Goal: Information Seeking & Learning: Learn about a topic

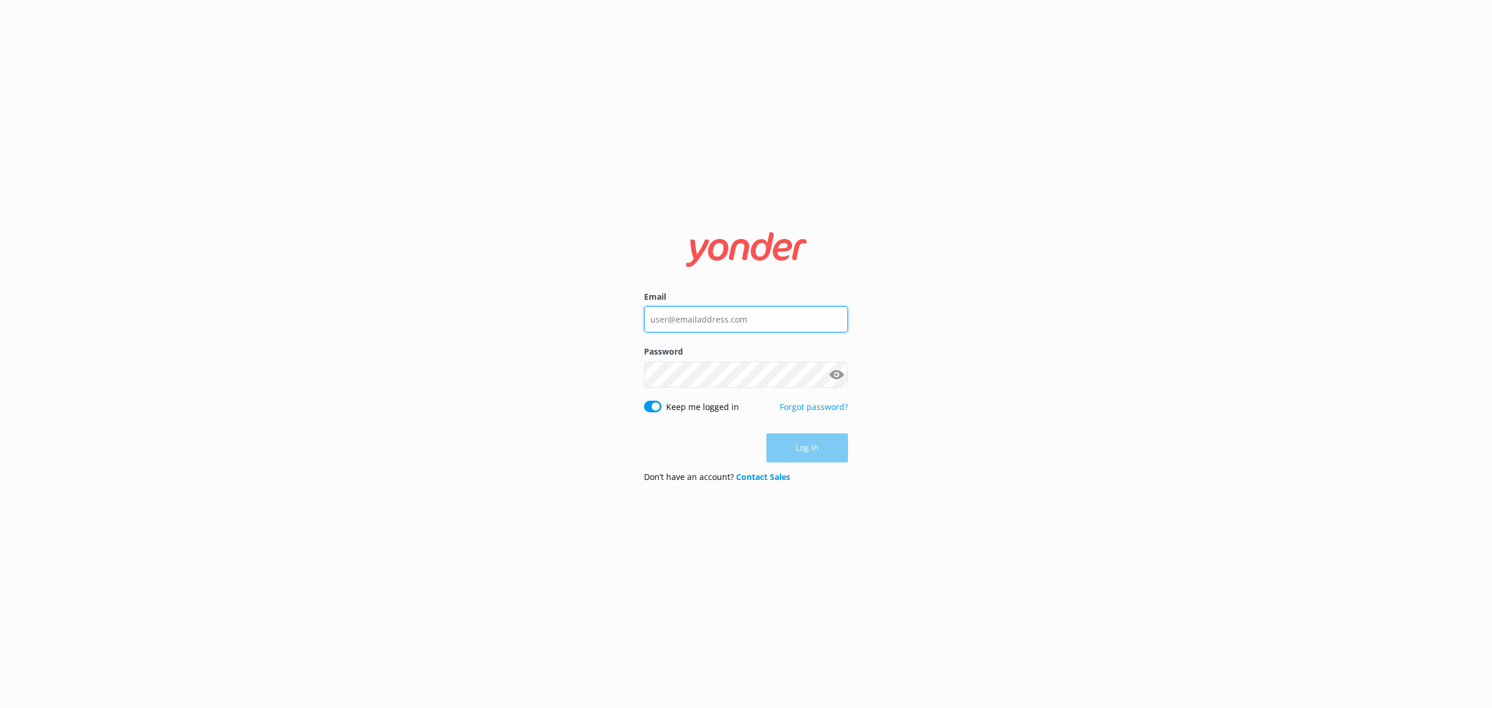
type input "[PERSON_NAME][EMAIL_ADDRESS][DOMAIN_NAME]"
click at [808, 451] on div "Log in" at bounding box center [746, 447] width 204 height 29
click at [808, 451] on button "Log in" at bounding box center [807, 448] width 82 height 29
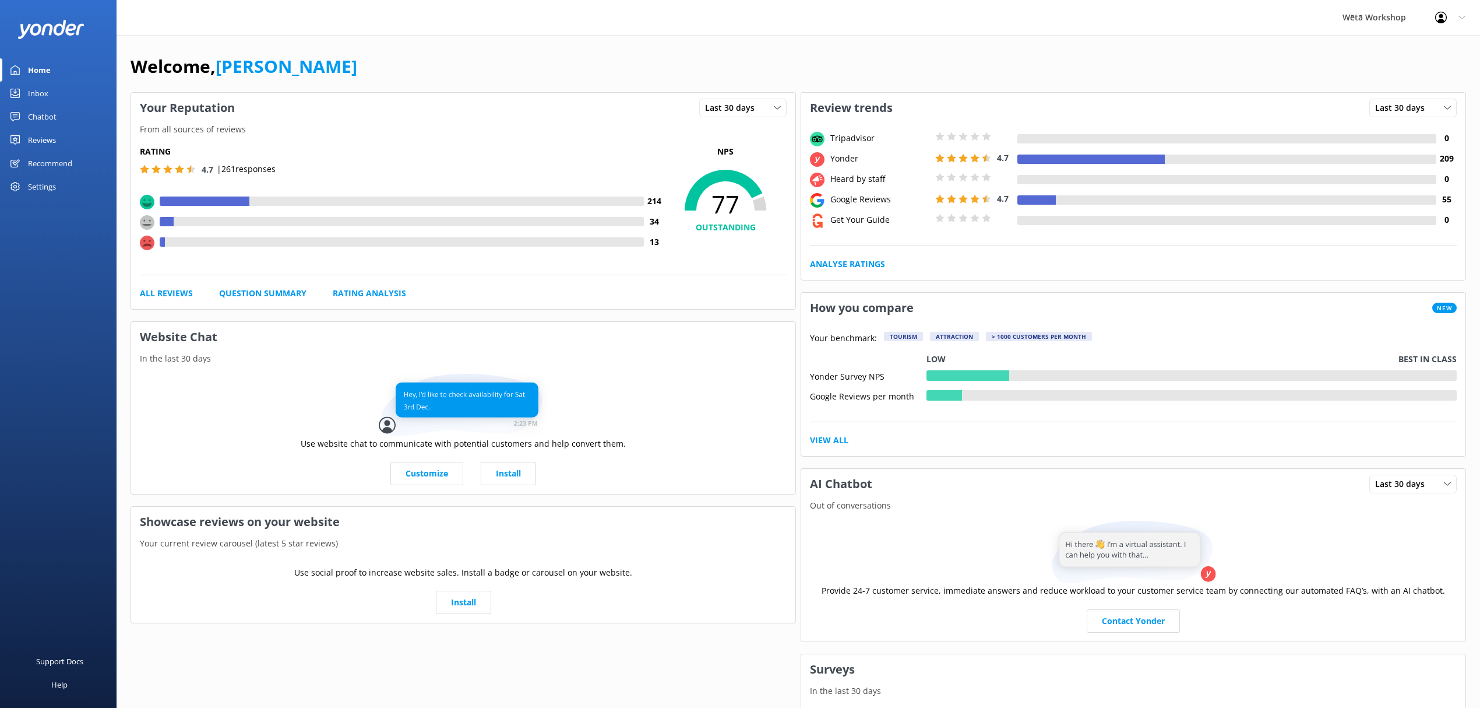
click at [55, 140] on div "Reviews" at bounding box center [42, 139] width 28 height 23
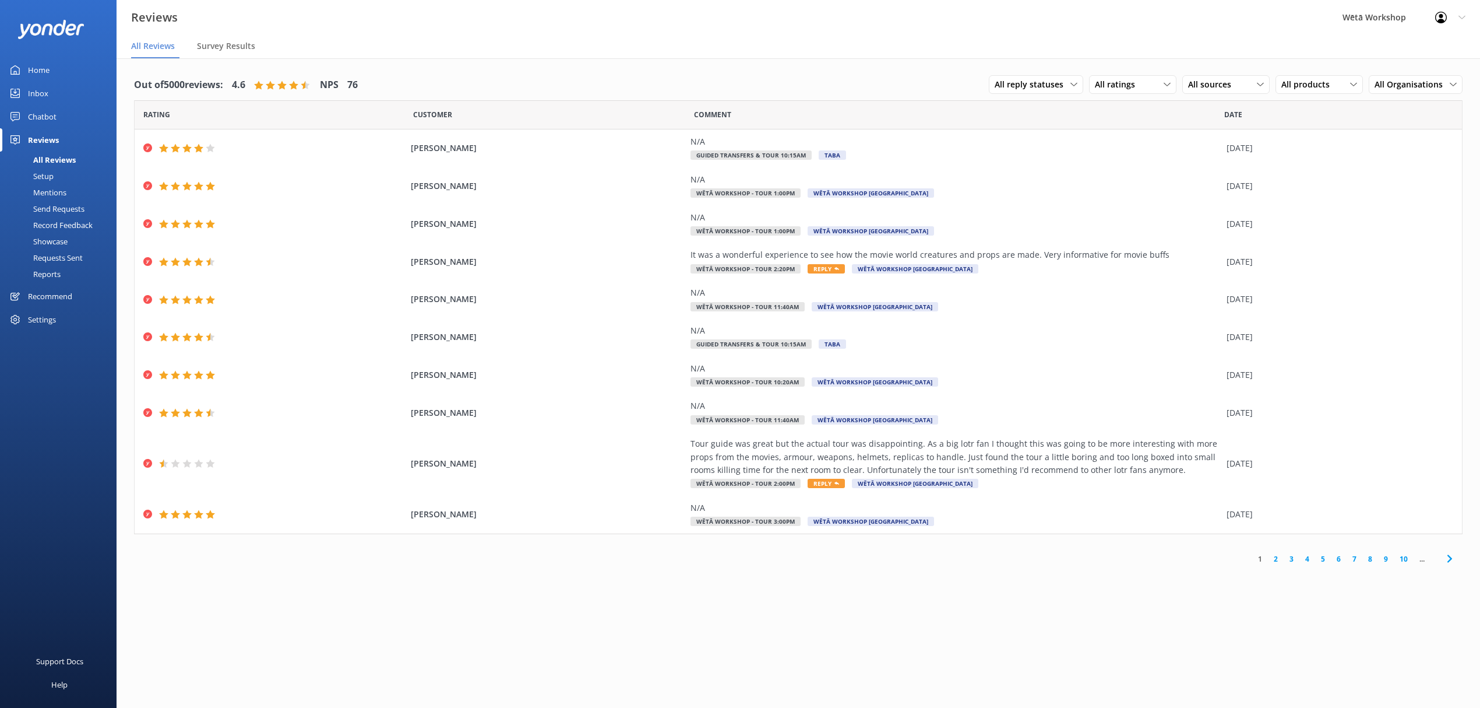
click at [56, 274] on div "Reports" at bounding box center [34, 274] width 54 height 16
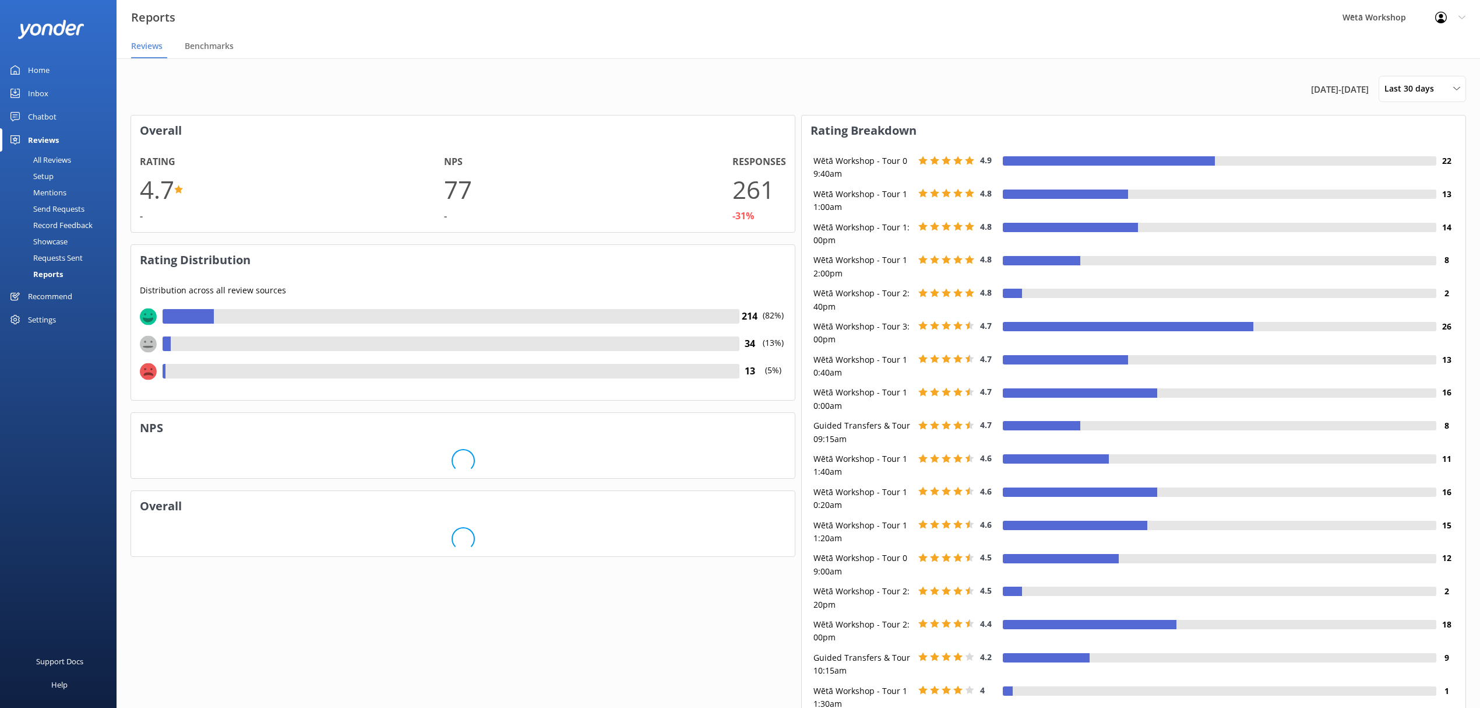
scroll to position [173, 652]
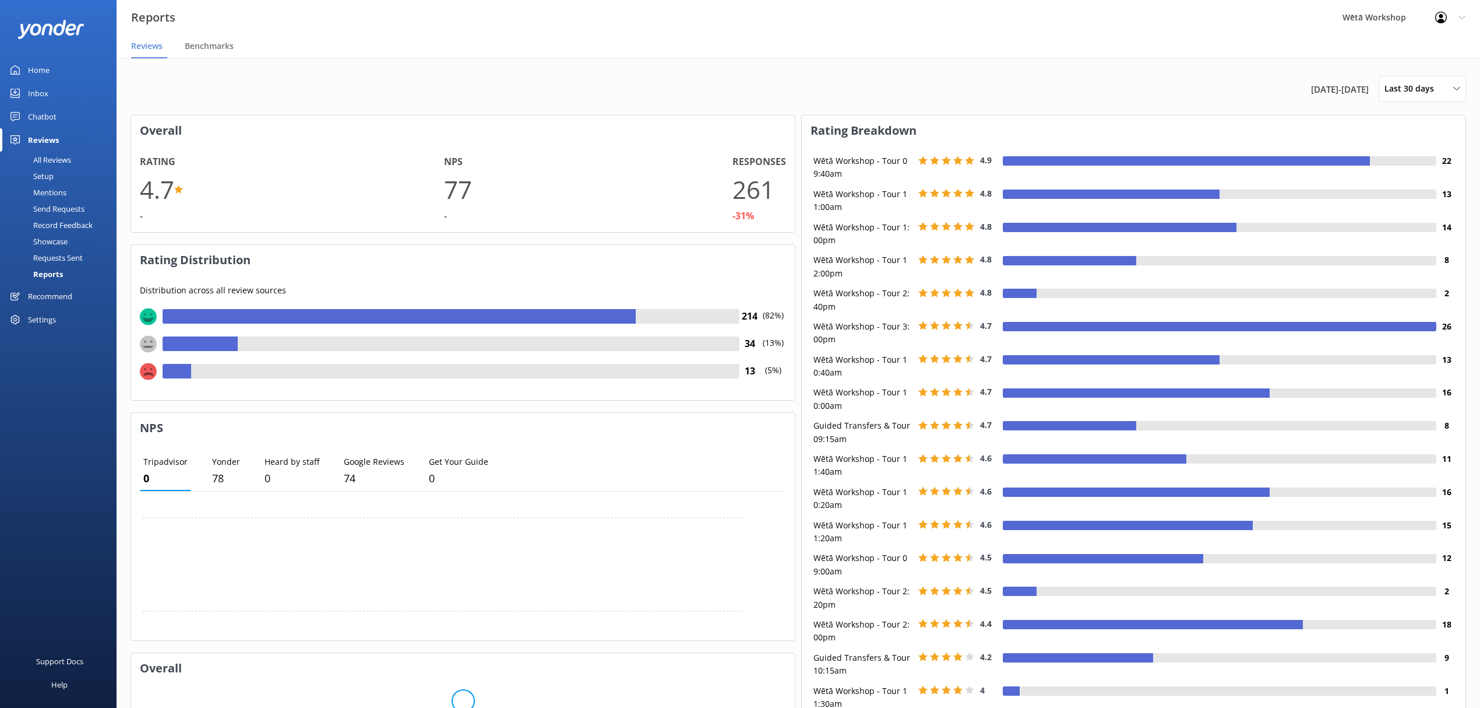
click at [1392, 98] on div "Last 30 days Last 7 days Last 30 days Last 90 days Last 180 days Custom" at bounding box center [1422, 89] width 87 height 26
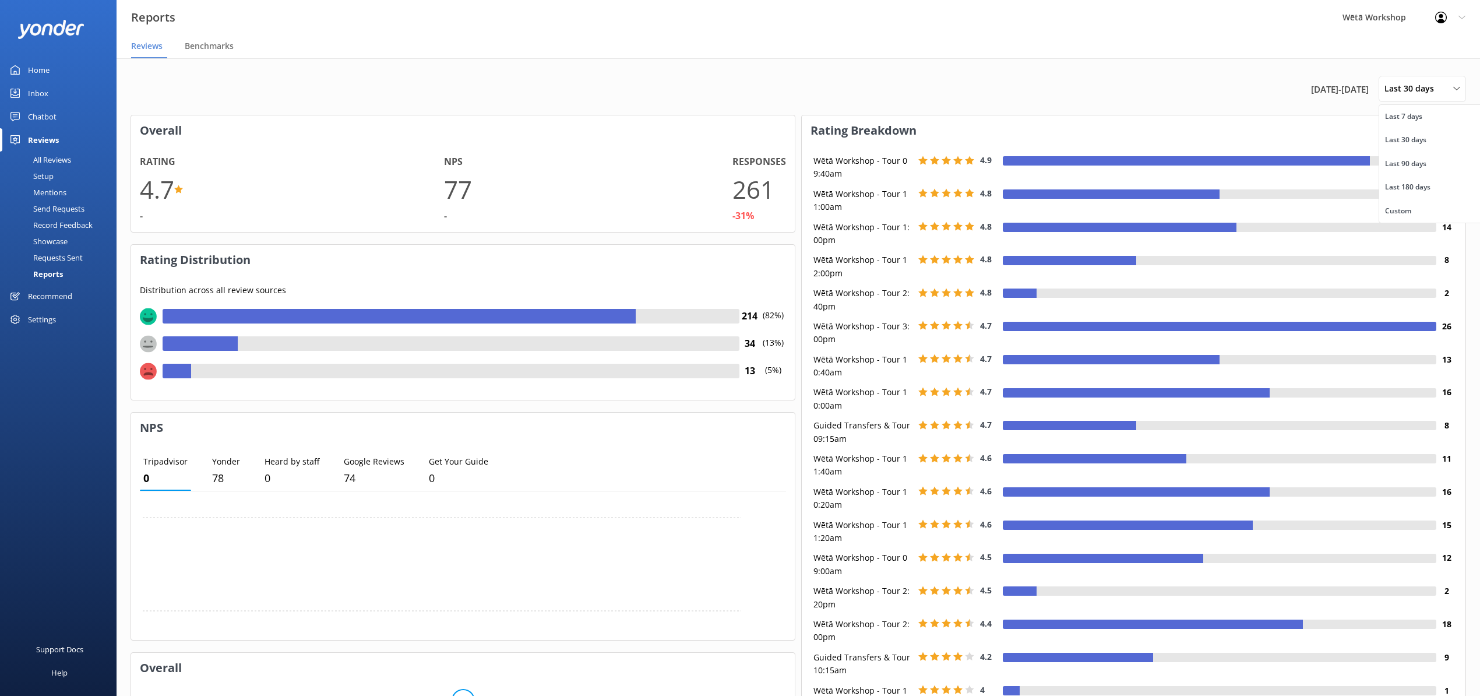
click at [1392, 203] on link "Custom" at bounding box center [1432, 210] width 104 height 23
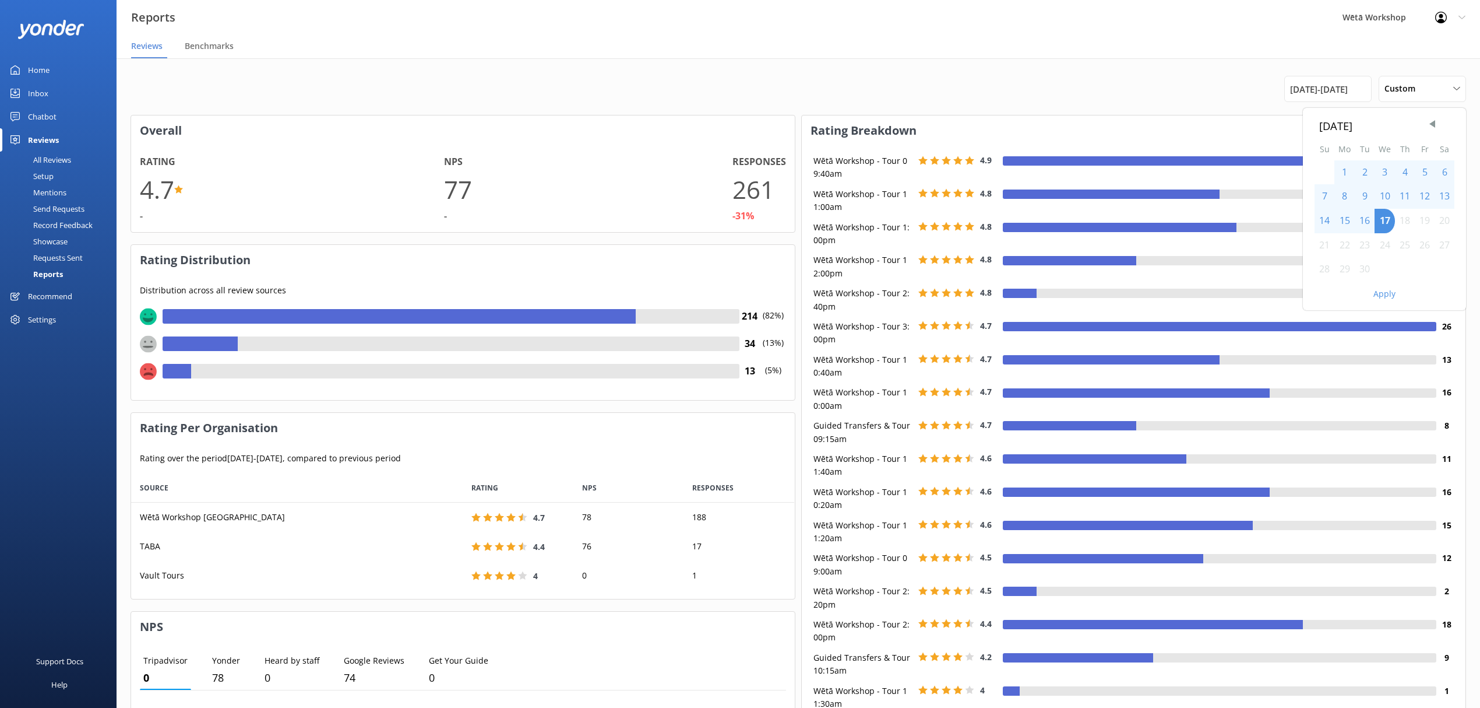
scroll to position [114, 652]
click at [1433, 124] on span "Previous Month" at bounding box center [1433, 124] width 12 height 12
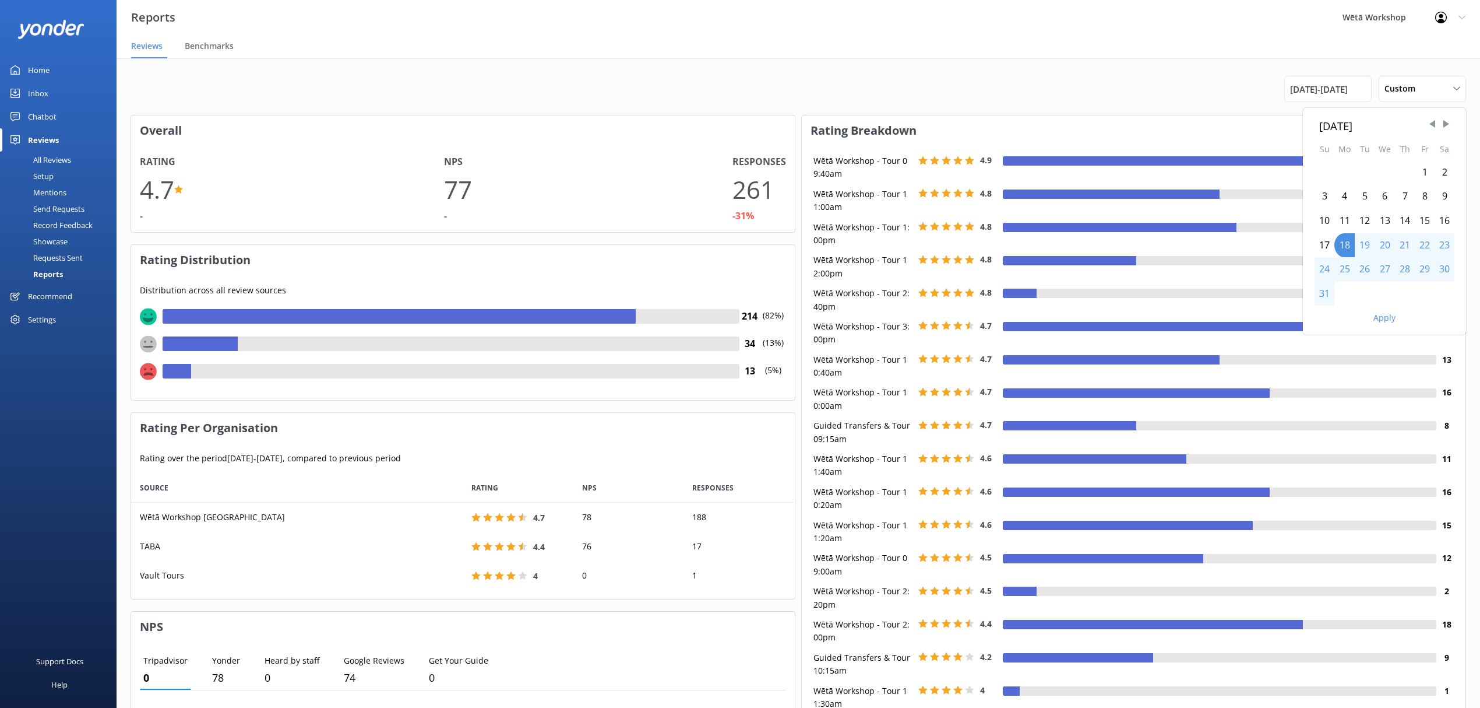
click at [1426, 169] on div "1" at bounding box center [1425, 172] width 20 height 24
drag, startPoint x: 1325, startPoint y: 293, endPoint x: 1363, endPoint y: 311, distance: 42.0
click at [1325, 294] on div "31" at bounding box center [1325, 294] width 20 height 24
click at [1381, 315] on button "Apply" at bounding box center [1385, 318] width 22 height 8
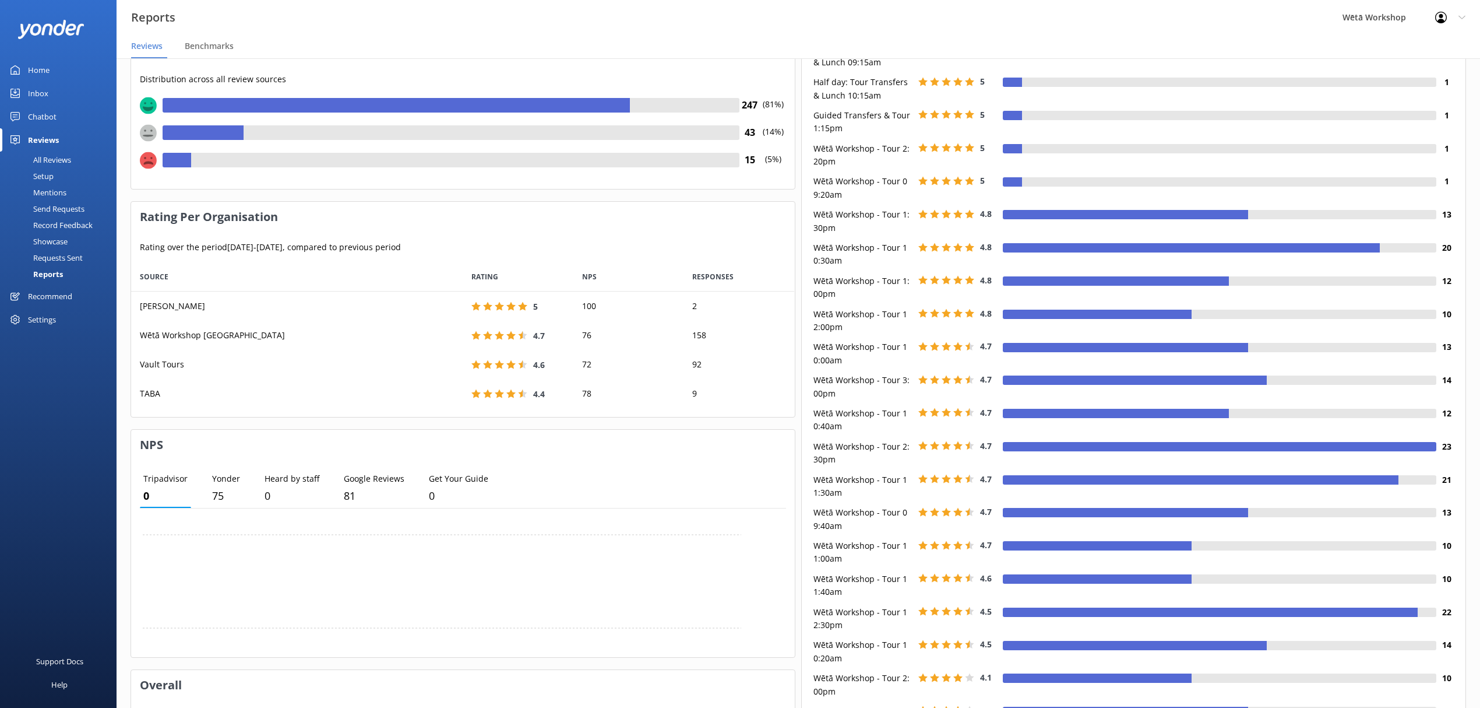
scroll to position [311, 0]
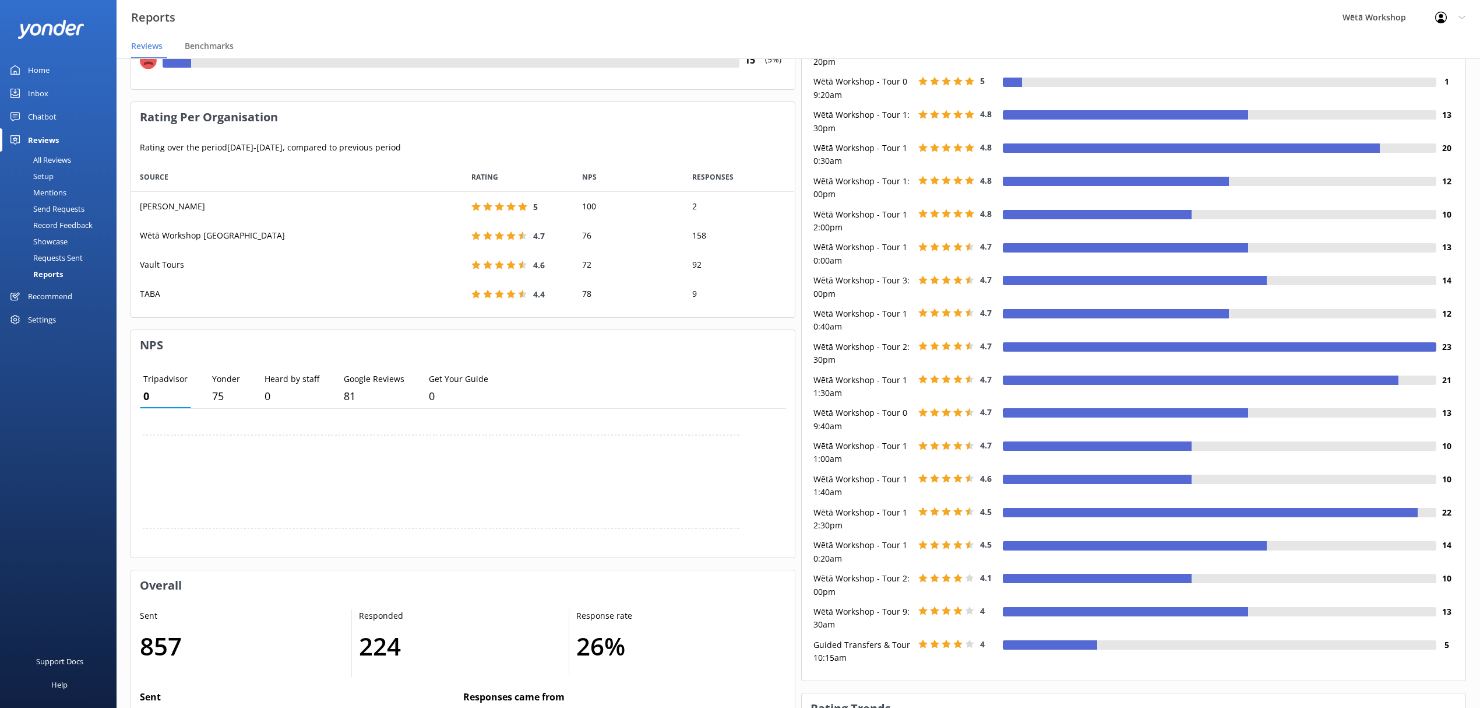
click at [57, 152] on div "All Reviews" at bounding box center [39, 160] width 64 height 16
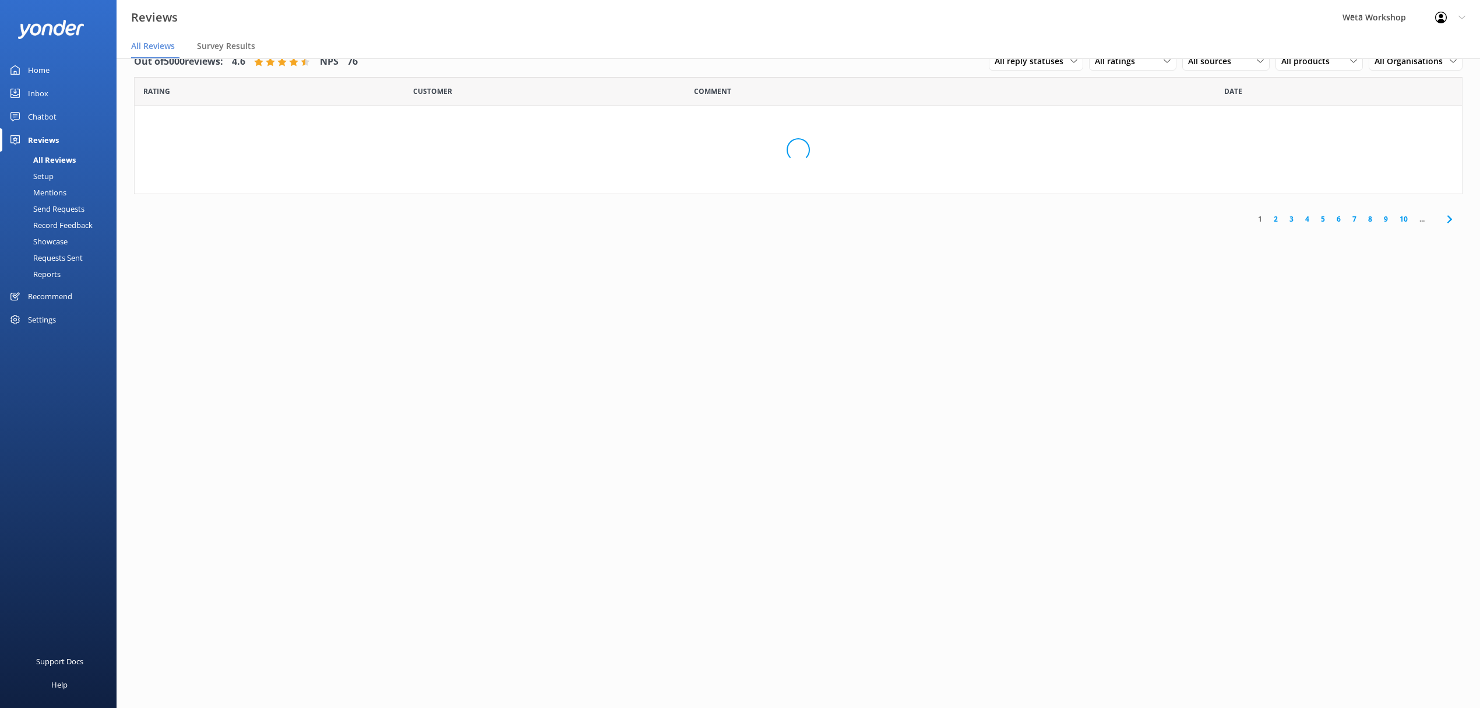
scroll to position [23, 0]
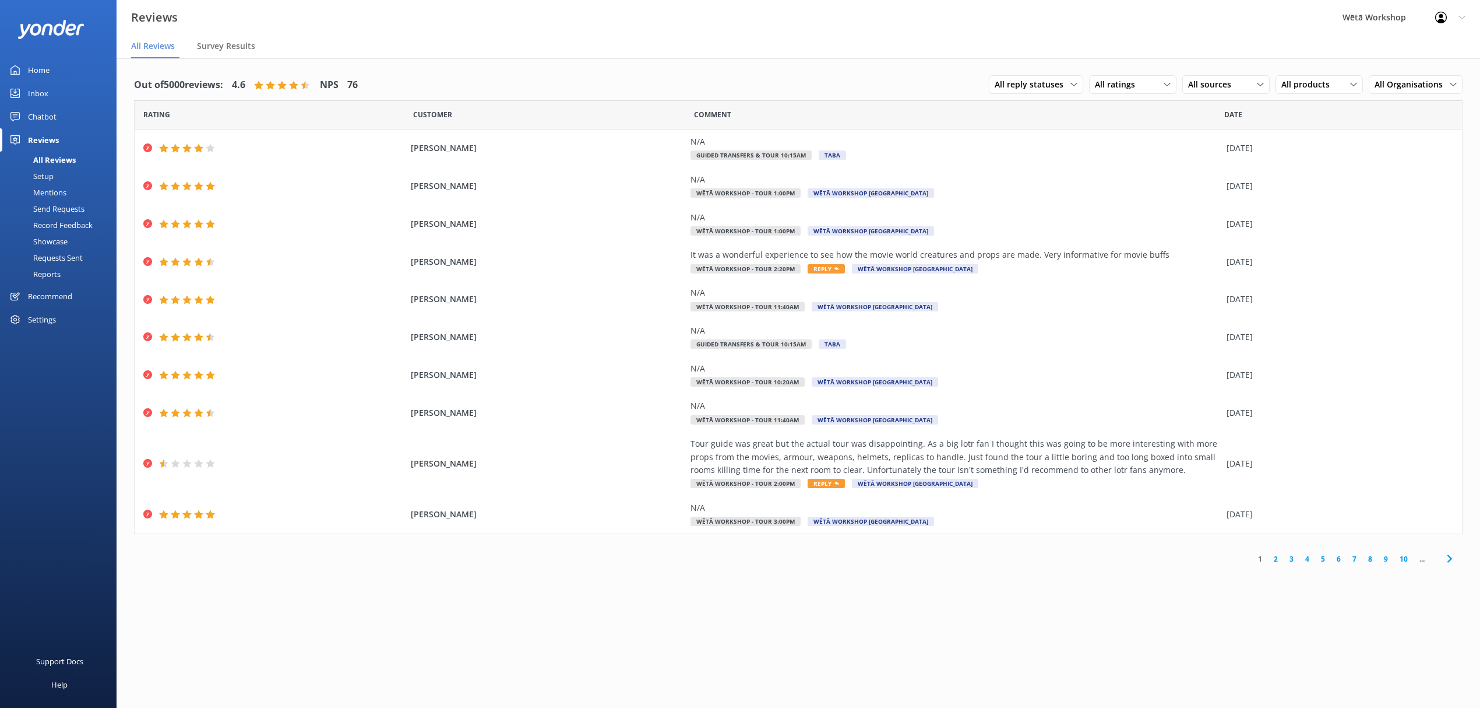
click at [1324, 82] on span "All products" at bounding box center [1309, 84] width 55 height 13
click at [1410, 89] on span "All Organisations" at bounding box center [1412, 84] width 75 height 13
click at [1413, 167] on div "Workshops" at bounding box center [1394, 161] width 37 height 12
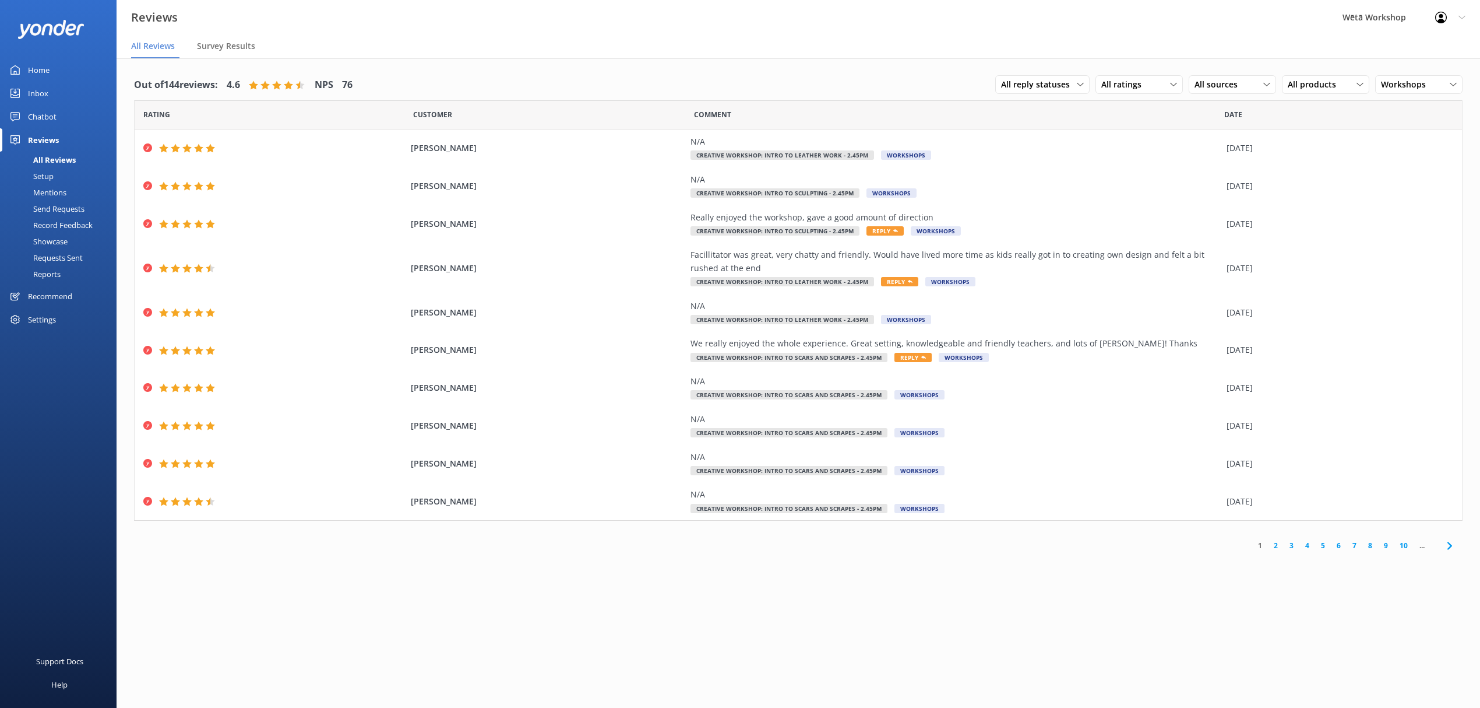
click at [1399, 84] on span "Workshops" at bounding box center [1407, 84] width 52 height 13
click at [1405, 108] on div "All Organisations" at bounding box center [1410, 109] width 57 height 12
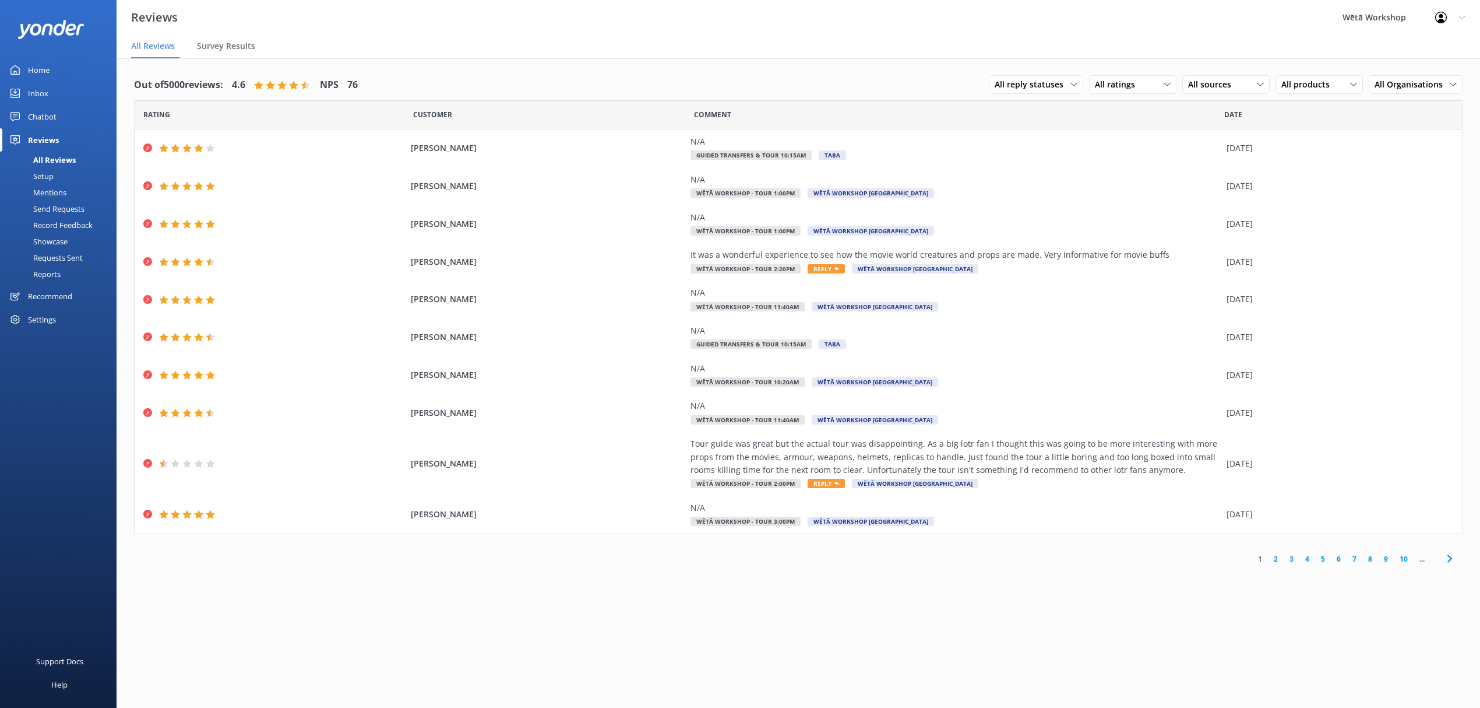
click at [49, 275] on div "Reports" at bounding box center [34, 274] width 54 height 16
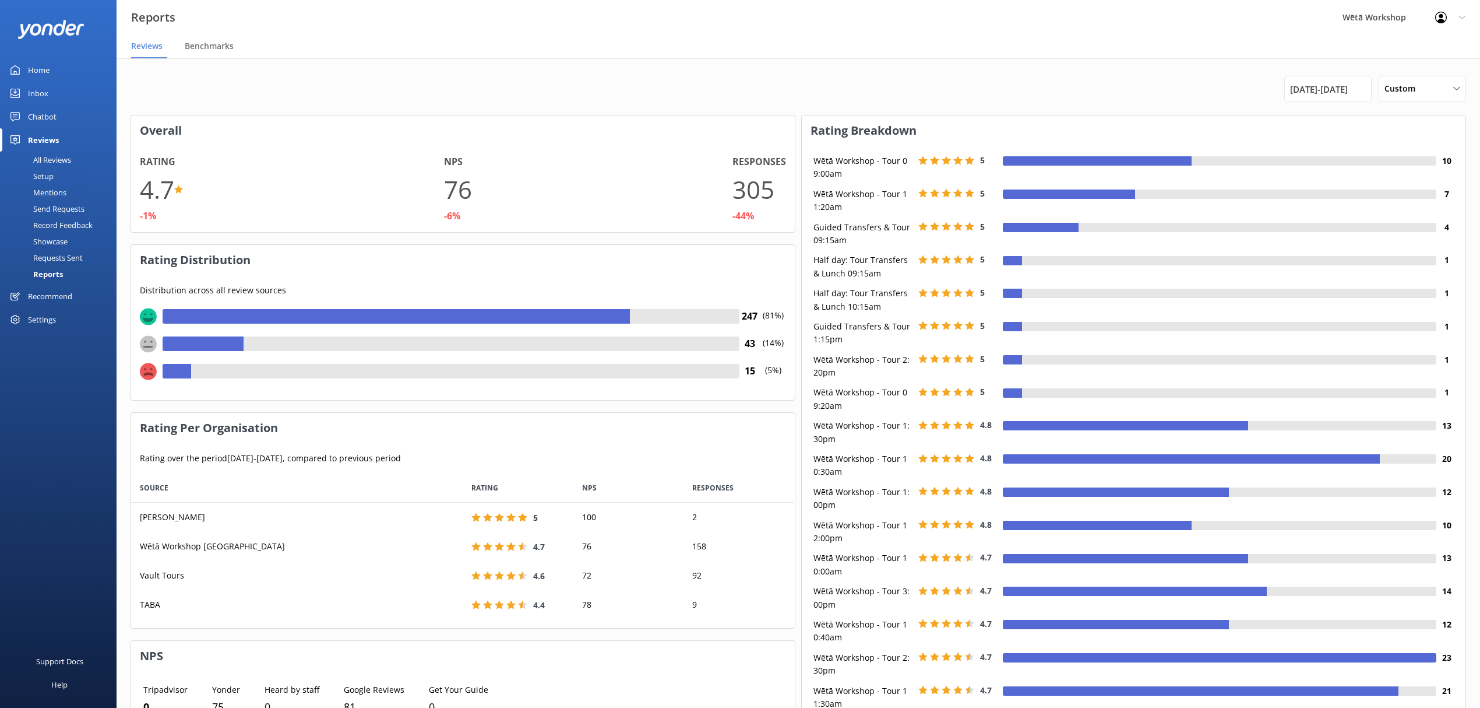
click at [195, 45] on span "Benchmarks" at bounding box center [209, 46] width 49 height 12
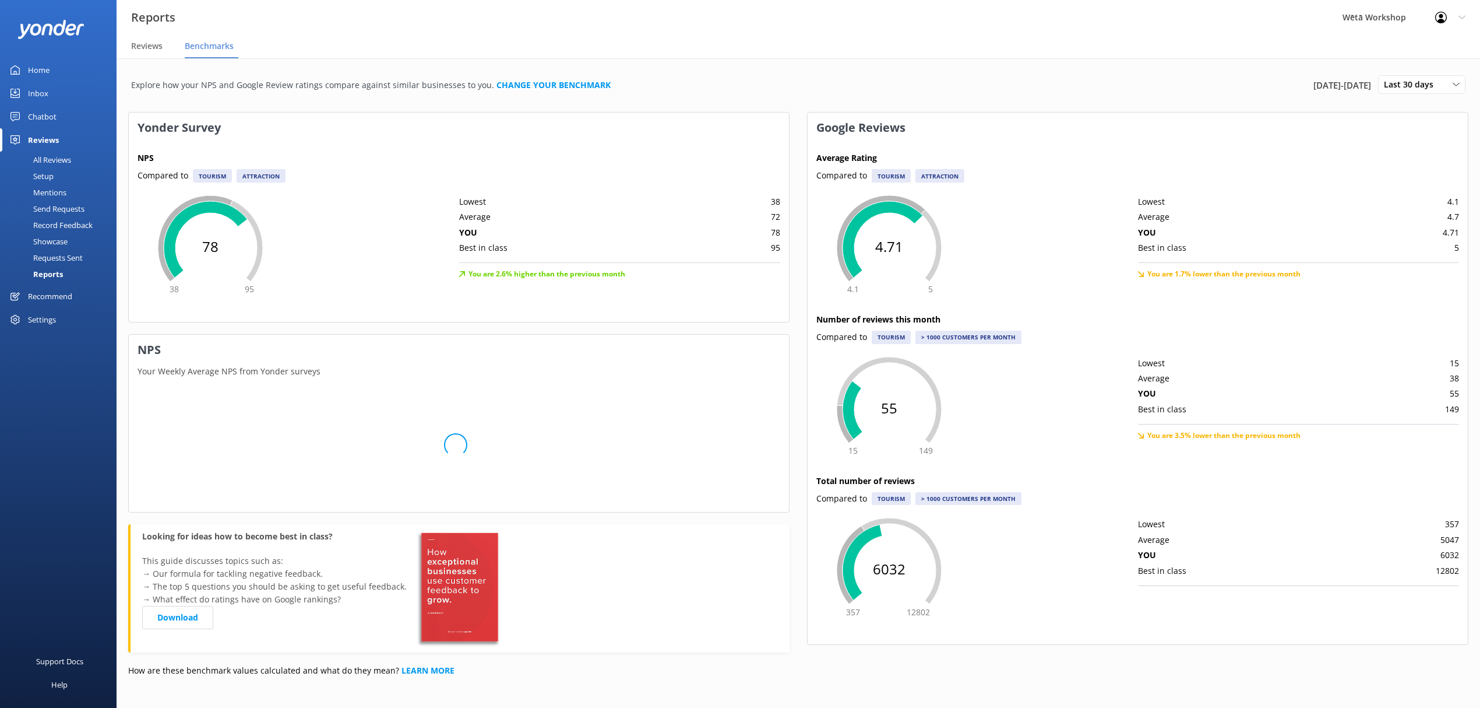
click at [139, 38] on div "Reviews" at bounding box center [149, 46] width 36 height 23
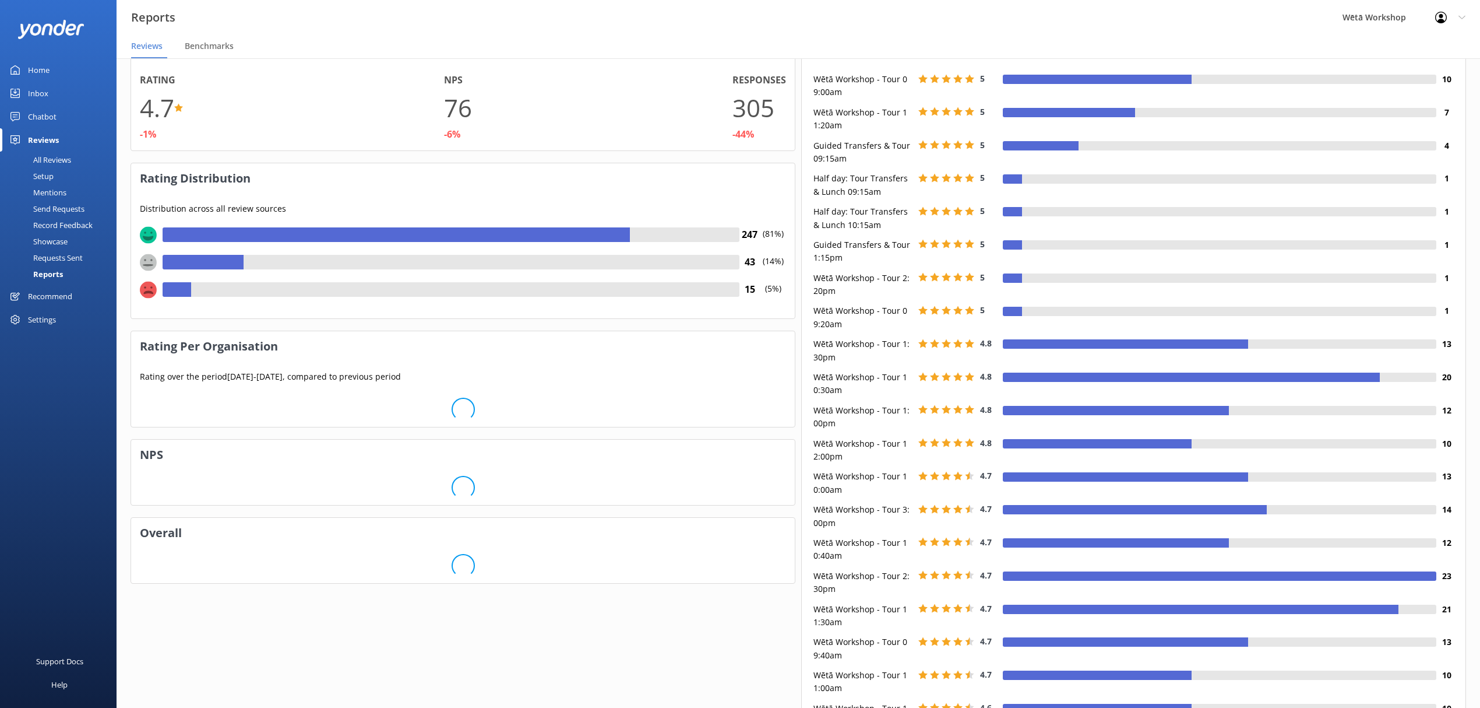
scroll to position [155, 0]
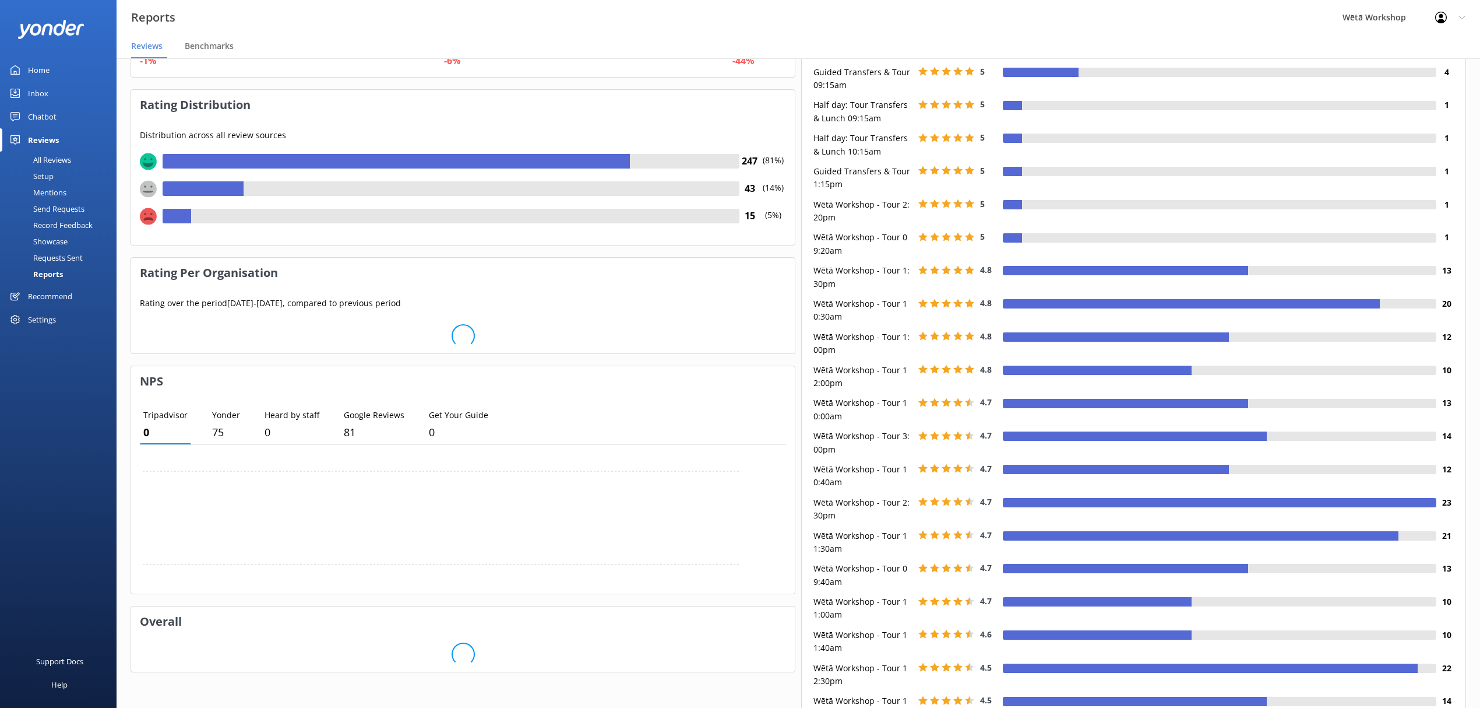
click at [350, 417] on p "Google Reviews" at bounding box center [374, 415] width 61 height 13
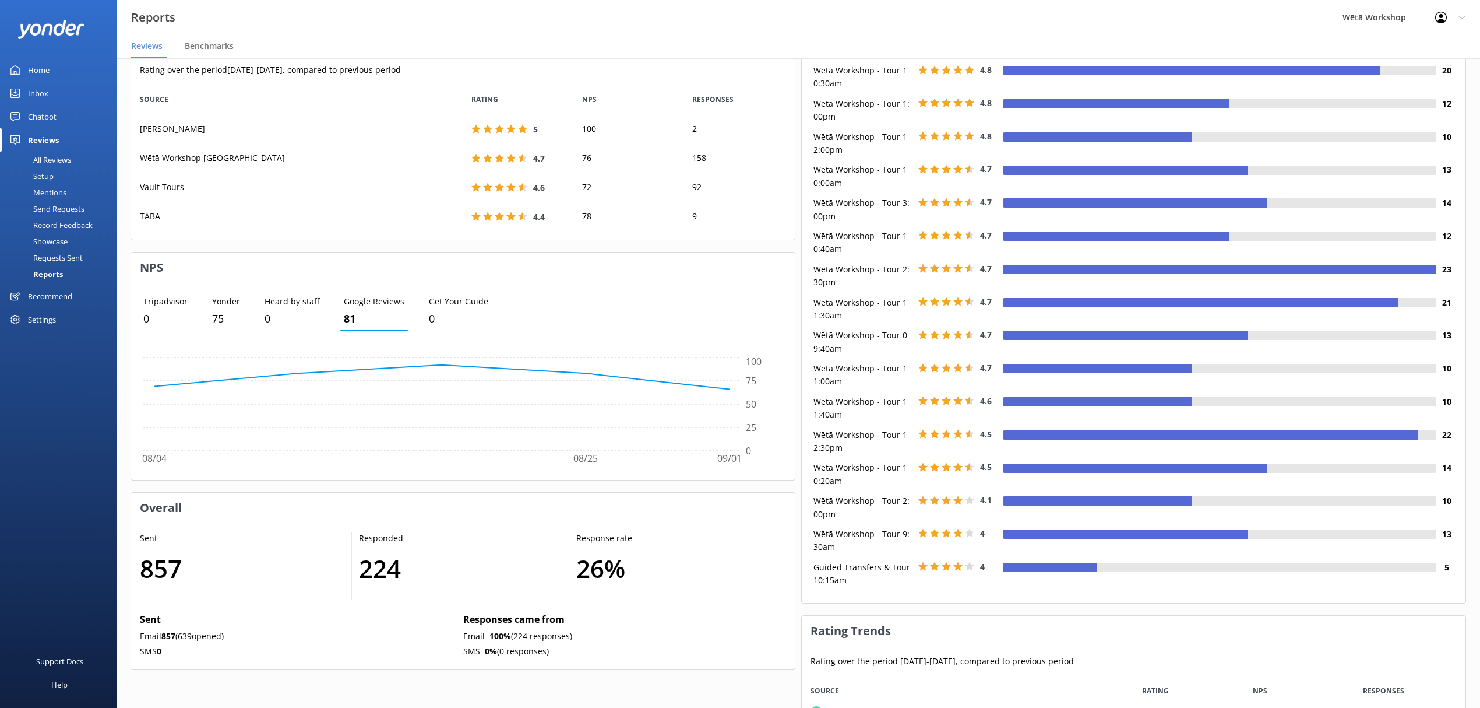
scroll to position [0, 0]
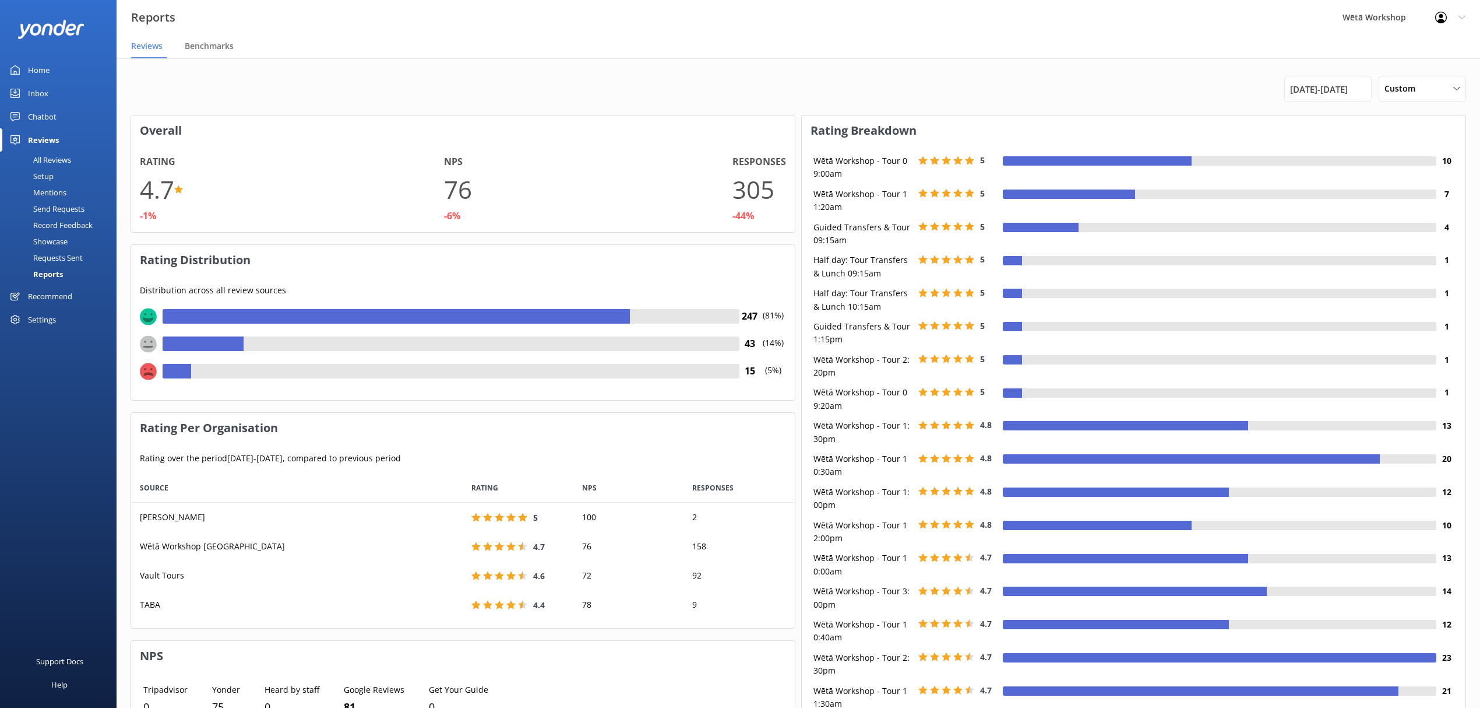
click at [1395, 86] on span "Custom" at bounding box center [1404, 88] width 38 height 13
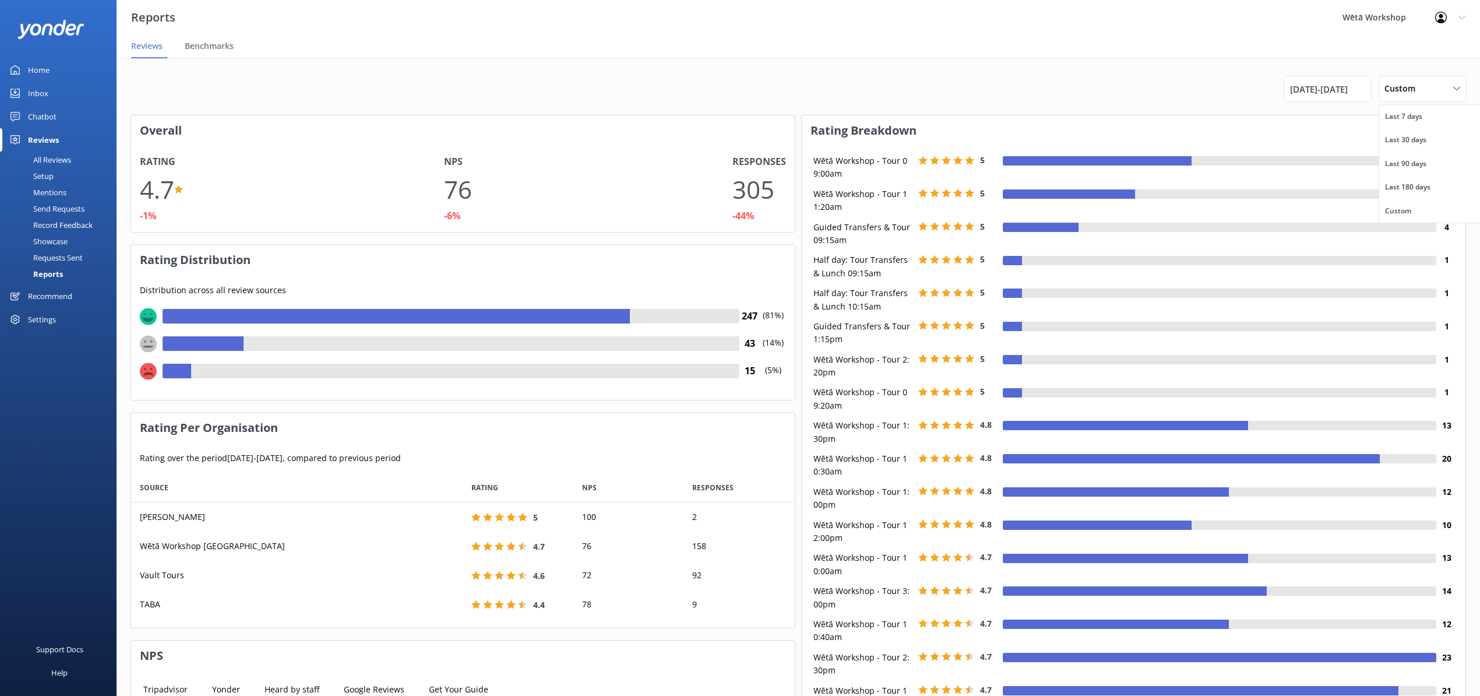
click at [1397, 210] on div "Custom" at bounding box center [1398, 211] width 26 height 12
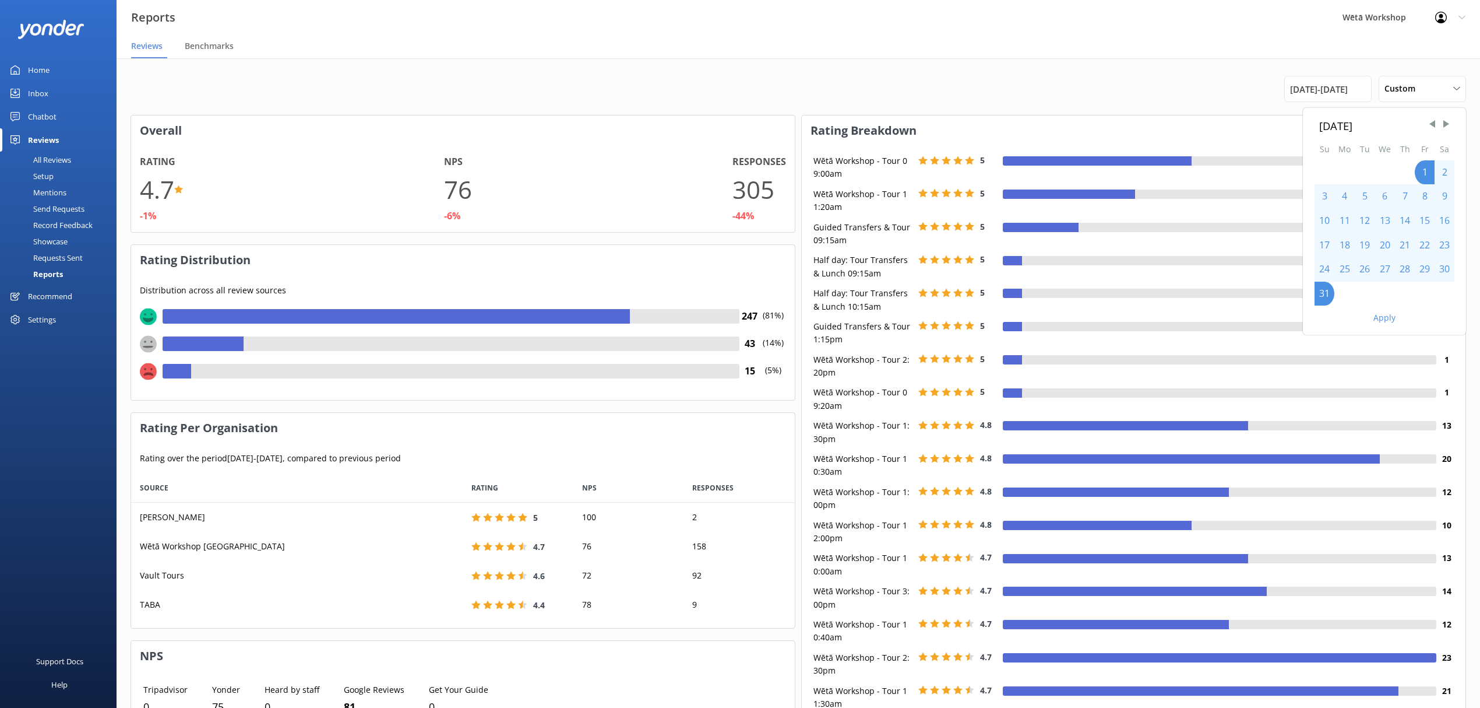
click at [1430, 122] on span "Previous Month" at bounding box center [1433, 124] width 12 height 12
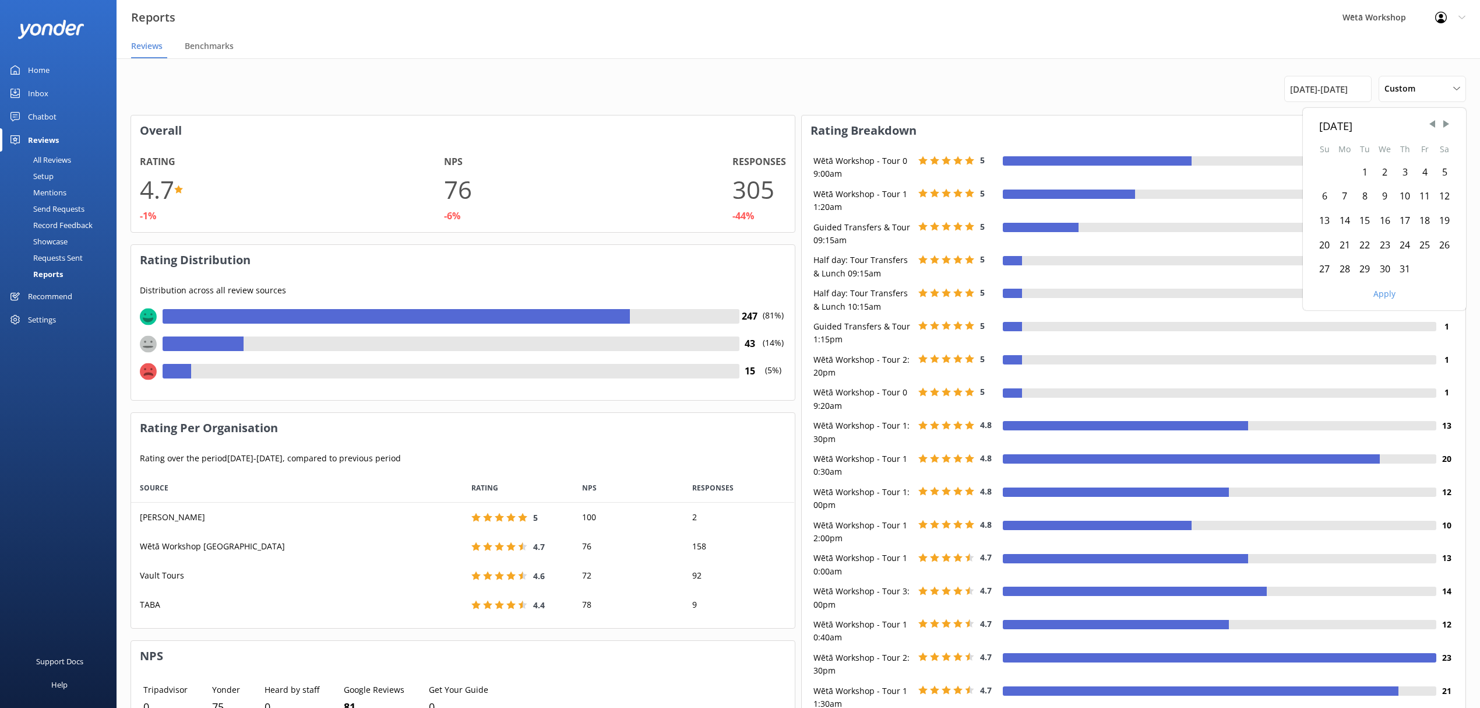
click at [1430, 122] on span "Previous Month" at bounding box center [1433, 124] width 12 height 12
click at [1427, 122] on span "Previous Month" at bounding box center [1433, 124] width 12 height 12
click at [1430, 122] on span "Previous Month" at bounding box center [1433, 124] width 12 height 12
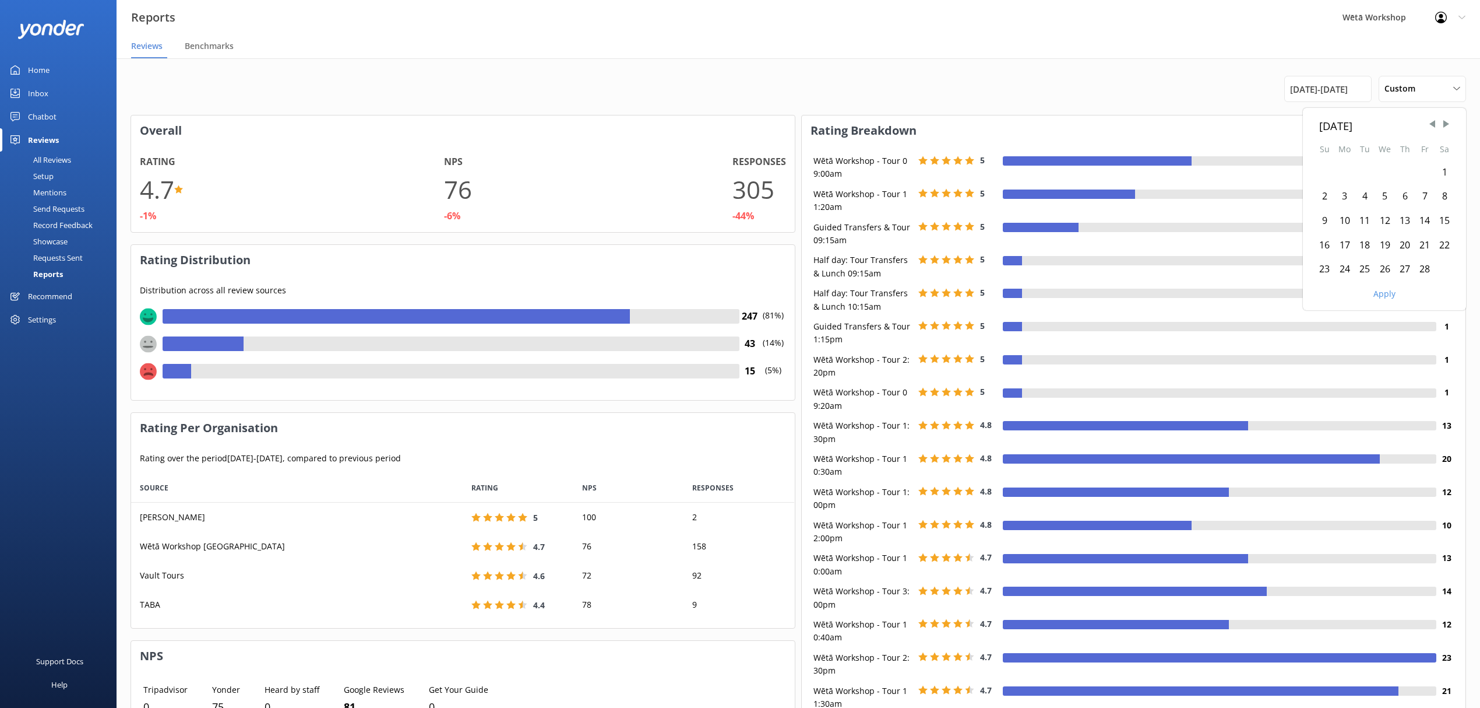
click at [1430, 122] on span "Previous Month" at bounding box center [1433, 124] width 12 height 12
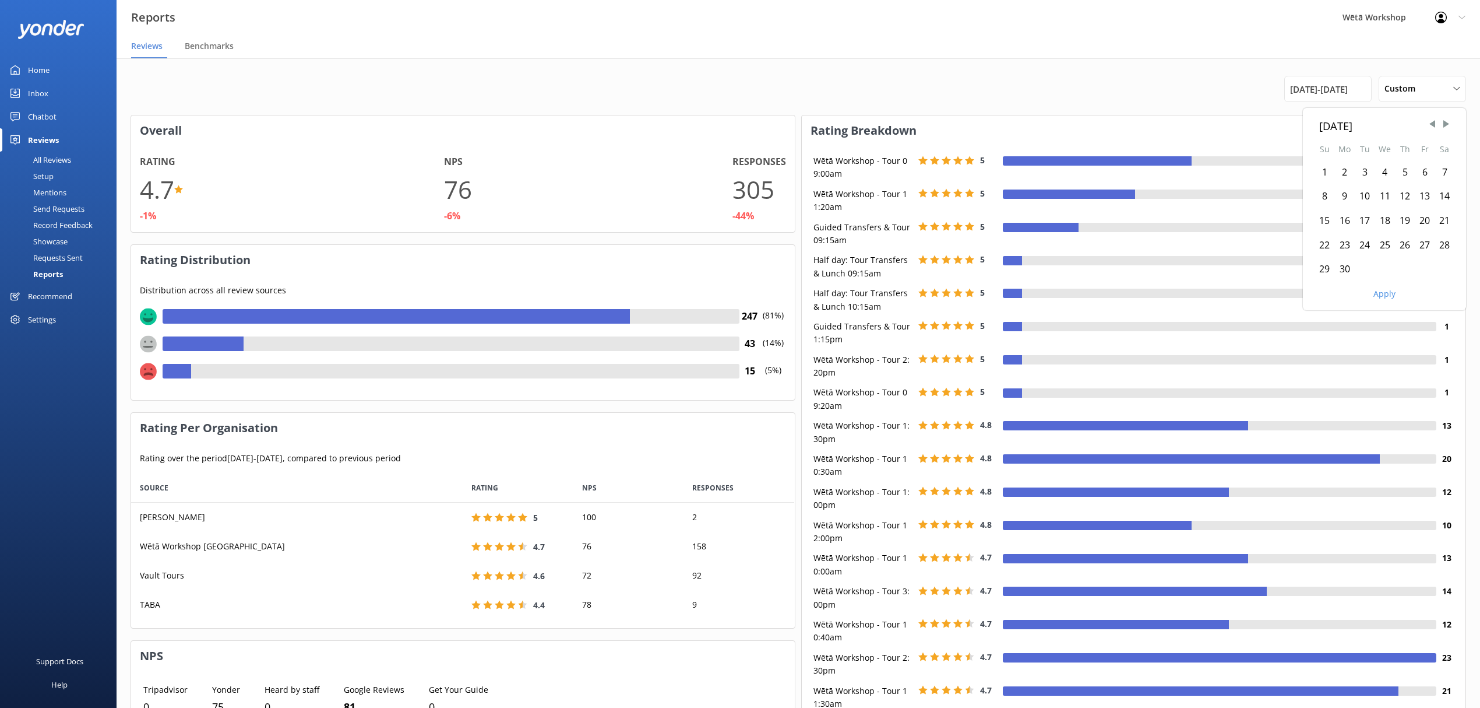
click at [1430, 122] on span "Previous Month" at bounding box center [1433, 124] width 12 height 12
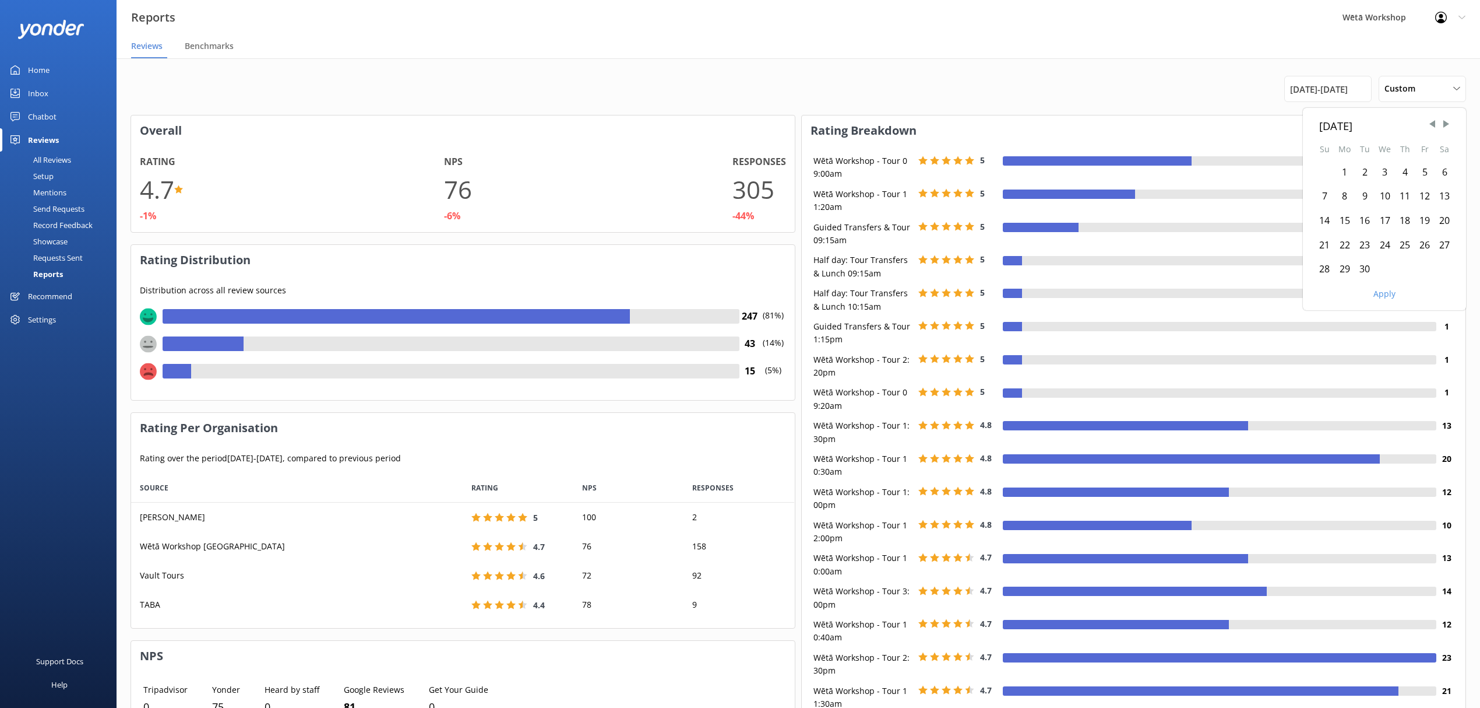
click at [1344, 173] on div "1" at bounding box center [1345, 172] width 20 height 24
click at [1364, 268] on div "30" at bounding box center [1365, 269] width 20 height 24
click at [1387, 292] on button "Apply" at bounding box center [1385, 294] width 22 height 8
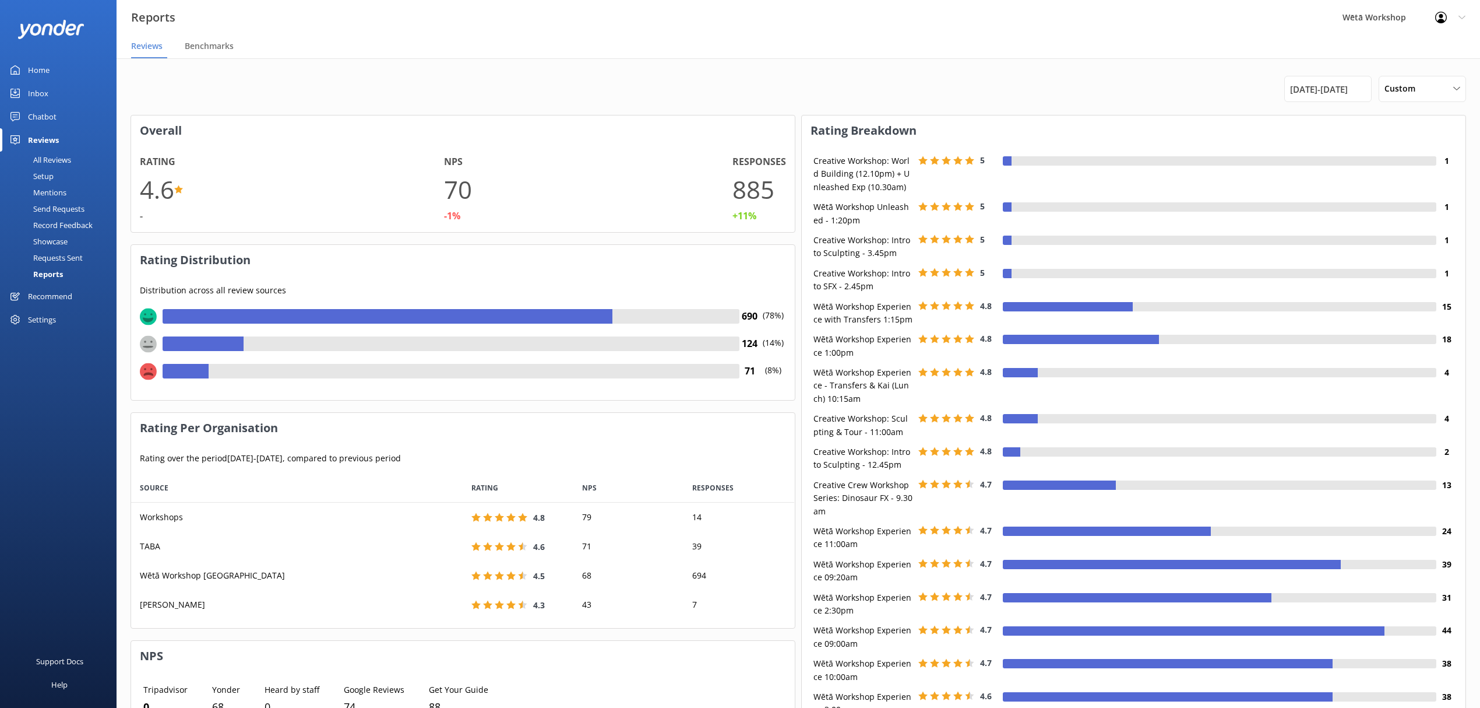
click at [1408, 89] on span "Custom" at bounding box center [1404, 88] width 38 height 13
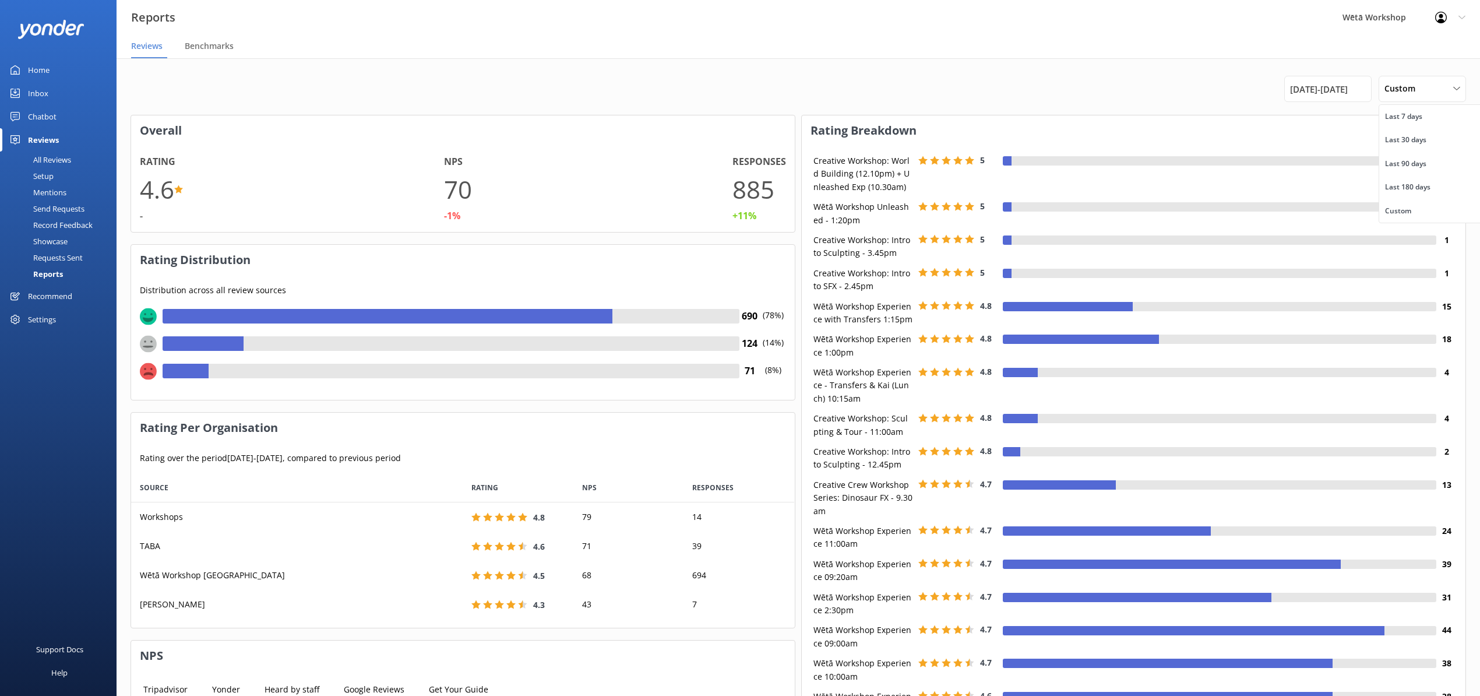
click at [1391, 205] on div "Custom" at bounding box center [1398, 211] width 26 height 12
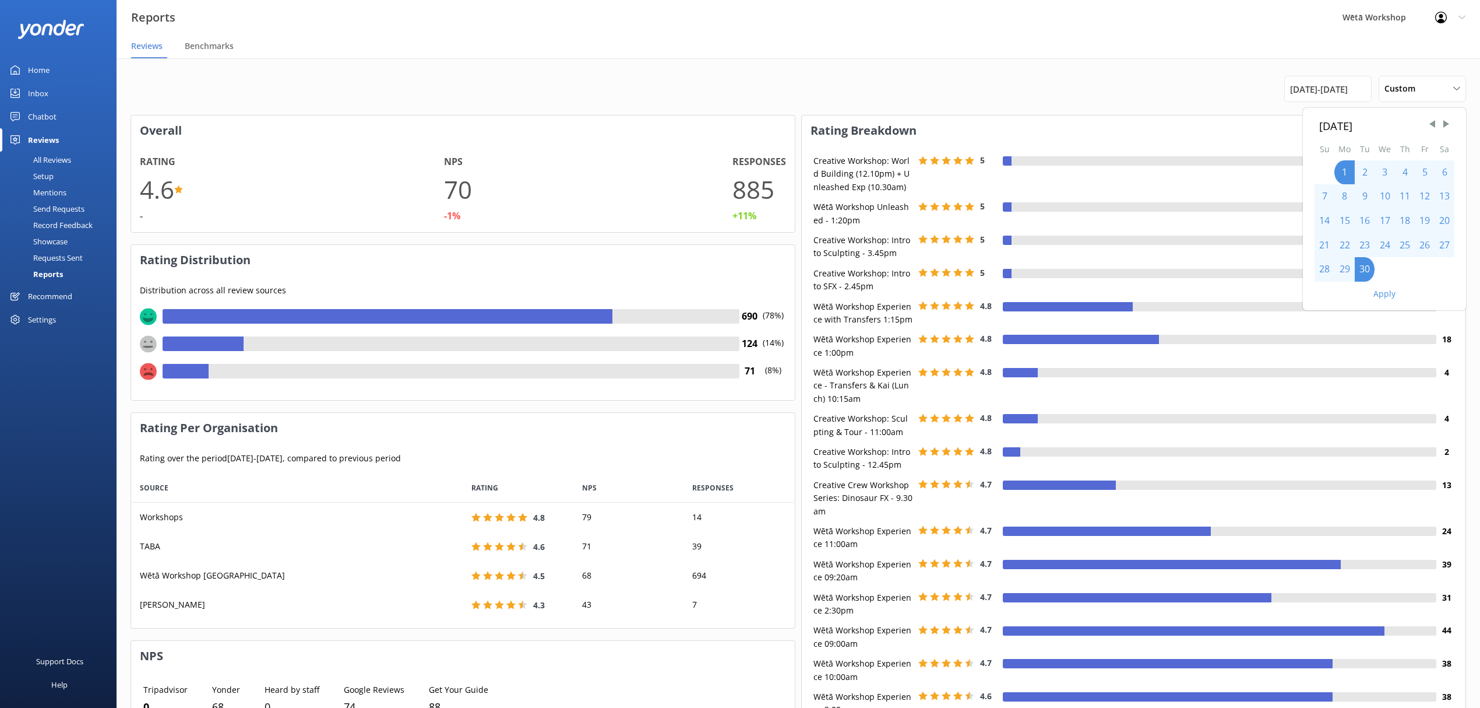
click at [1450, 127] on span "Next Month" at bounding box center [1447, 124] width 12 height 12
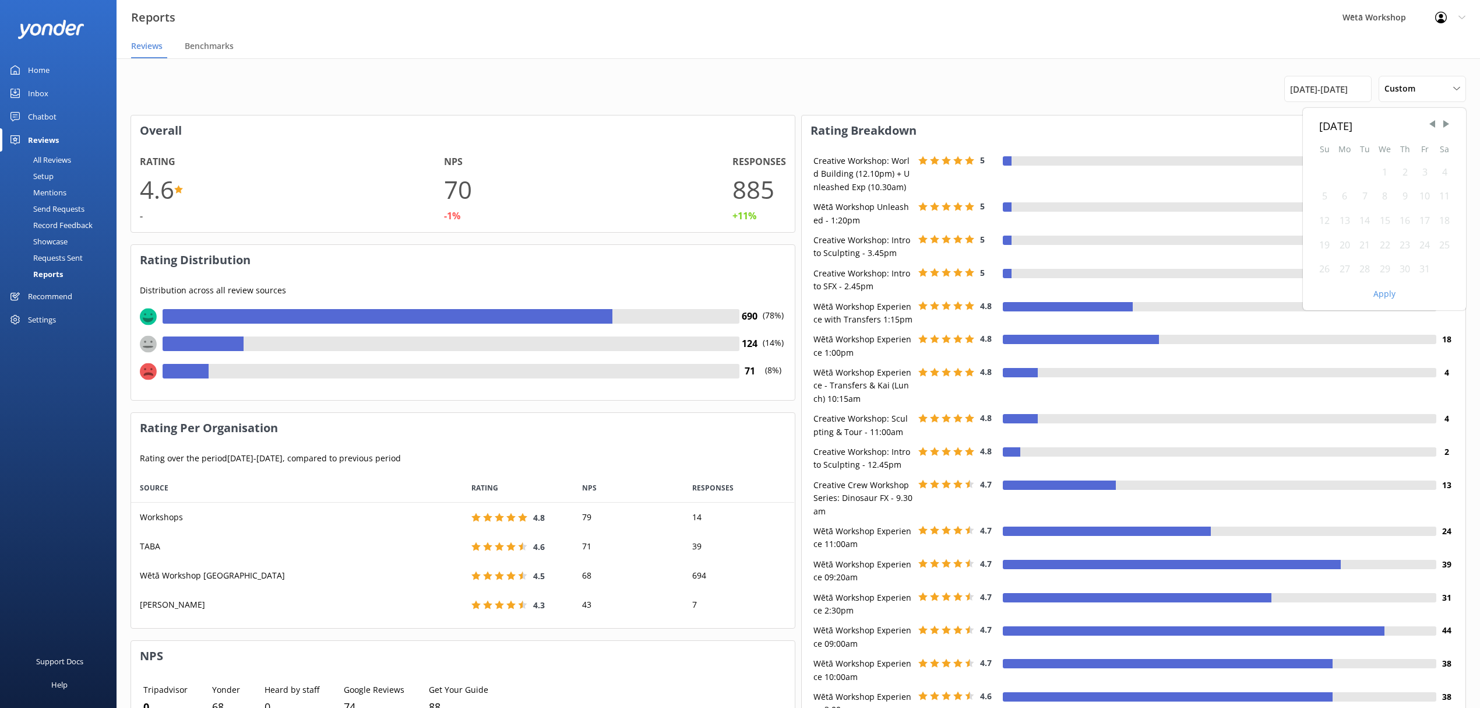
click at [1384, 167] on div "1" at bounding box center [1385, 172] width 20 height 24
click at [1383, 173] on div "1" at bounding box center [1385, 172] width 20 height 24
click at [1426, 265] on div "31" at bounding box center [1425, 269] width 20 height 24
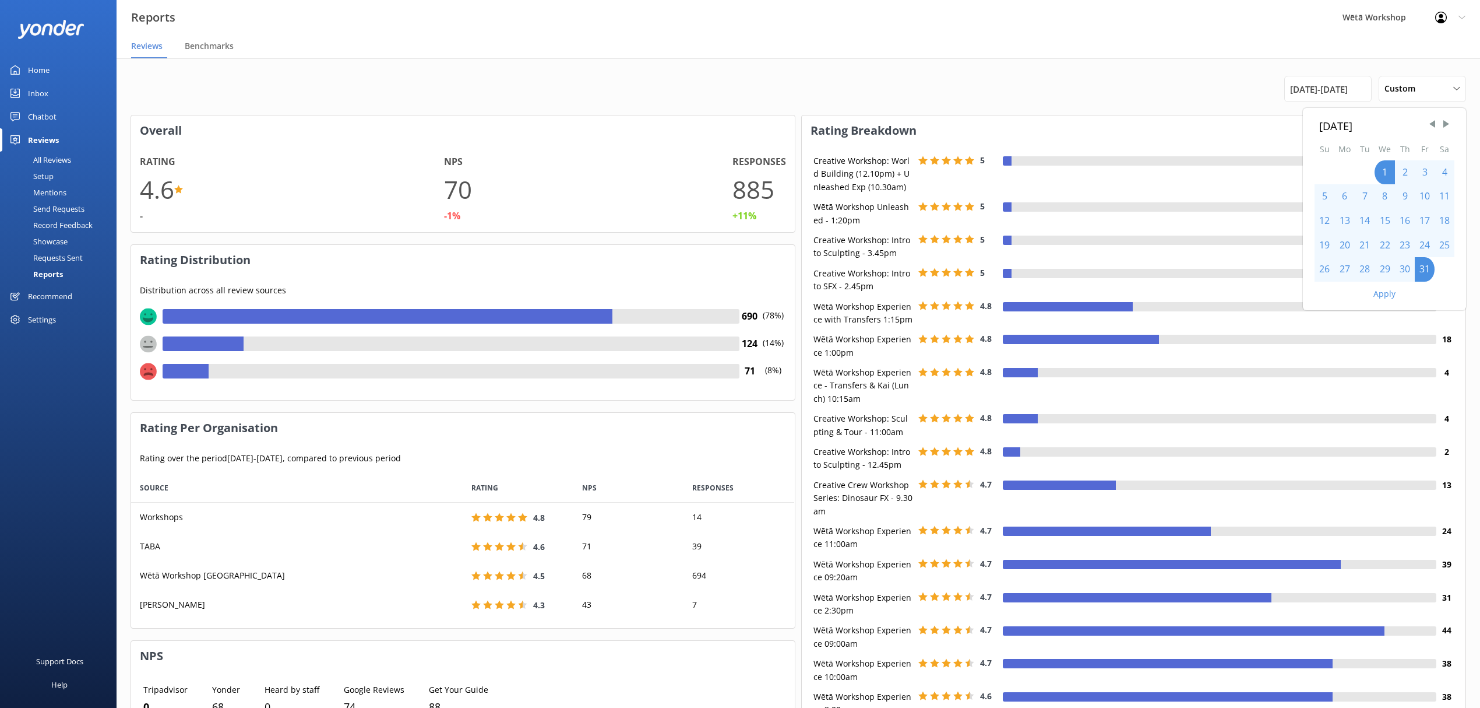
click at [1390, 294] on button "Apply" at bounding box center [1385, 294] width 22 height 8
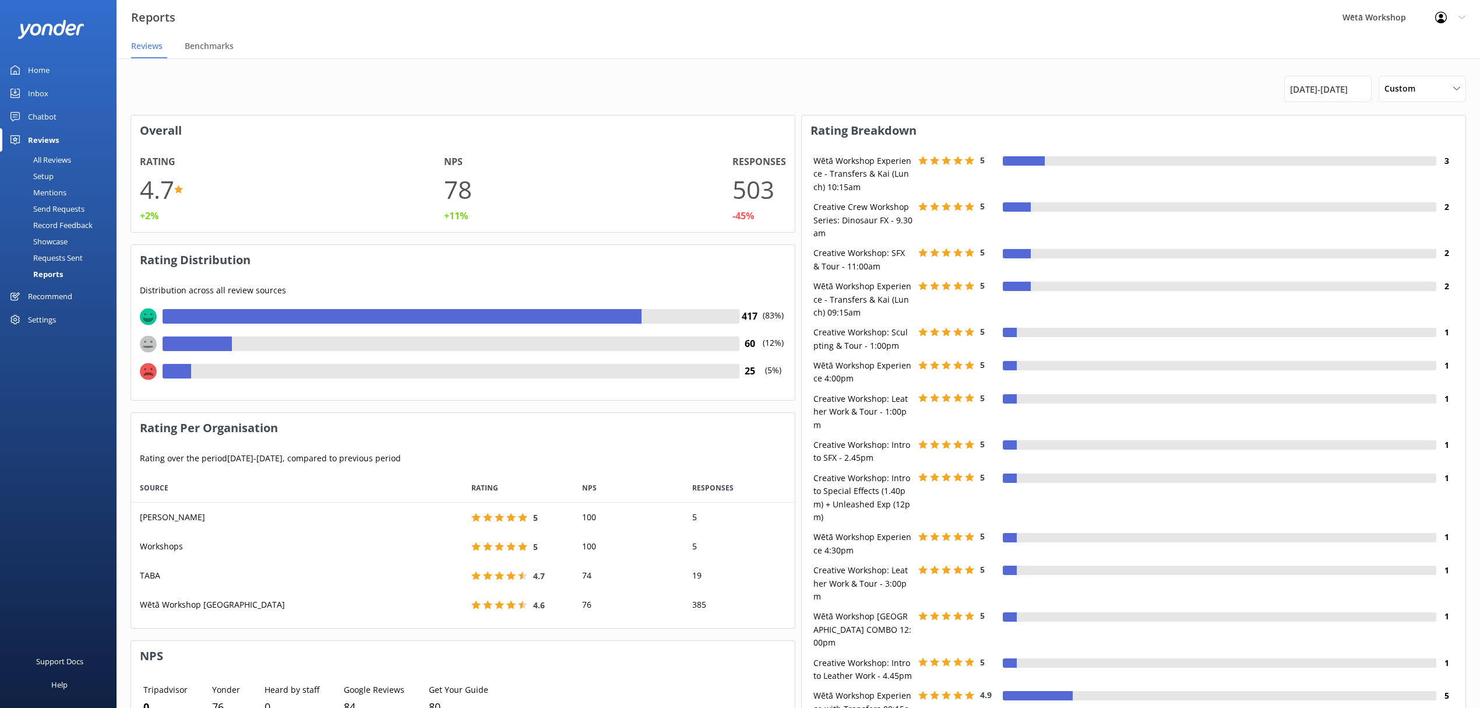
click at [1343, 82] on span "[DATE] - [DATE]" at bounding box center [1319, 89] width 58 height 14
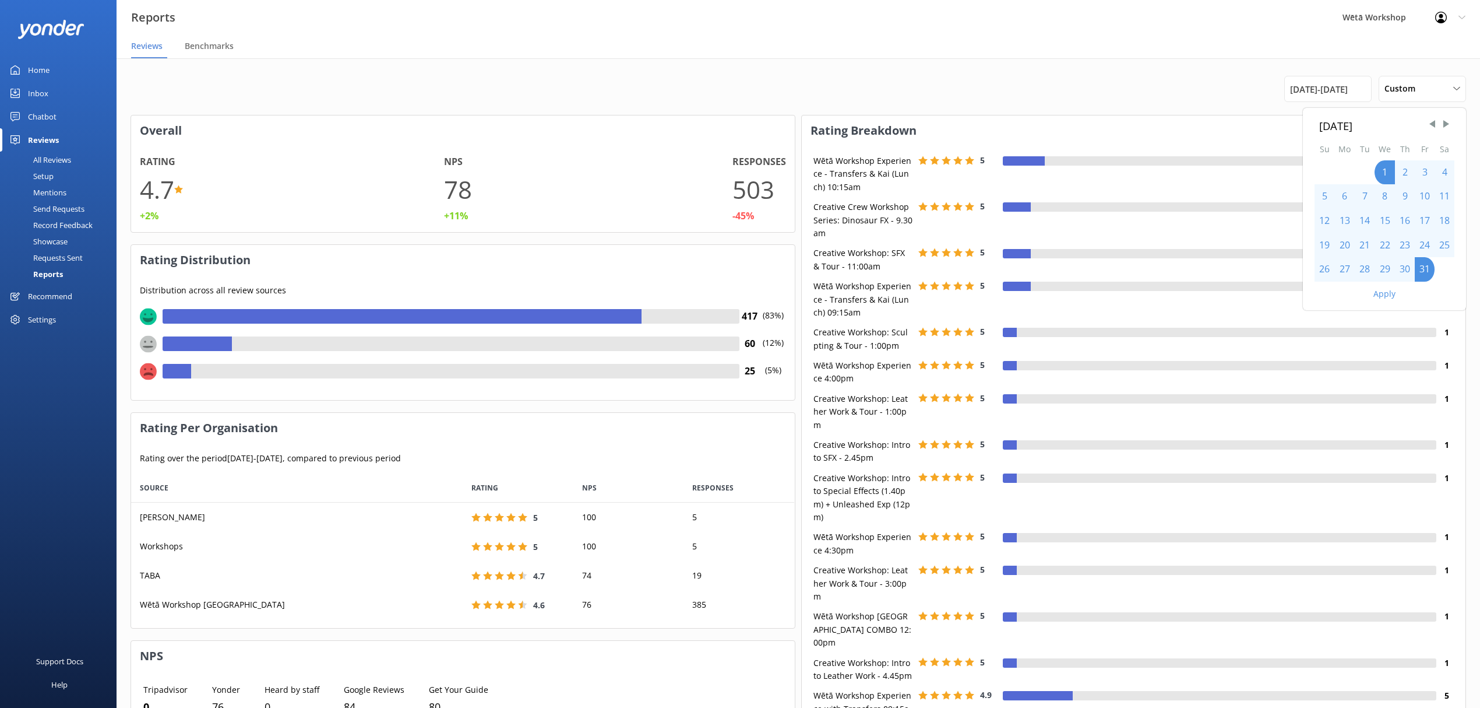
click at [1450, 126] on span "Next Month" at bounding box center [1447, 124] width 12 height 12
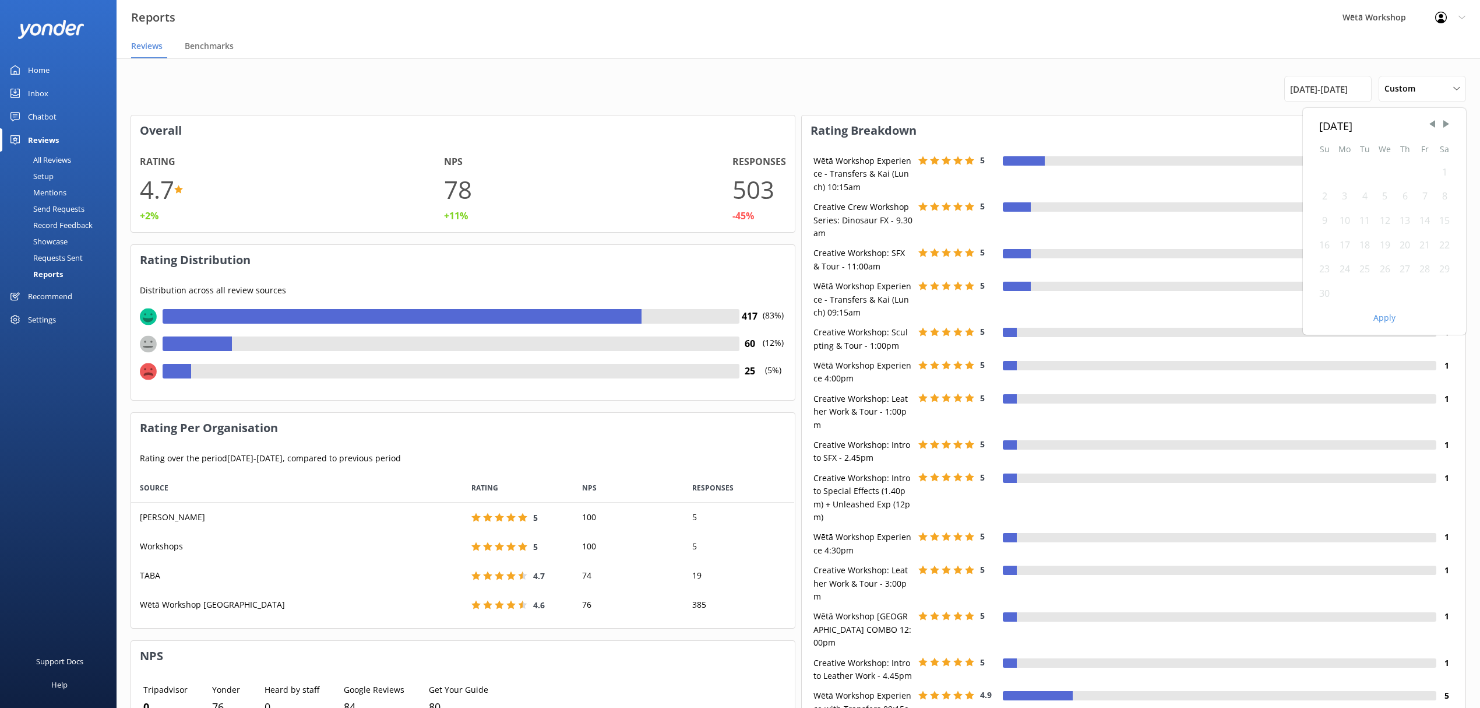
click at [1443, 170] on div "1" at bounding box center [1445, 172] width 20 height 24
click at [1444, 170] on div "1" at bounding box center [1445, 172] width 20 height 24
click at [1320, 294] on div "30" at bounding box center [1325, 294] width 20 height 24
click at [1395, 322] on div "Apply" at bounding box center [1384, 315] width 163 height 20
click at [1392, 316] on button "Apply" at bounding box center [1385, 318] width 22 height 8
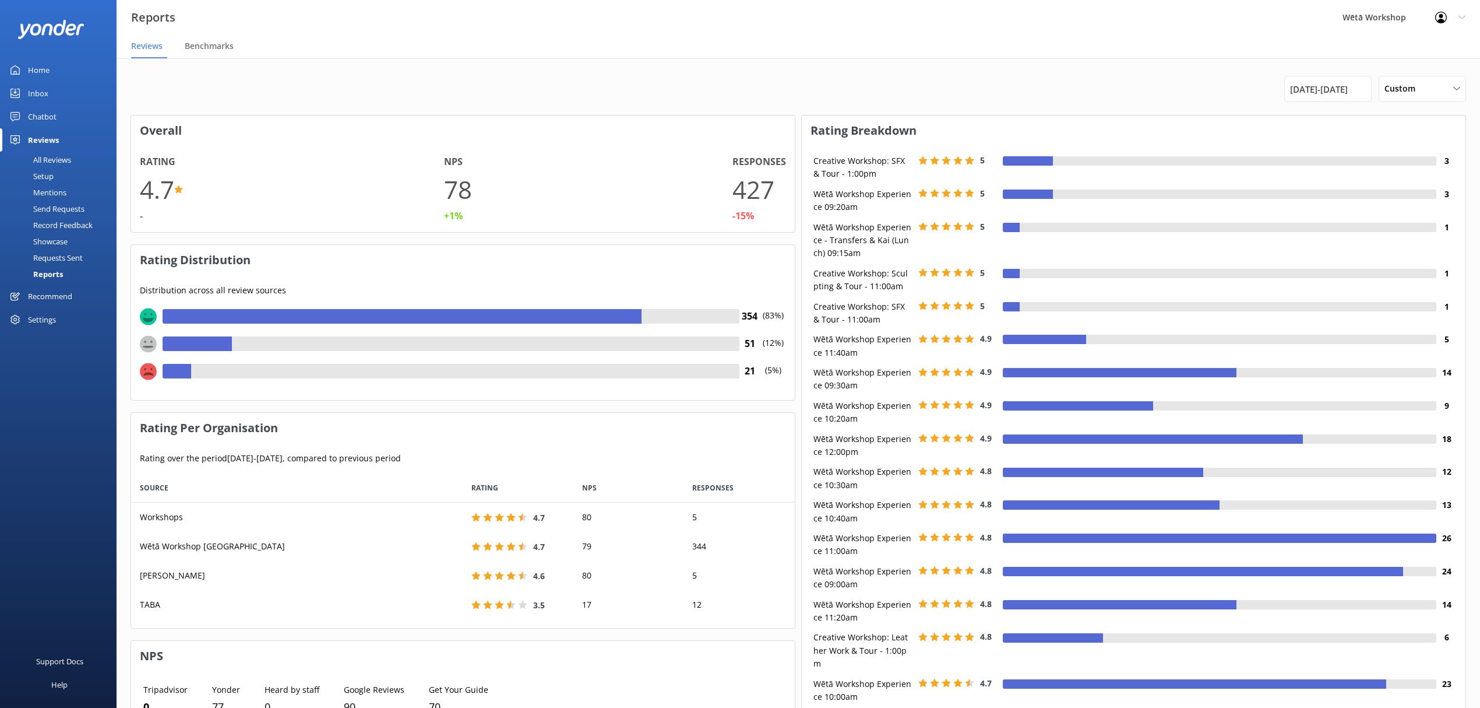
click at [1341, 87] on span "[DATE] - [DATE]" at bounding box center [1319, 89] width 58 height 14
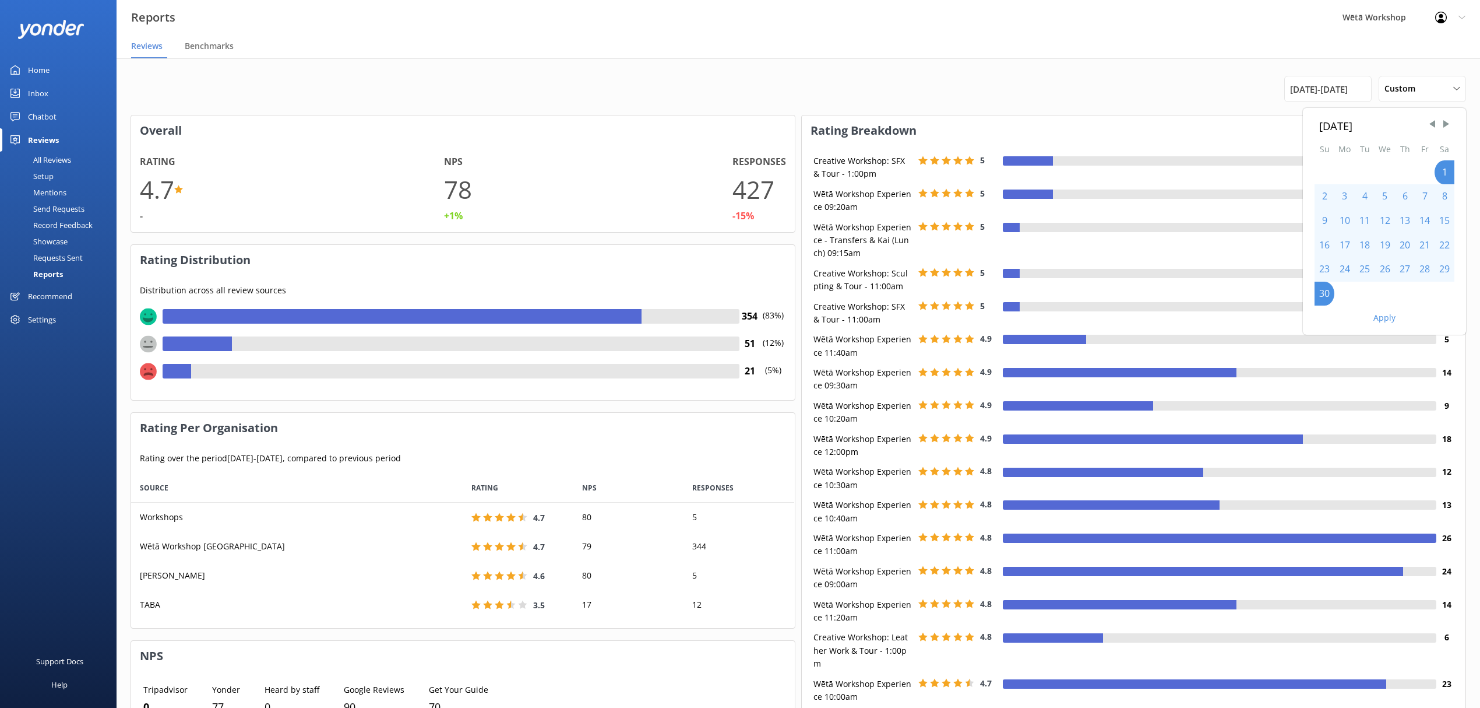
click at [1446, 119] on span "Next Month" at bounding box center [1447, 124] width 12 height 12
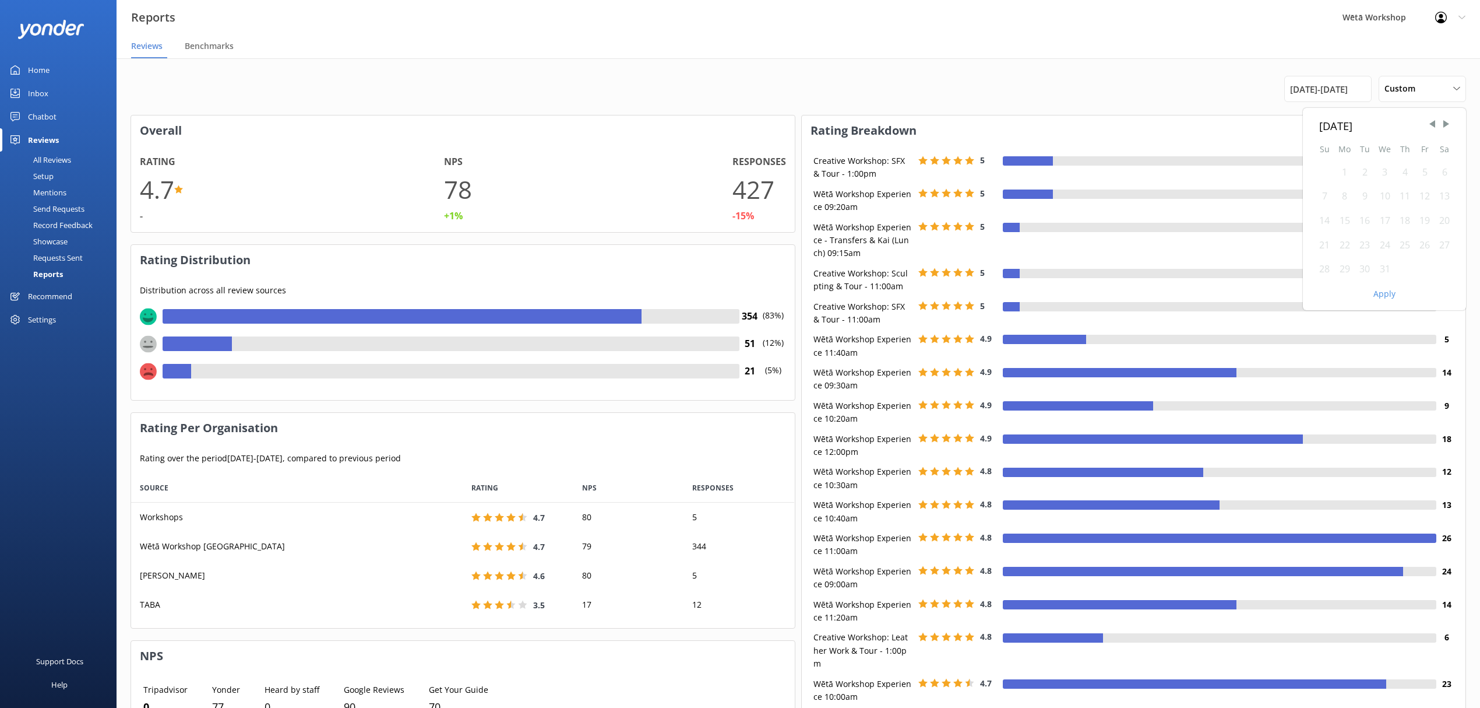
click at [1336, 173] on div "1" at bounding box center [1345, 172] width 20 height 24
click at [1341, 173] on div "1" at bounding box center [1345, 172] width 20 height 24
click at [1384, 269] on div "31" at bounding box center [1385, 269] width 20 height 24
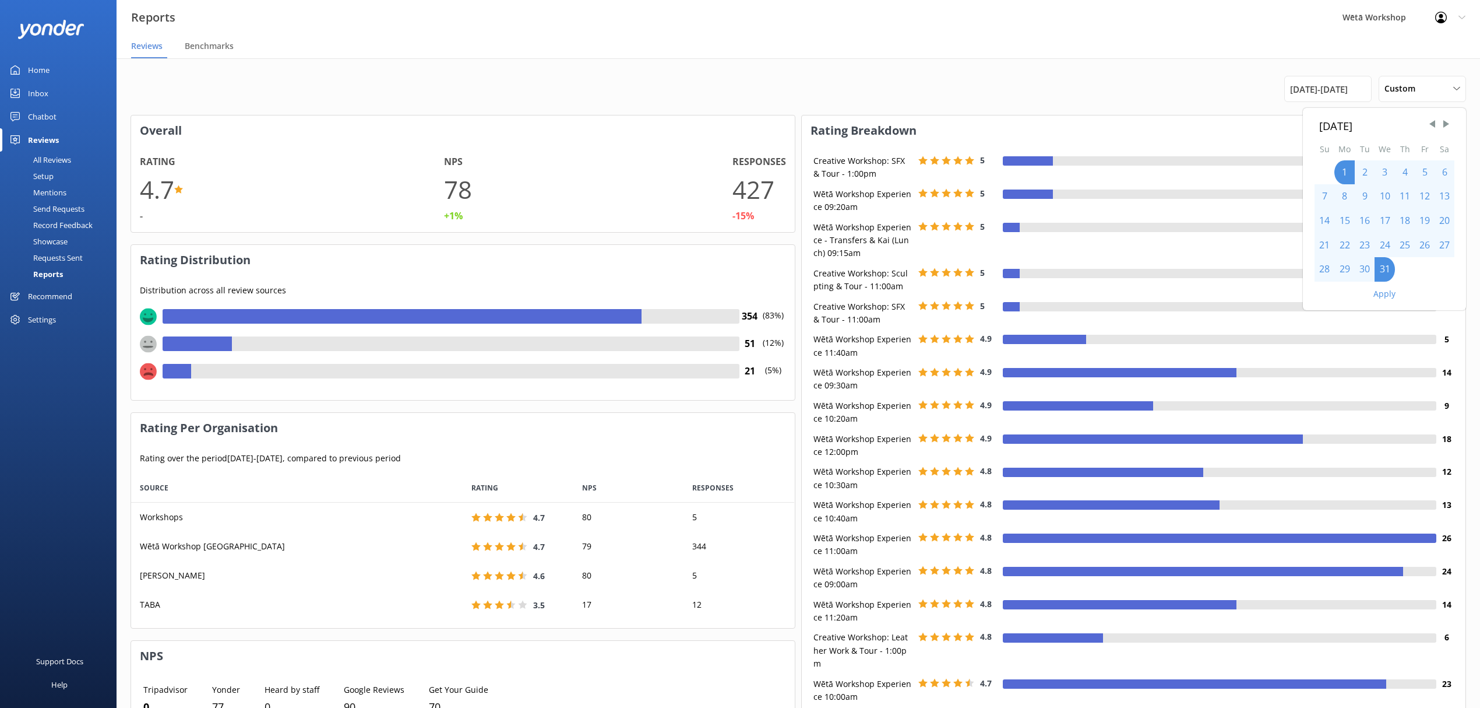
click at [1383, 294] on button "Apply" at bounding box center [1385, 294] width 22 height 8
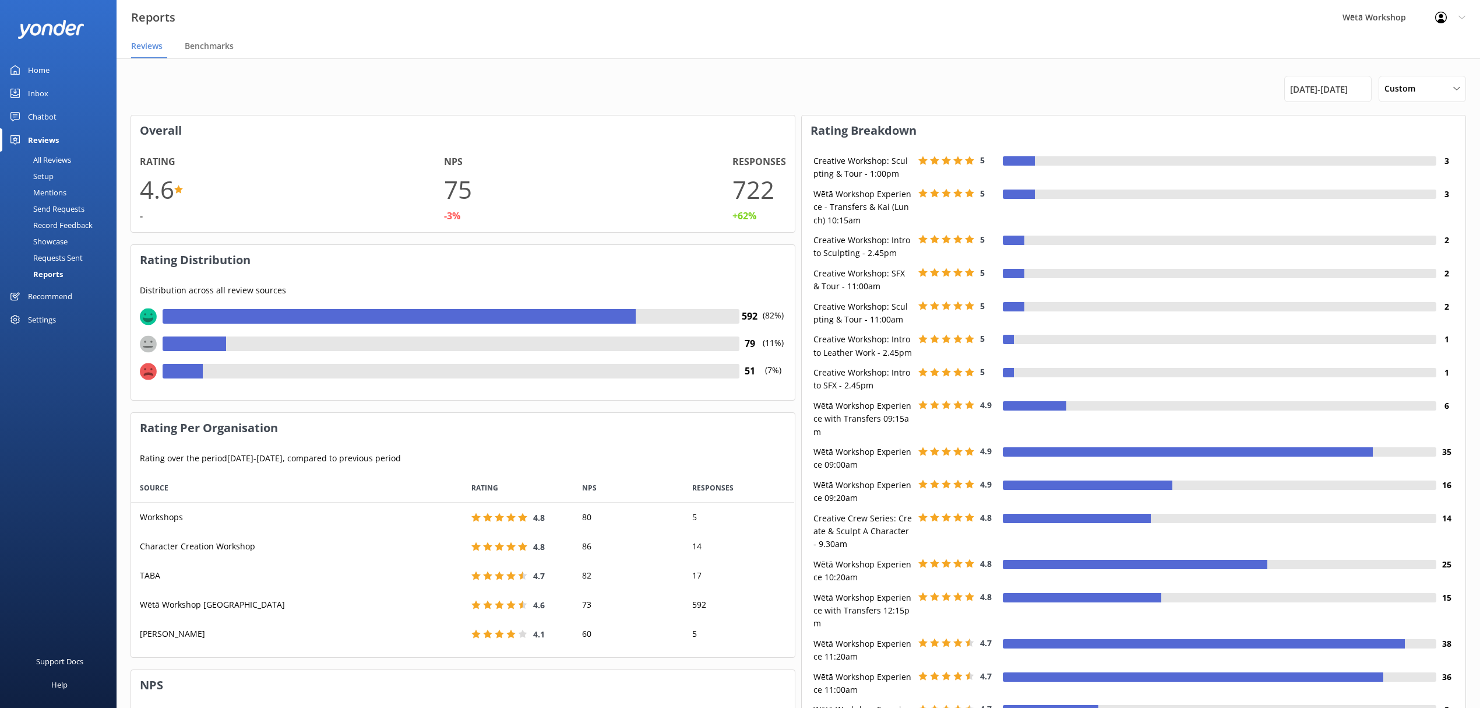
click at [1303, 77] on div "[DATE] - [DATE]" at bounding box center [1328, 89] width 87 height 26
click at [1324, 94] on span "[DATE] - [DATE]" at bounding box center [1319, 89] width 58 height 14
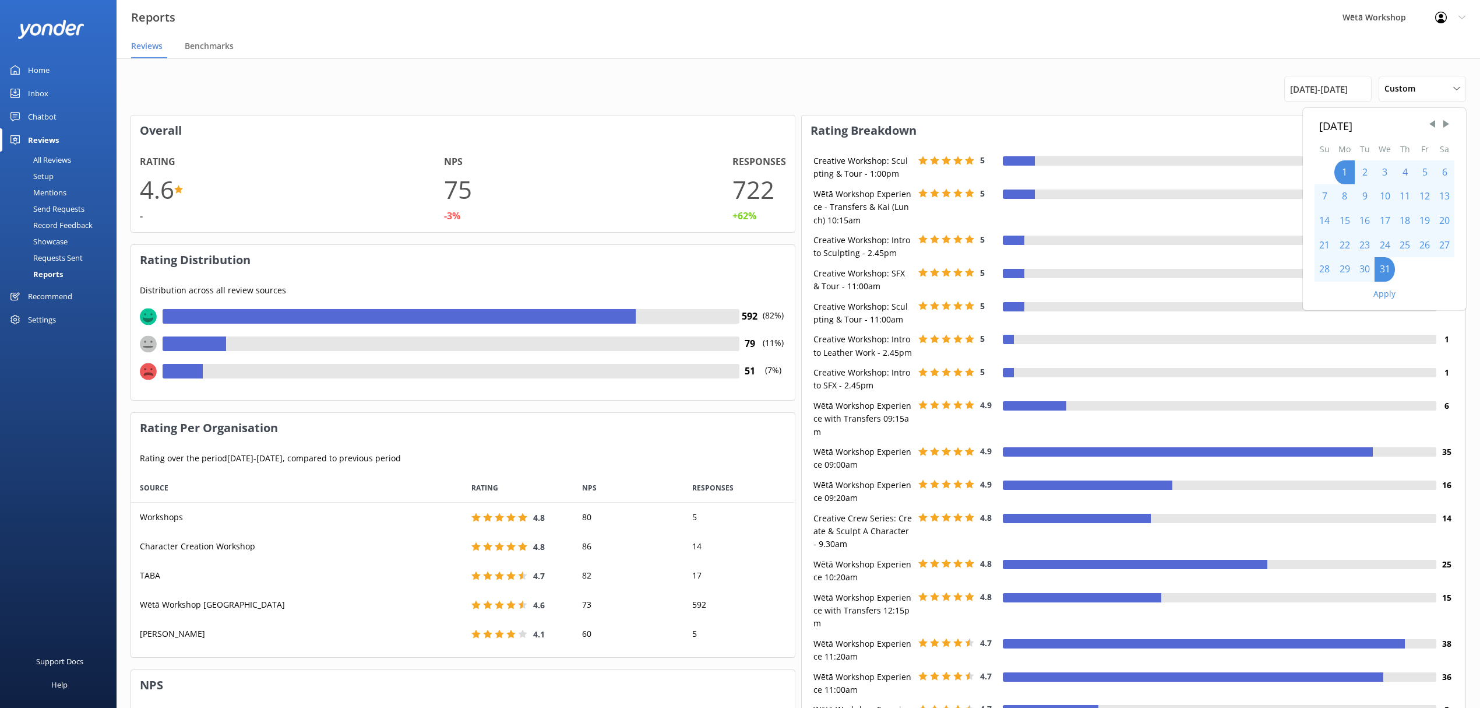
click at [1445, 122] on span "Next Month" at bounding box center [1447, 124] width 12 height 12
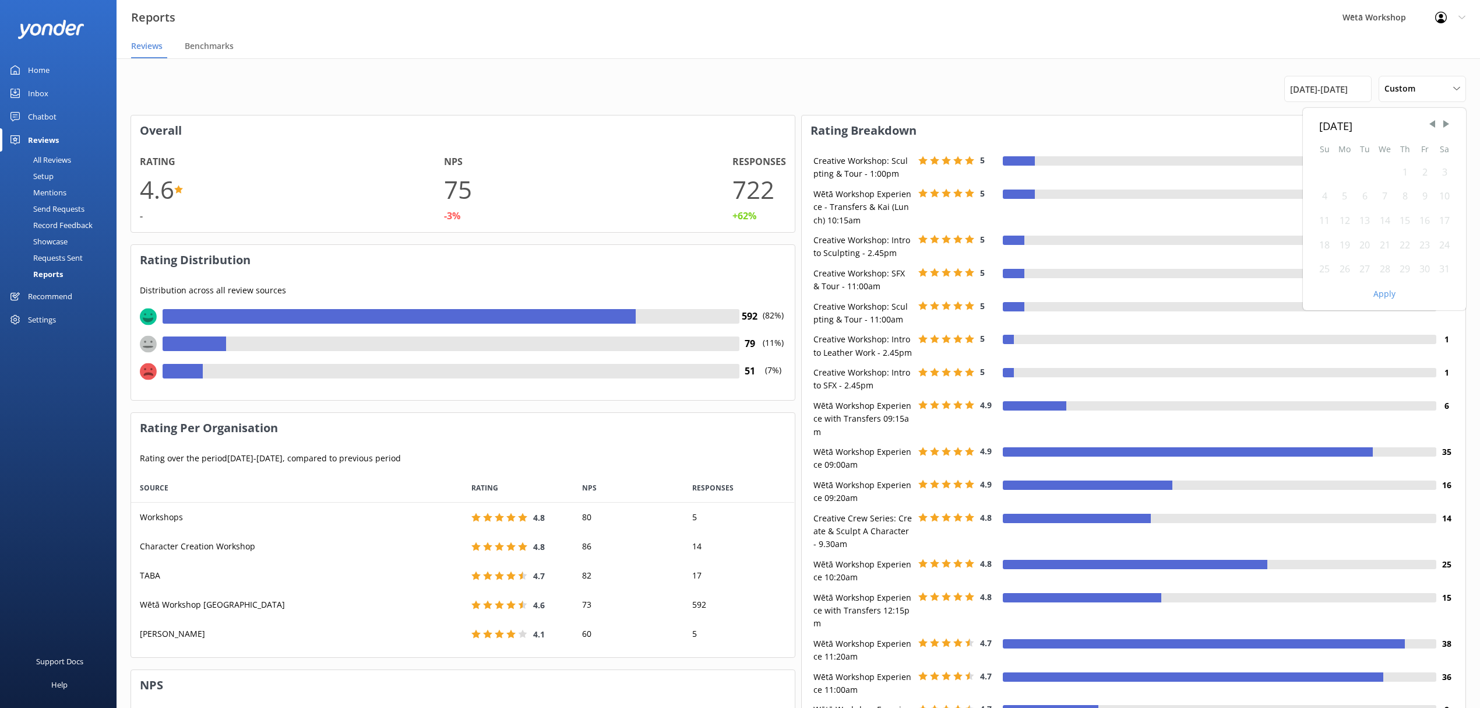
click at [1402, 171] on div "1" at bounding box center [1405, 172] width 20 height 24
click at [1450, 269] on div "31" at bounding box center [1445, 269] width 20 height 24
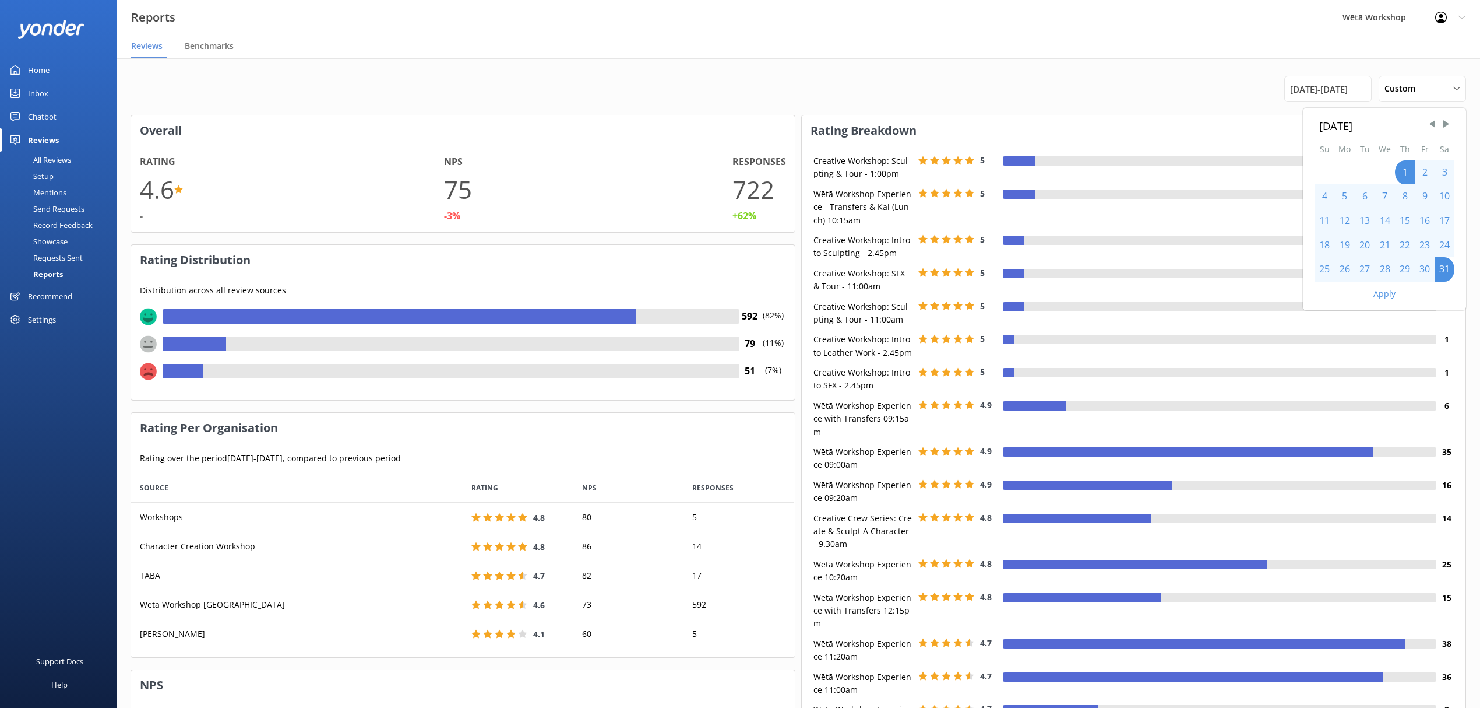
click at [1384, 294] on button "Apply" at bounding box center [1385, 294] width 22 height 8
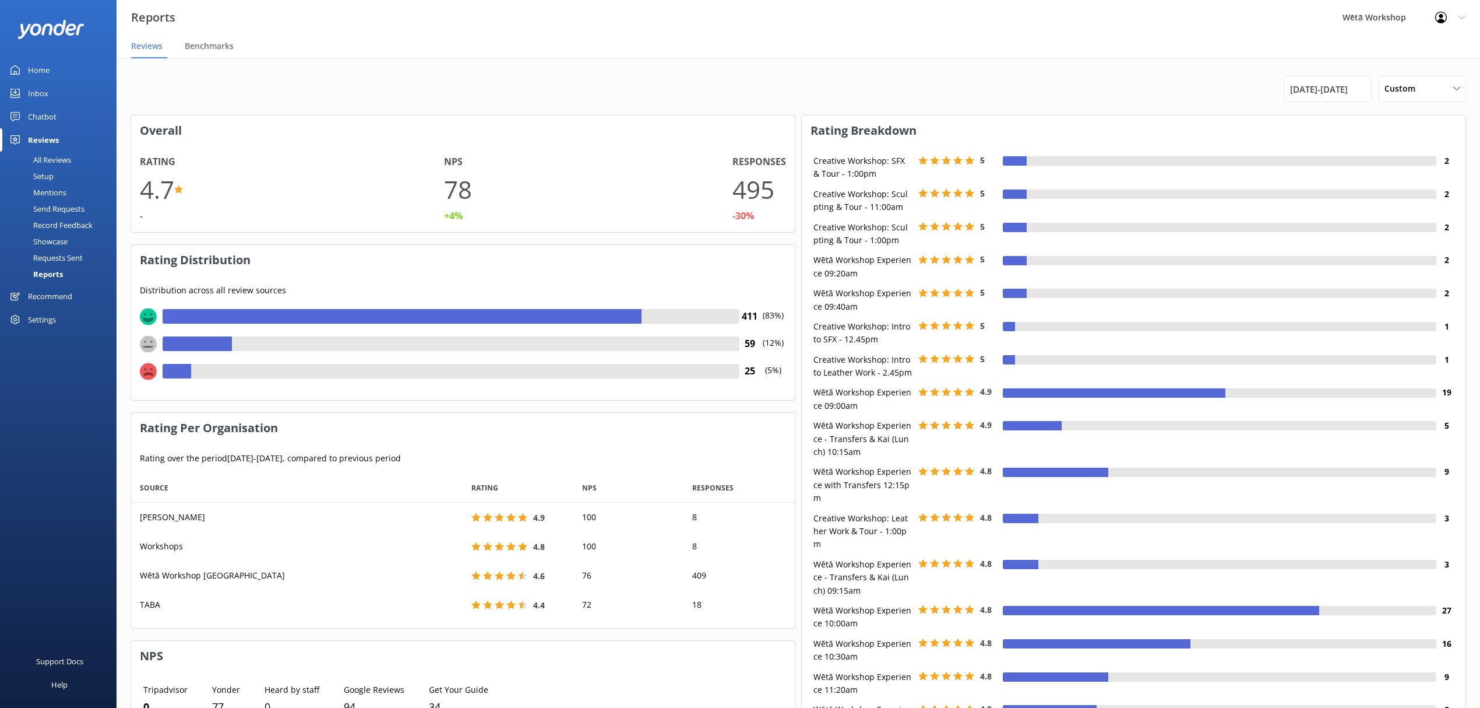
click at [1310, 91] on span "[DATE] - [DATE]" at bounding box center [1319, 89] width 58 height 14
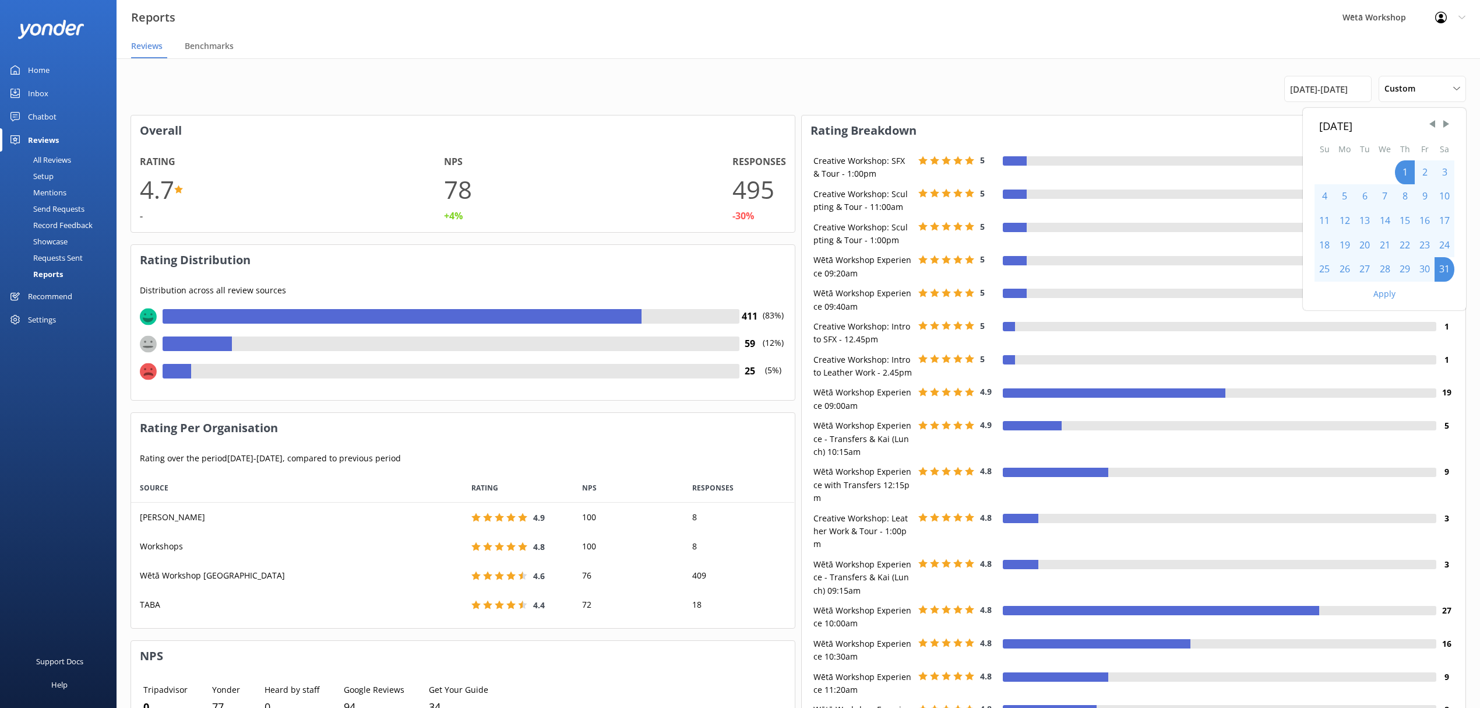
click at [1451, 124] on span "Next Month" at bounding box center [1447, 124] width 12 height 12
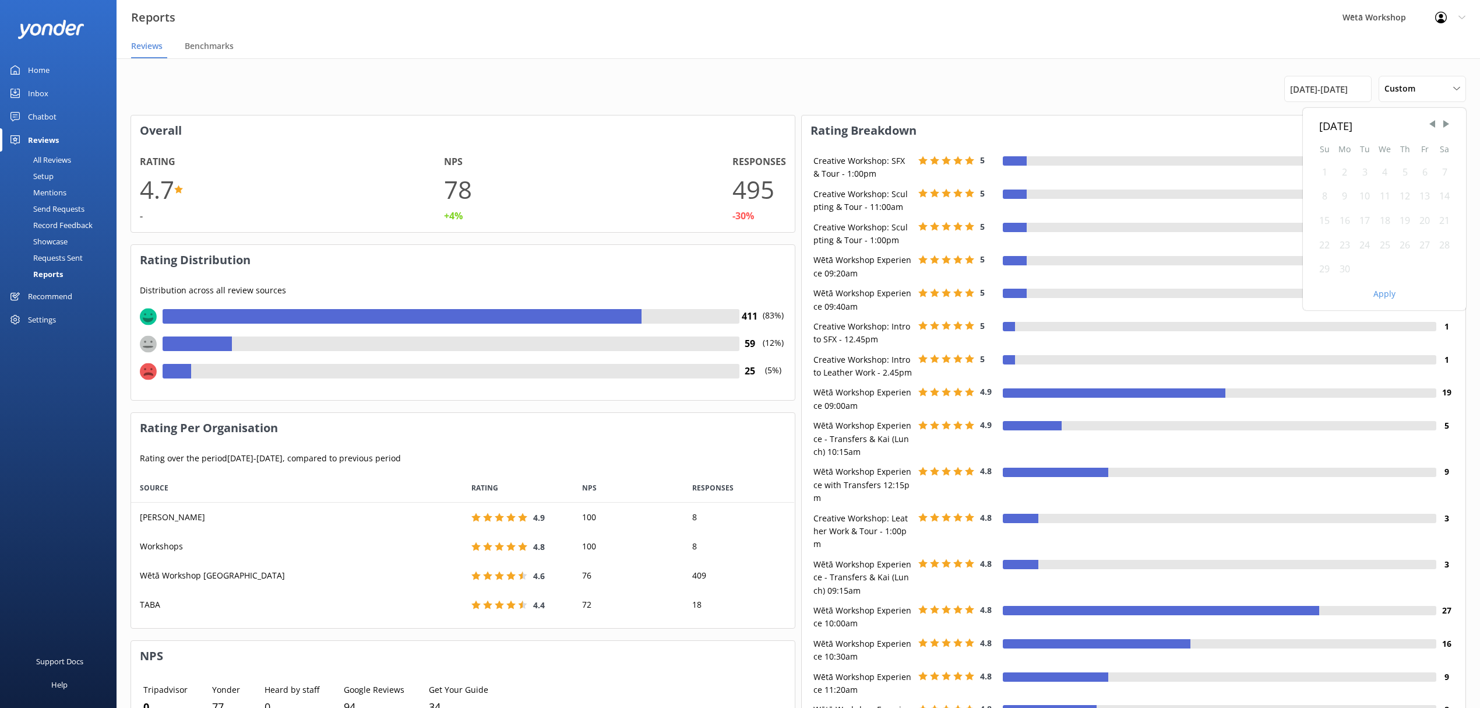
click at [1329, 170] on div "1" at bounding box center [1325, 172] width 20 height 24
click at [1350, 269] on div "30" at bounding box center [1345, 269] width 20 height 24
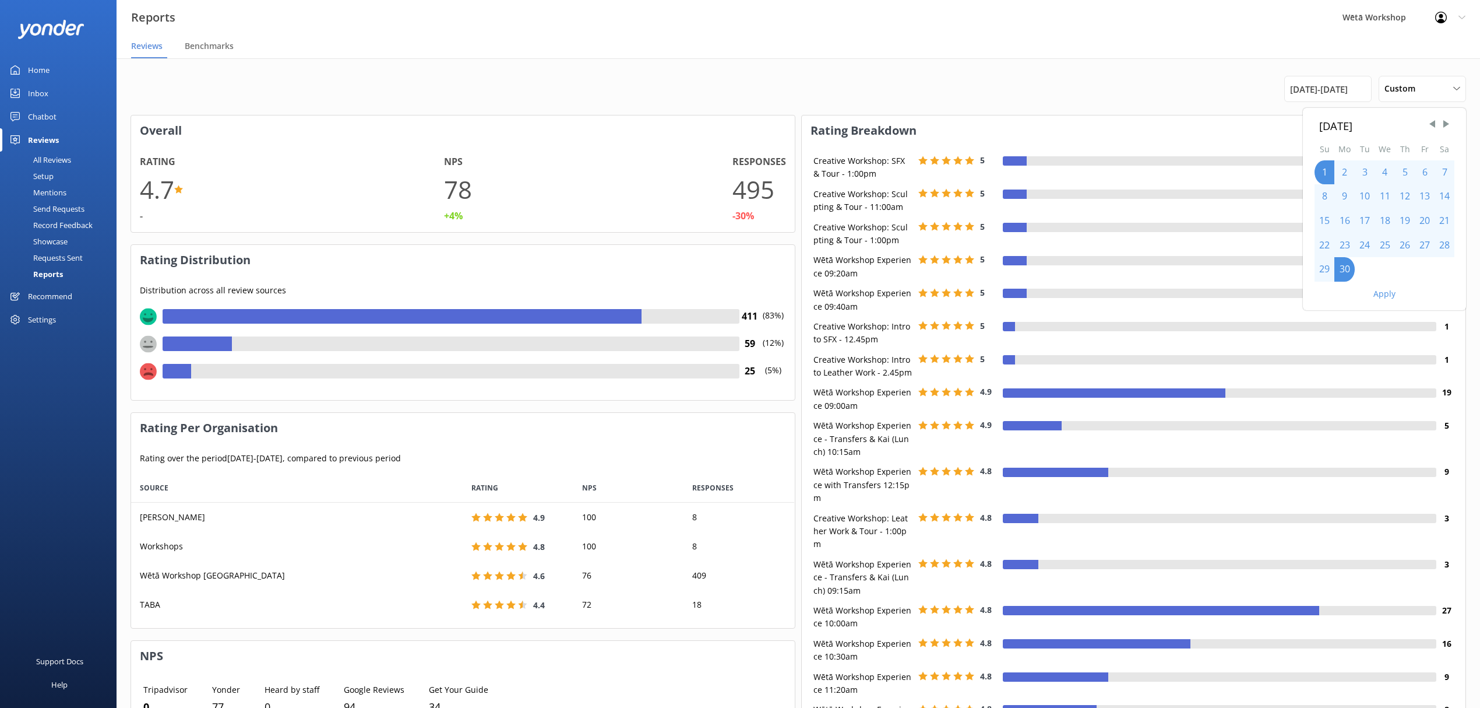
click at [1388, 290] on button "Apply" at bounding box center [1385, 294] width 22 height 8
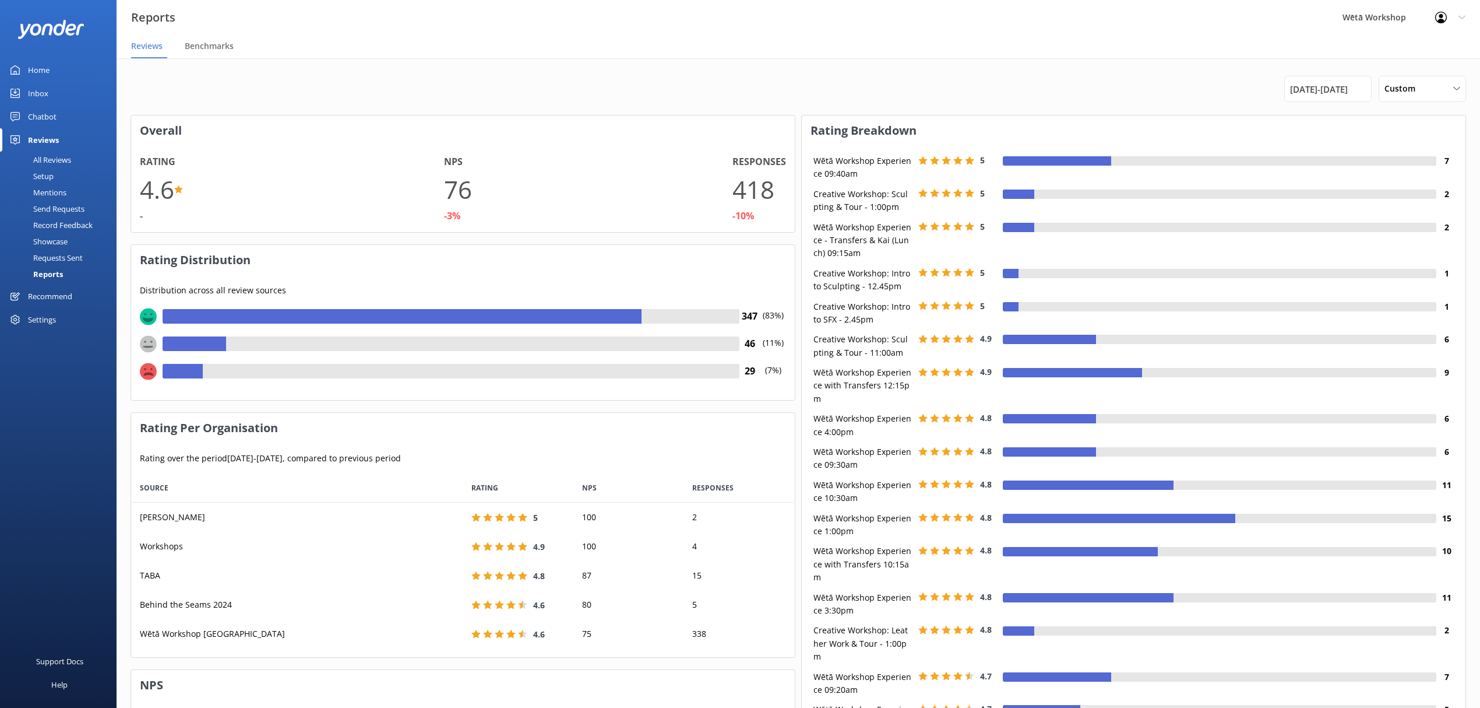
scroll to position [173, 652]
click at [1324, 92] on span "[DATE] - [DATE]" at bounding box center [1319, 89] width 58 height 14
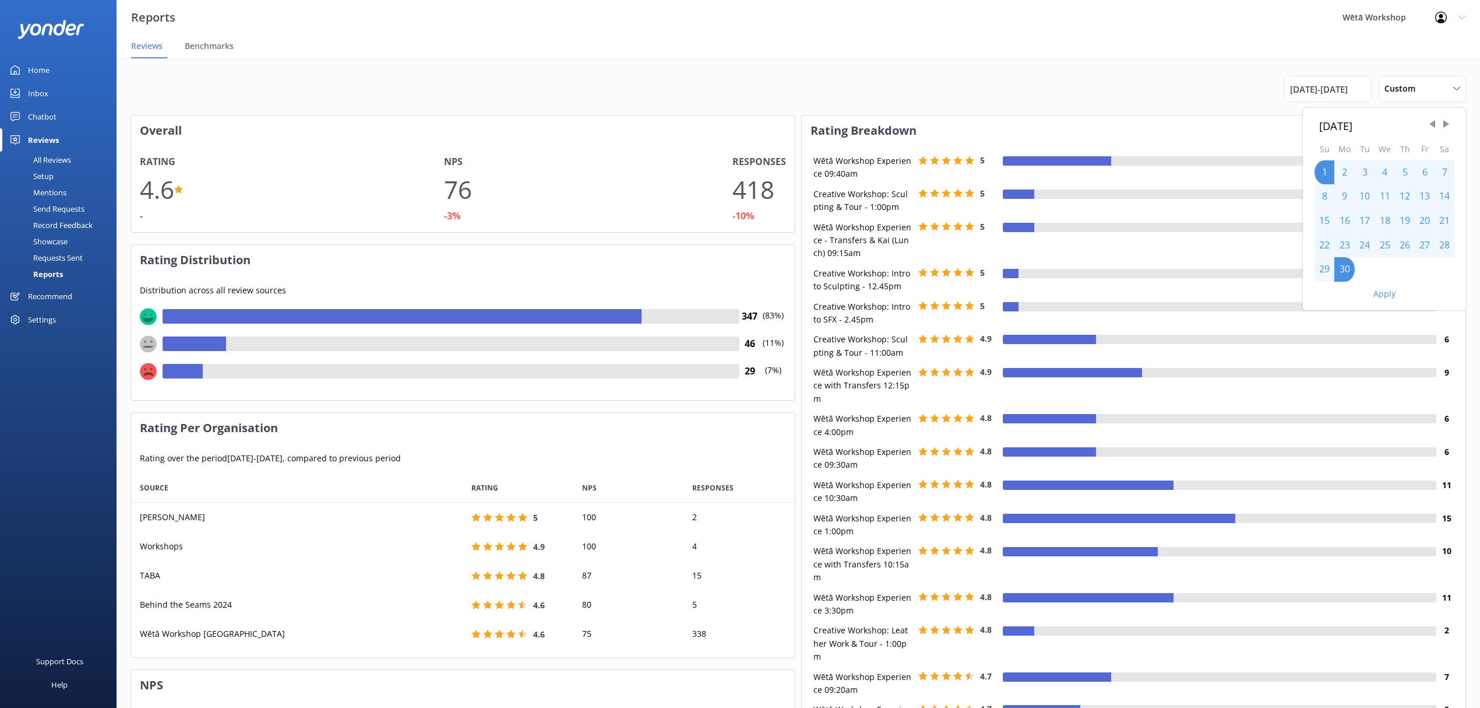
click at [1448, 127] on span "Next Month" at bounding box center [1447, 124] width 12 height 12
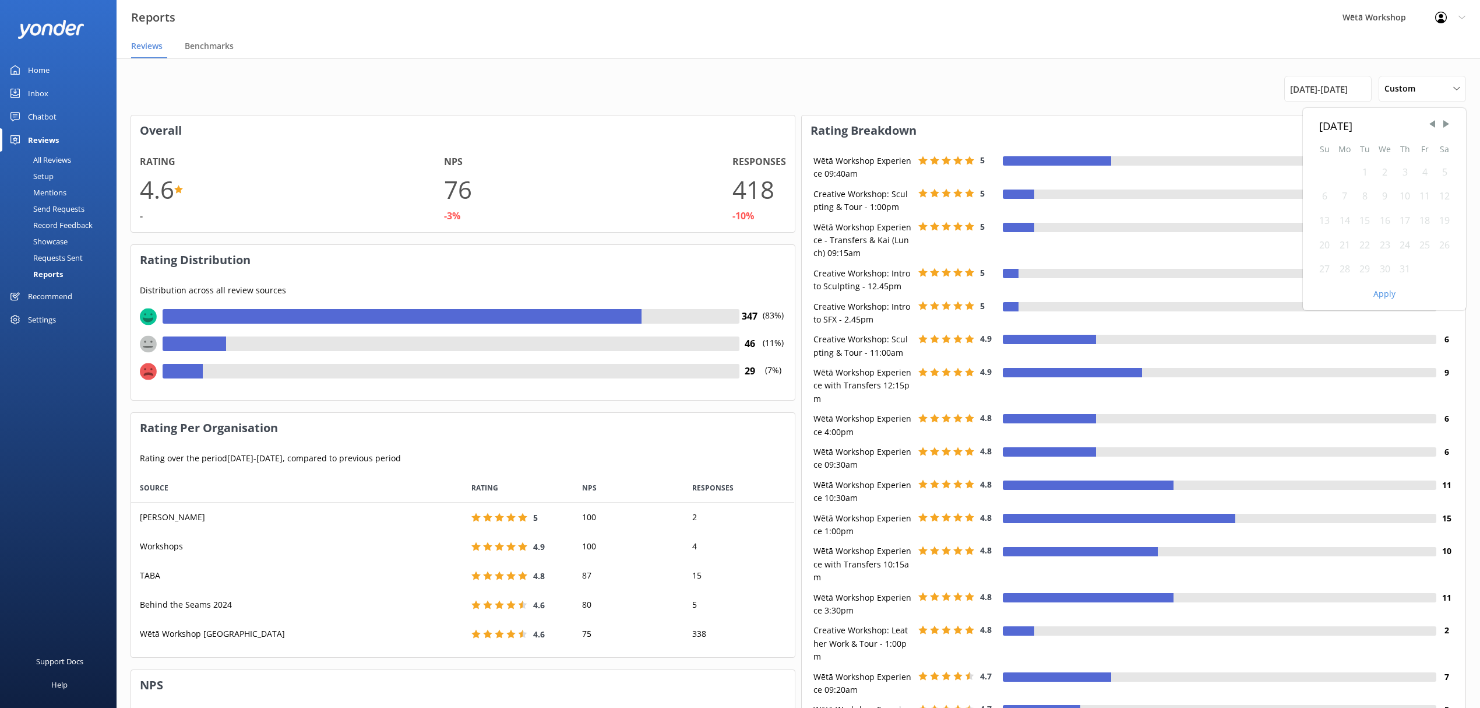
click at [1362, 170] on div "1" at bounding box center [1365, 172] width 20 height 24
click at [1402, 266] on div "31" at bounding box center [1405, 269] width 20 height 24
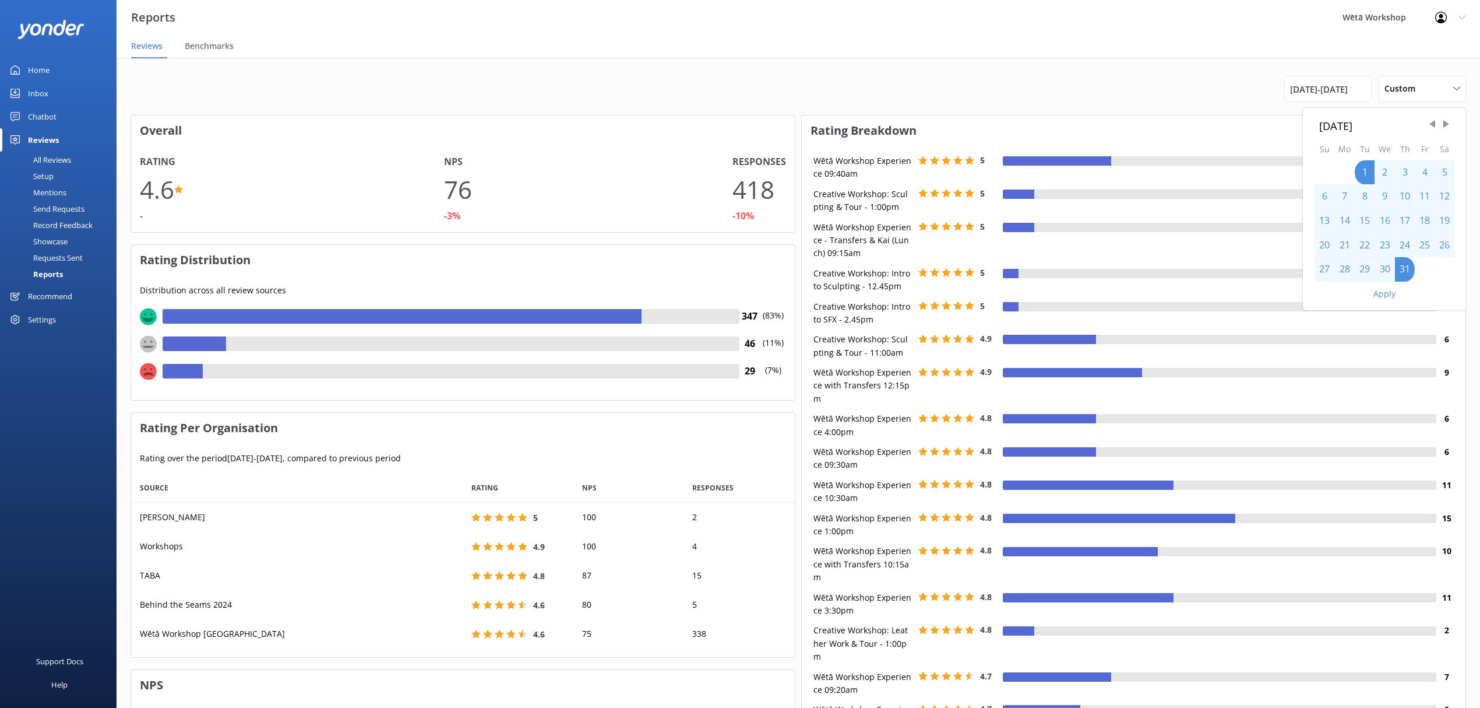
click at [1383, 295] on button "Apply" at bounding box center [1385, 294] width 22 height 8
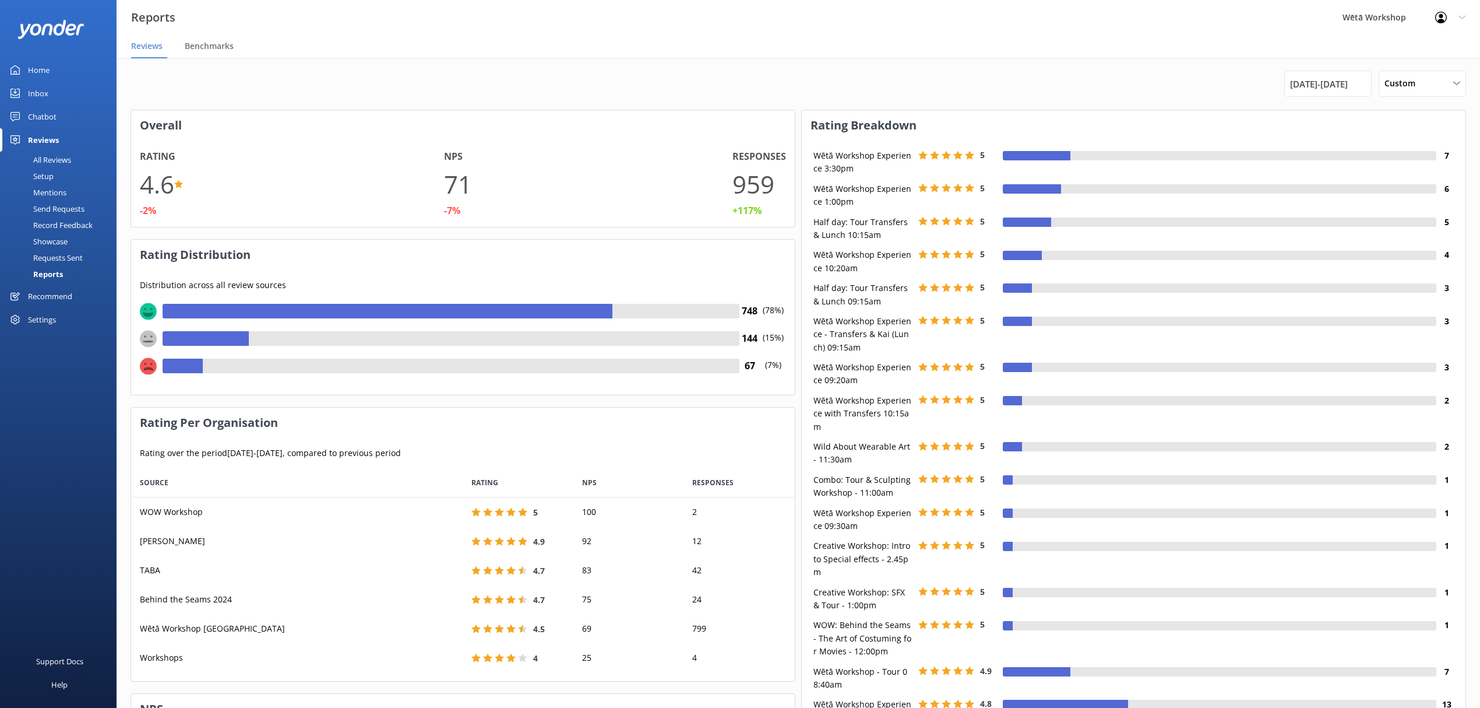
scroll to position [0, 0]
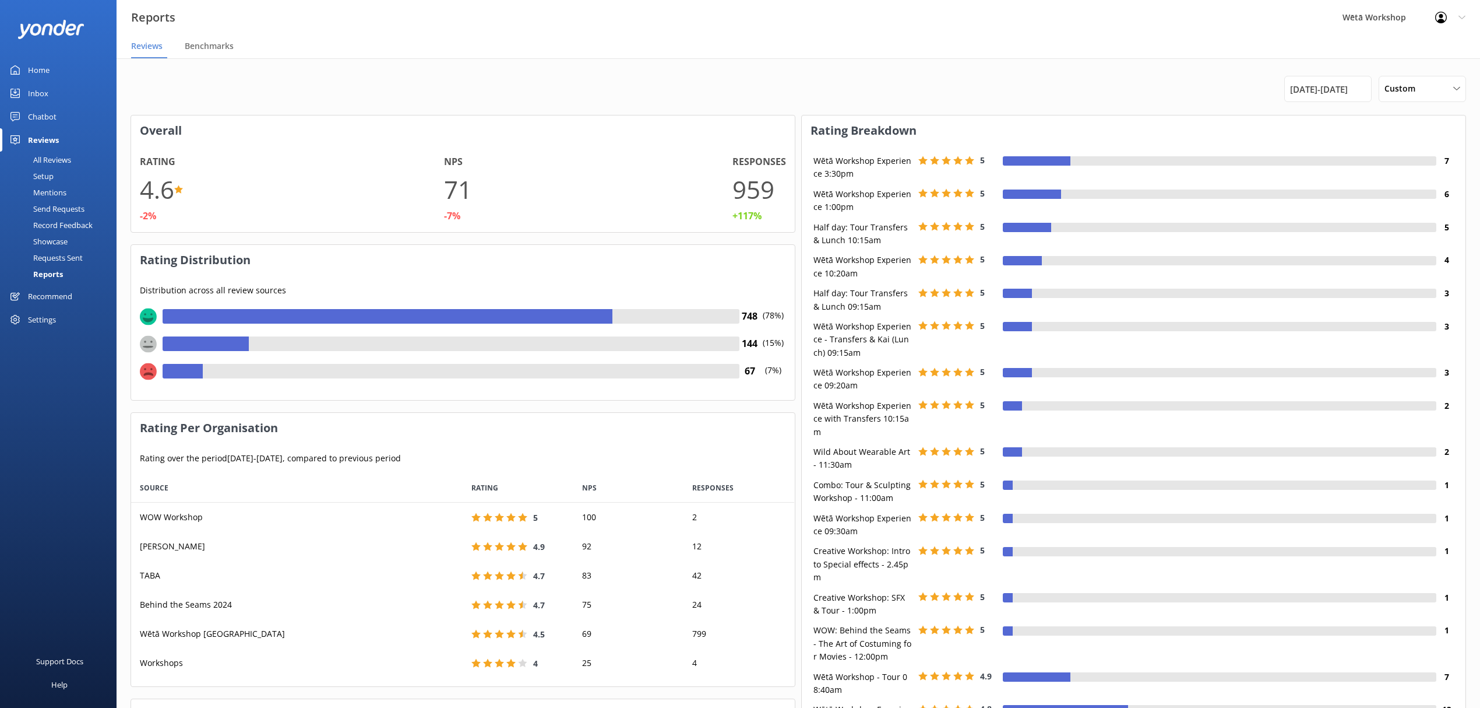
click at [1348, 89] on span "[DATE] - [DATE]" at bounding box center [1319, 89] width 58 height 14
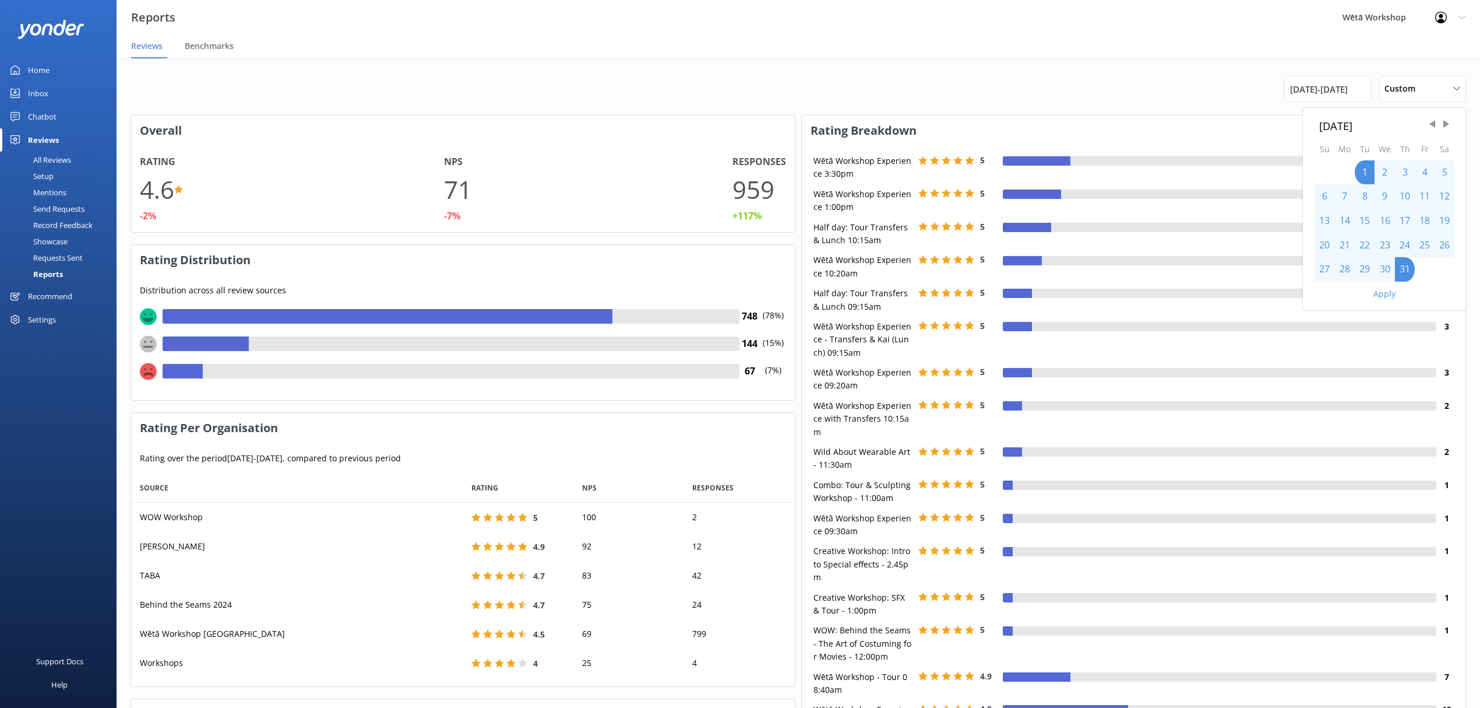
click at [1447, 124] on span "Next Month" at bounding box center [1447, 124] width 12 height 12
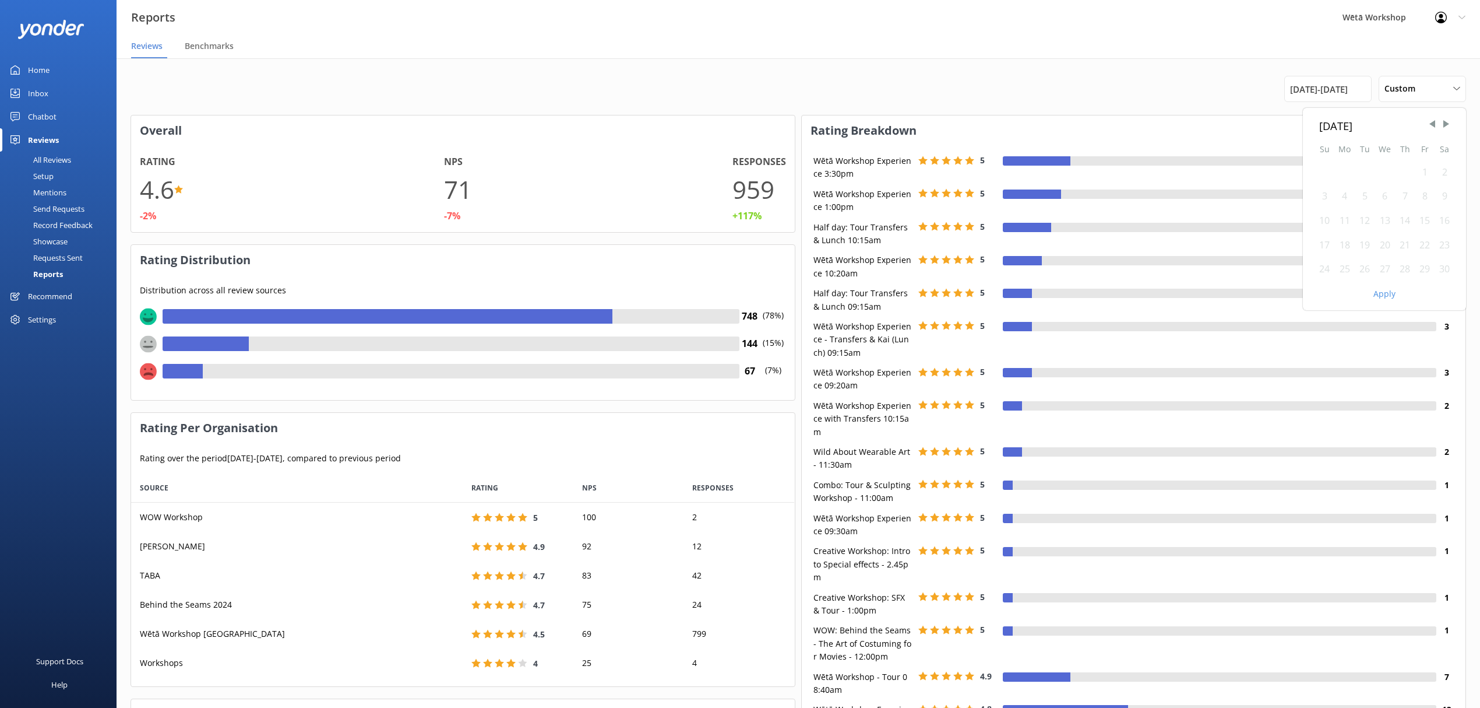
click at [1430, 171] on div "1" at bounding box center [1425, 172] width 20 height 24
click at [1429, 171] on div "1" at bounding box center [1425, 172] width 20 height 24
click at [1446, 265] on div "30" at bounding box center [1445, 269] width 20 height 24
click at [1386, 291] on button "Apply" at bounding box center [1385, 294] width 22 height 8
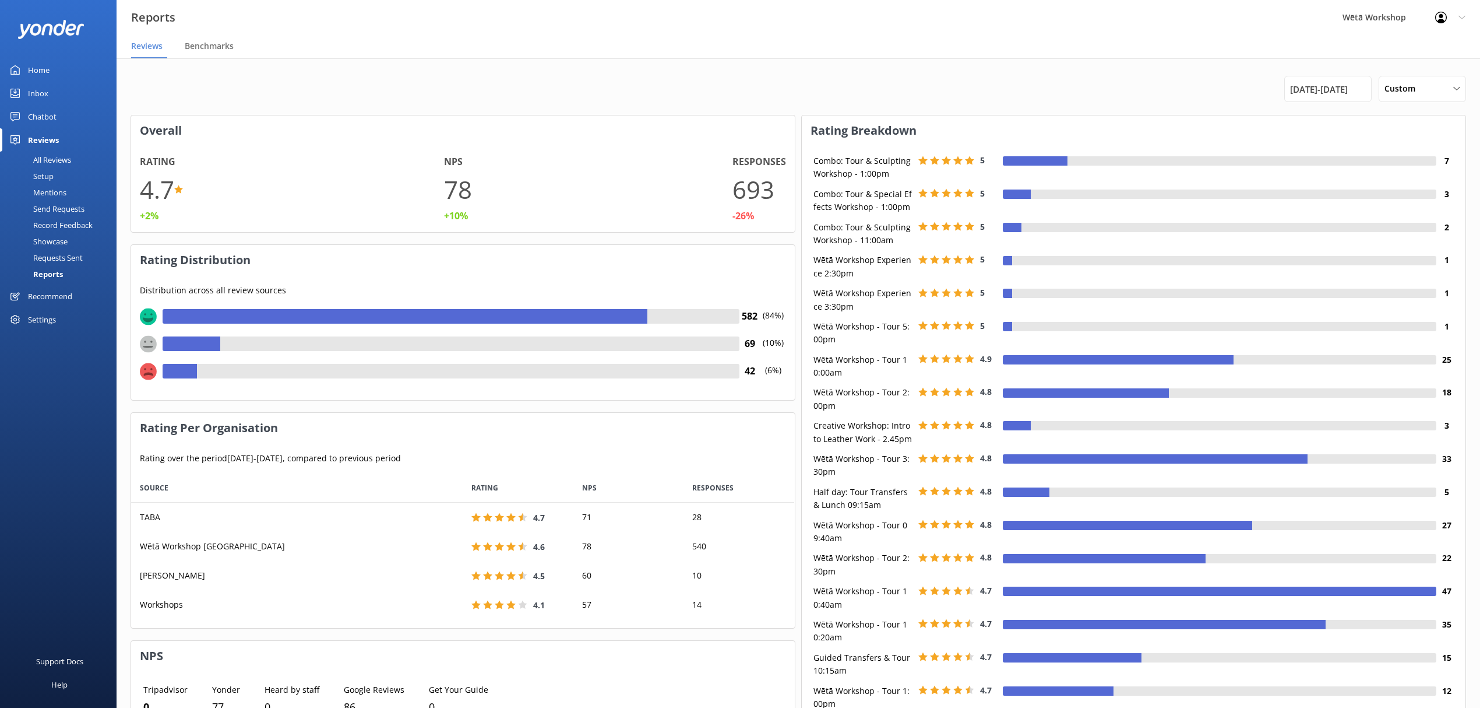
click at [1327, 90] on span "[DATE] - [DATE]" at bounding box center [1319, 89] width 58 height 14
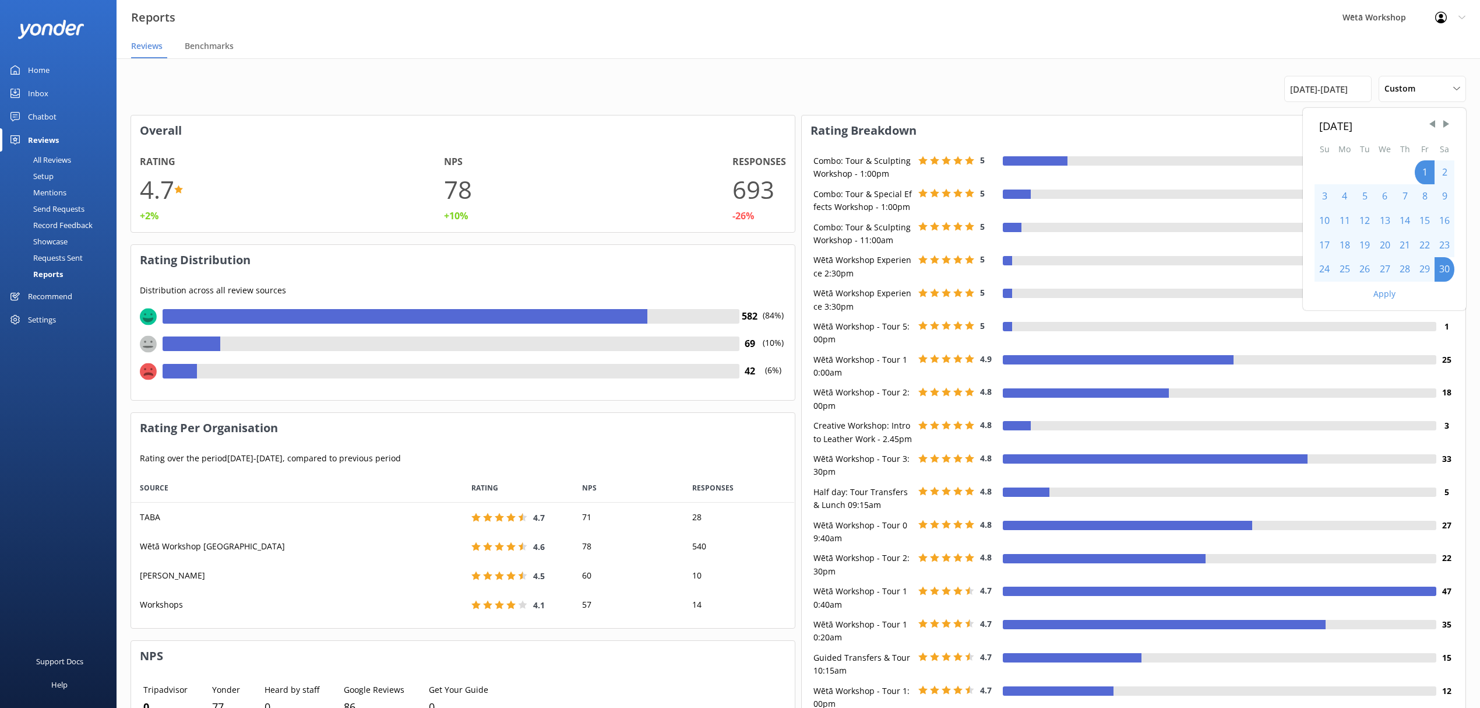
click at [1450, 122] on span "Next Month" at bounding box center [1447, 124] width 12 height 12
click at [1322, 171] on div "1" at bounding box center [1325, 172] width 20 height 24
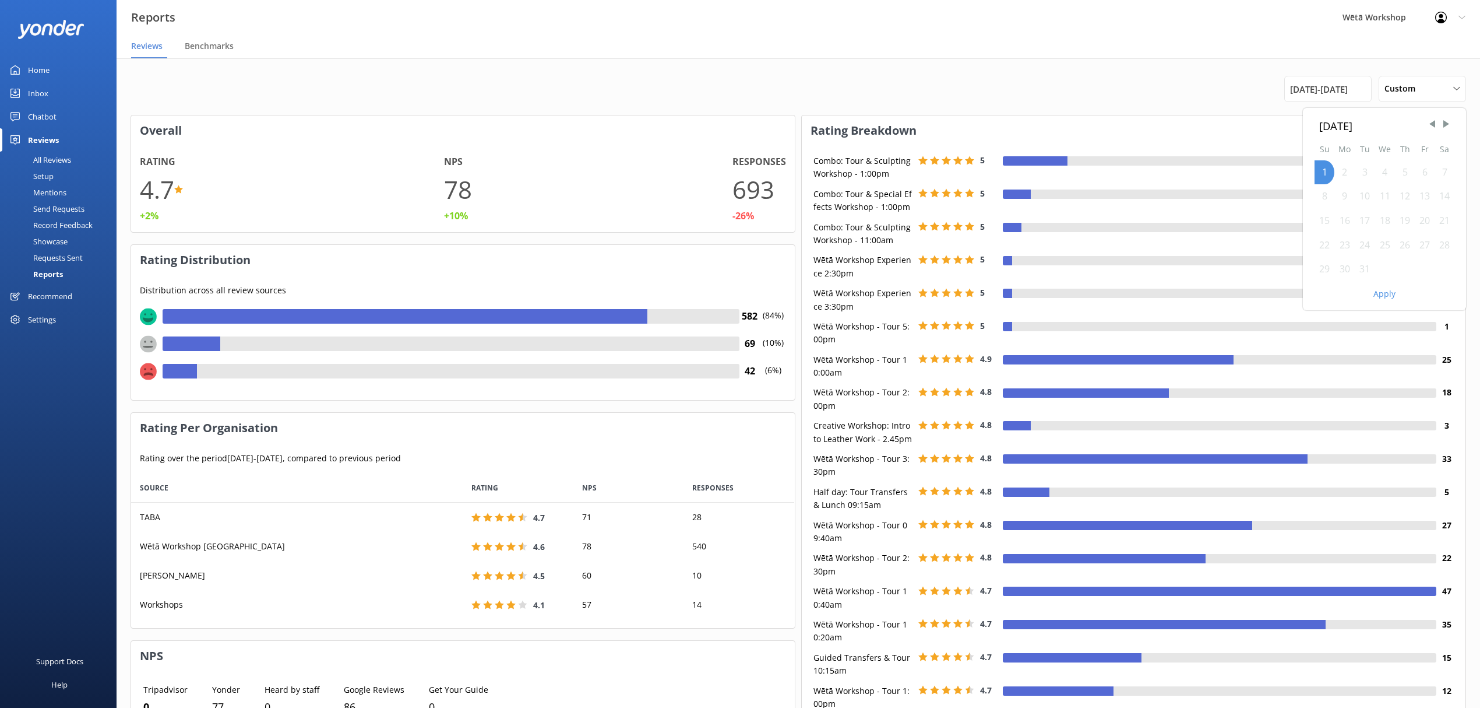
click at [1322, 171] on div "1" at bounding box center [1325, 172] width 20 height 24
click at [1363, 268] on div "31" at bounding box center [1365, 269] width 20 height 24
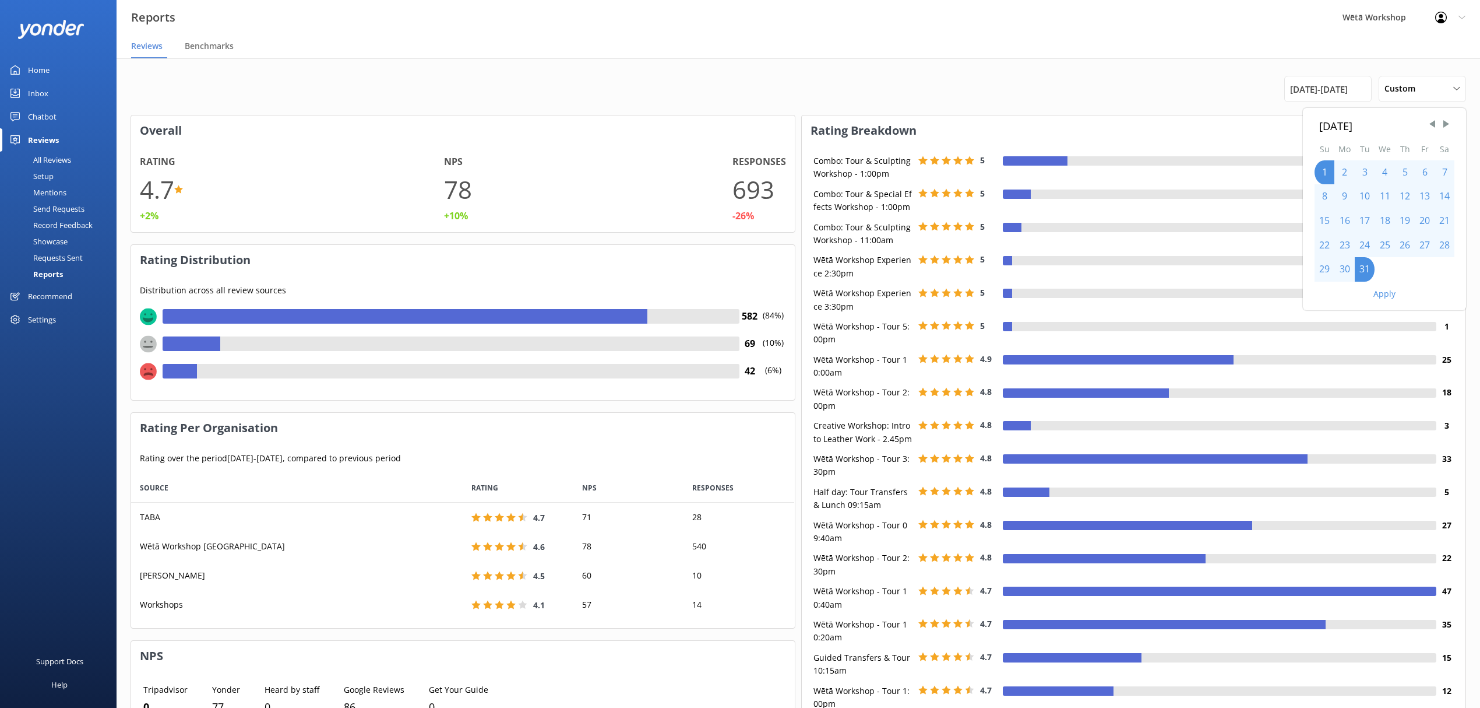
click at [1390, 290] on button "Apply" at bounding box center [1385, 294] width 22 height 8
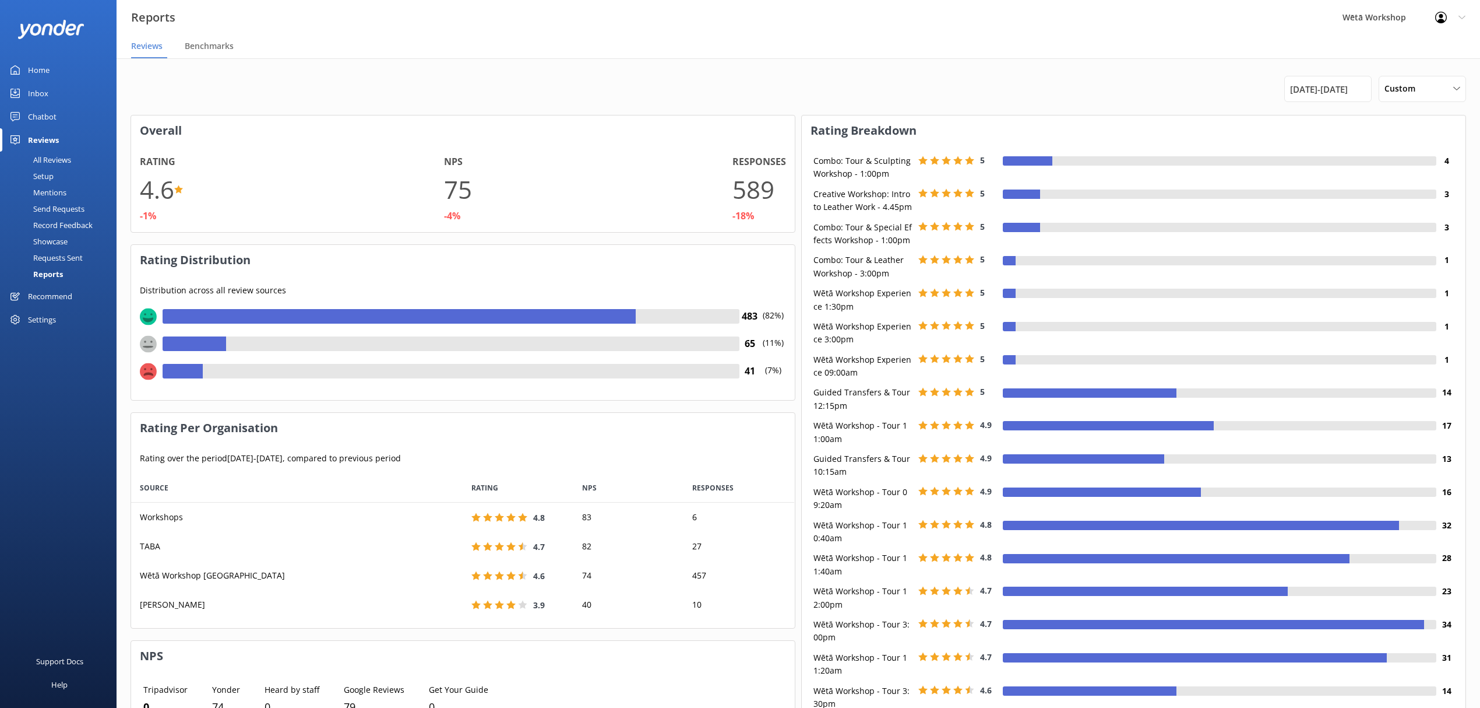
click at [1336, 83] on span "[DATE] - [DATE]" at bounding box center [1319, 89] width 58 height 14
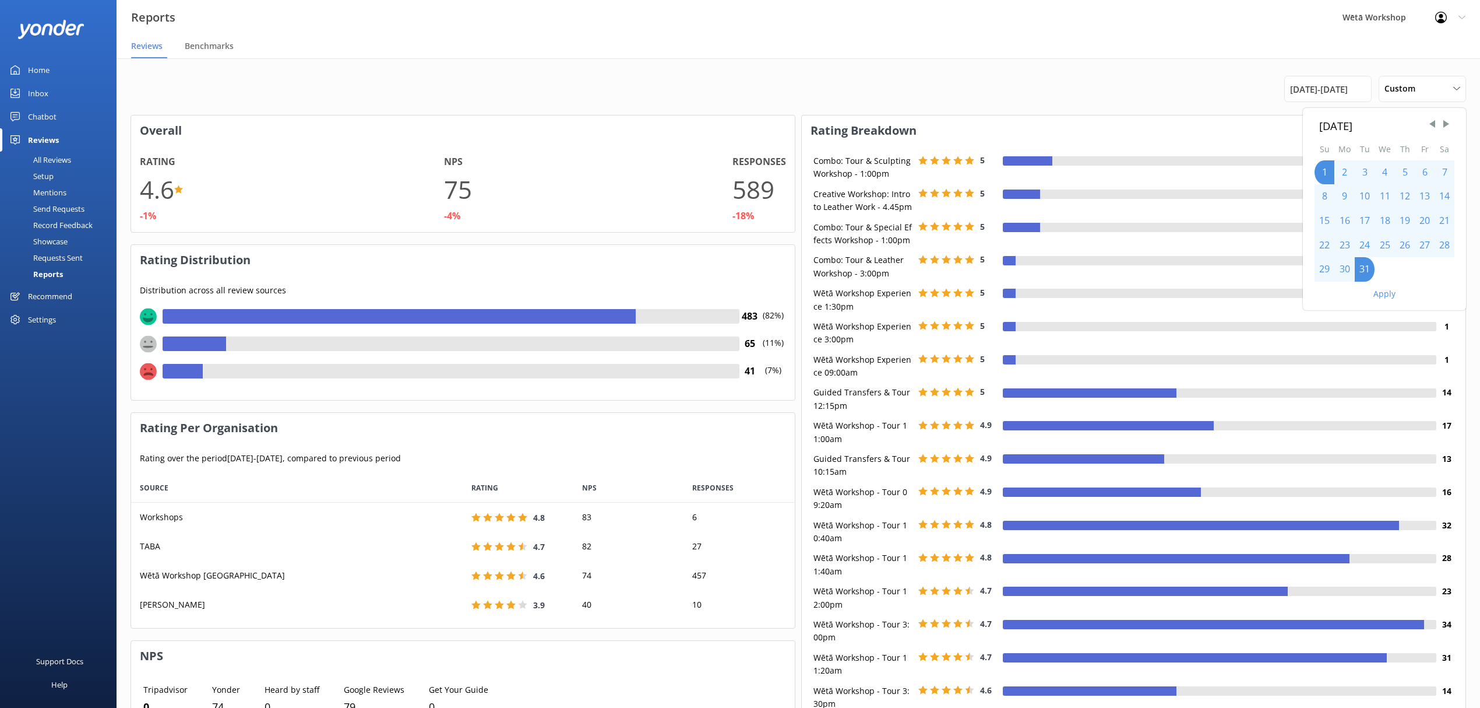
click at [1445, 125] on span "Next Month" at bounding box center [1447, 124] width 12 height 12
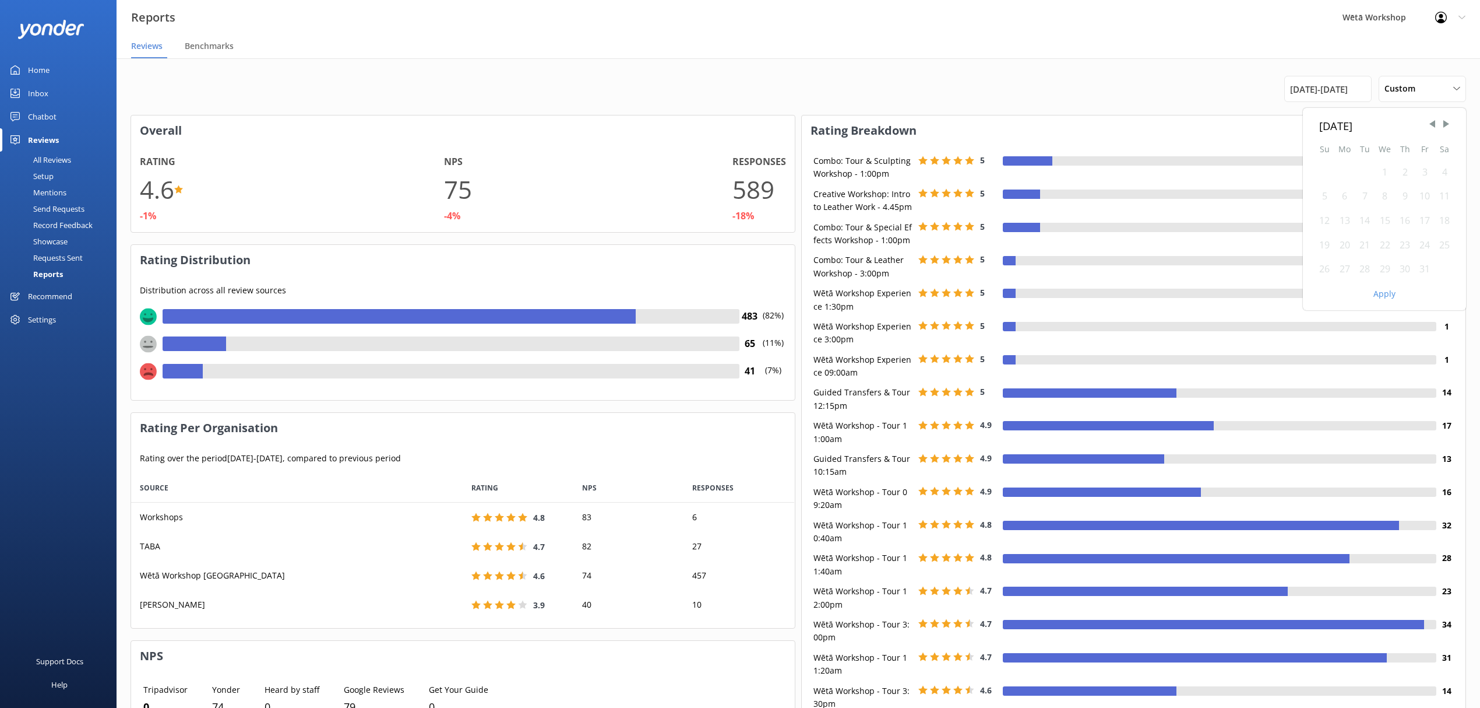
click at [1388, 170] on div "1" at bounding box center [1385, 172] width 20 height 24
click at [1423, 268] on div "31" at bounding box center [1425, 269] width 20 height 24
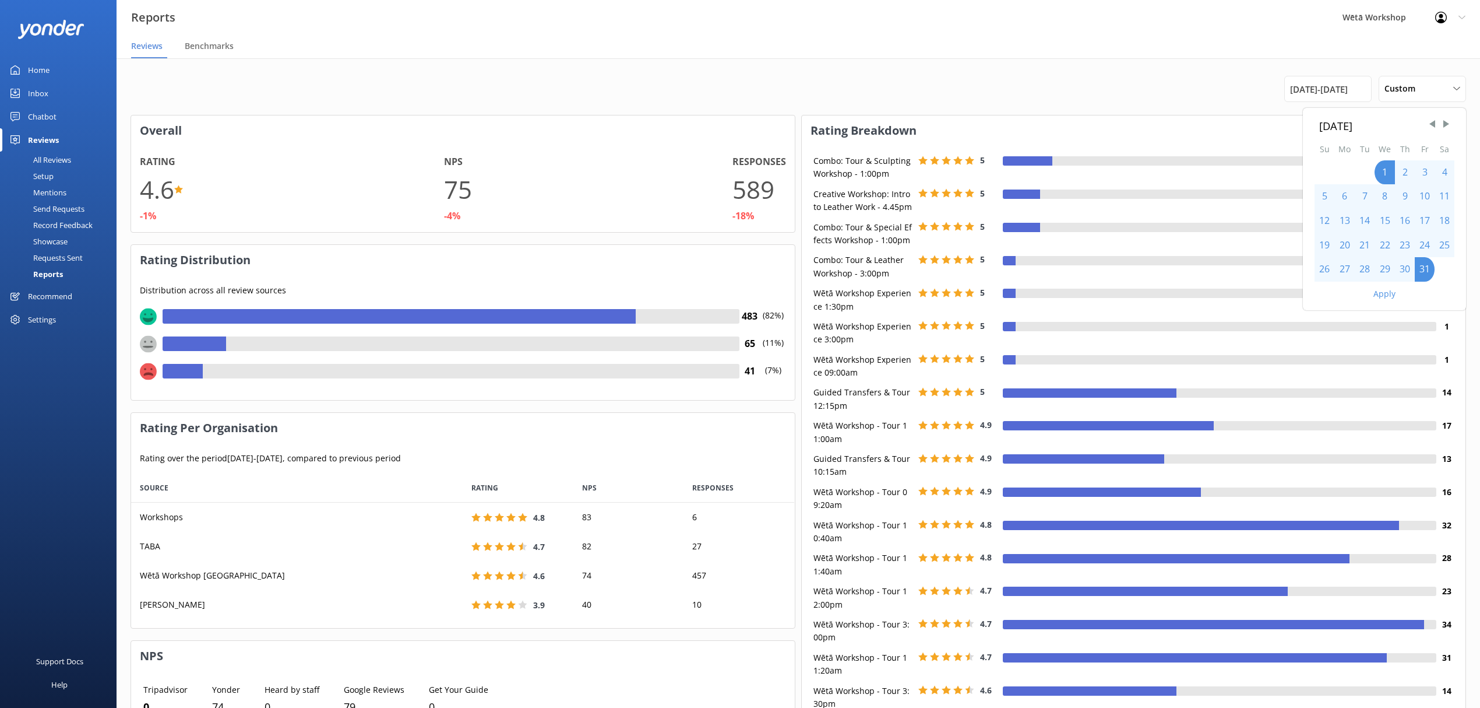
click at [1388, 299] on div "Apply" at bounding box center [1384, 292] width 163 height 20
click at [1386, 290] on button "Apply" at bounding box center [1385, 294] width 22 height 8
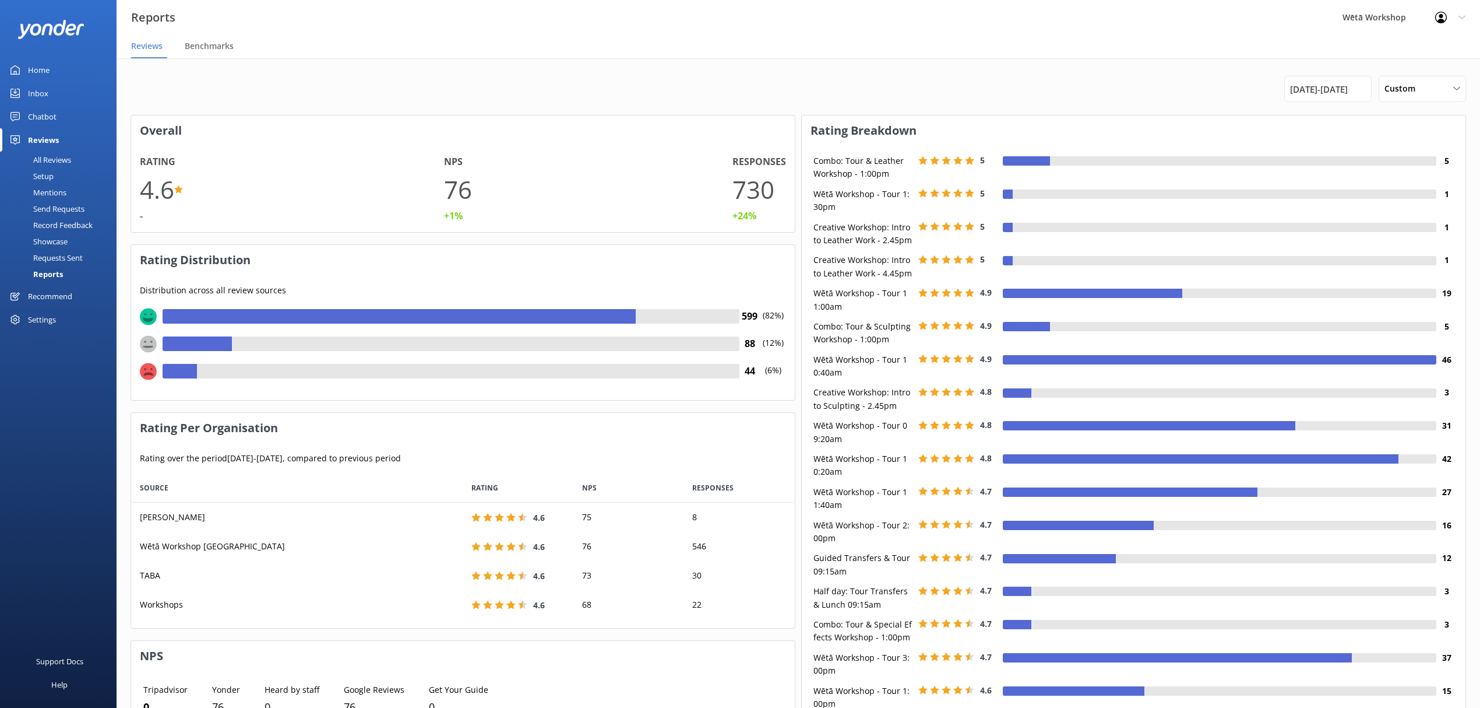
click at [1338, 87] on span "[DATE] - [DATE]" at bounding box center [1319, 89] width 58 height 14
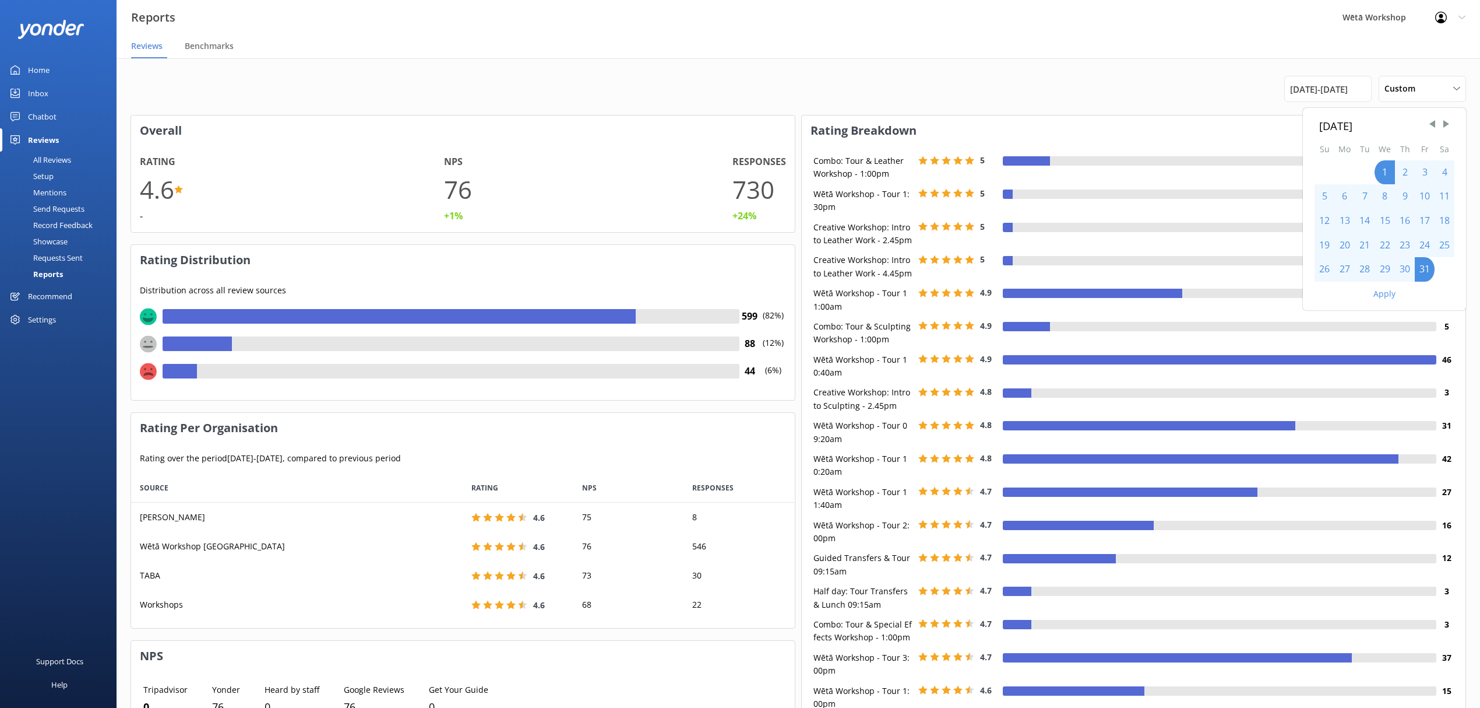
click at [1449, 125] on span "Next Month" at bounding box center [1447, 124] width 12 height 12
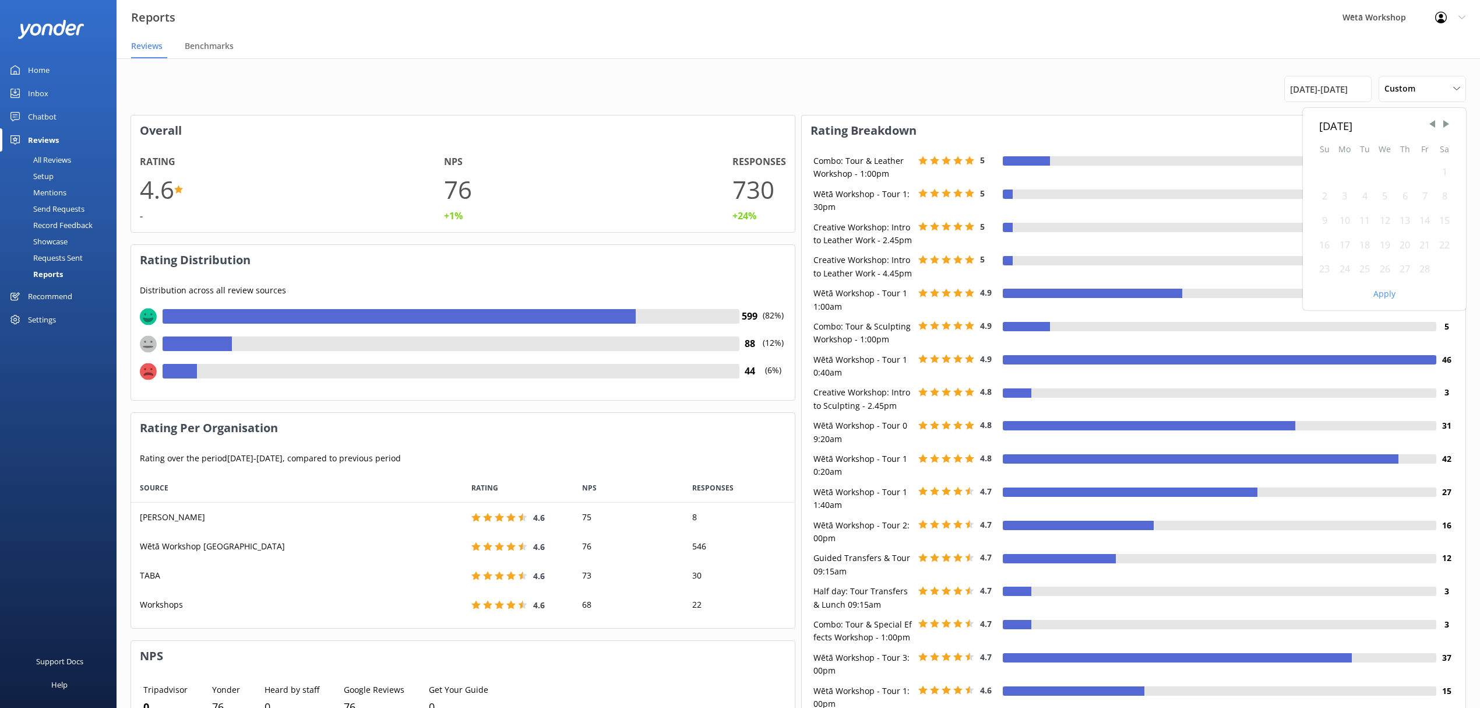
click at [1452, 170] on div "1" at bounding box center [1445, 172] width 20 height 24
click at [1449, 170] on div "1" at bounding box center [1445, 172] width 20 height 24
click at [1427, 267] on div "28" at bounding box center [1425, 269] width 20 height 24
click at [1393, 299] on div "Apply" at bounding box center [1384, 292] width 163 height 20
click at [1390, 297] on button "Apply" at bounding box center [1385, 294] width 22 height 8
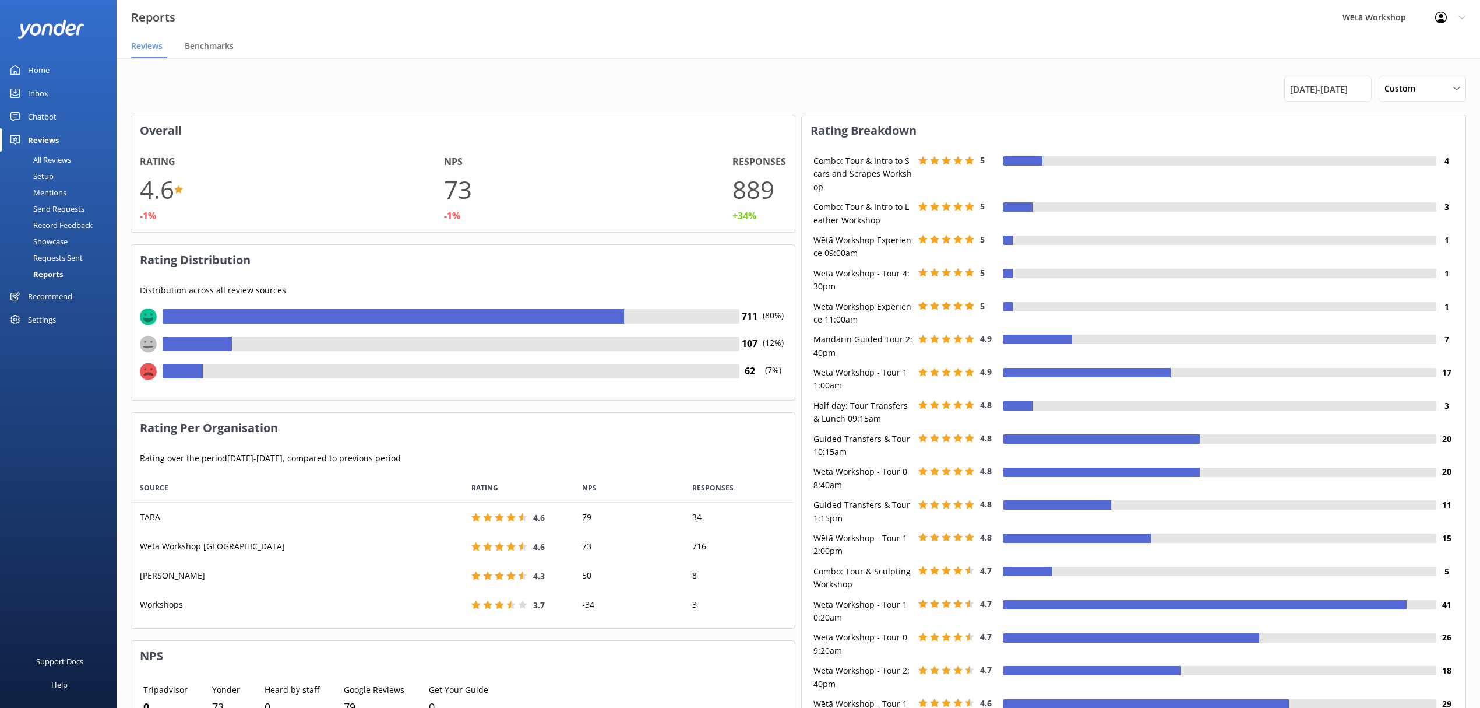
click at [1318, 97] on div "[DATE] - [DATE]" at bounding box center [1328, 89] width 87 height 26
click at [1342, 94] on span "[DATE] - [DATE]" at bounding box center [1319, 89] width 58 height 14
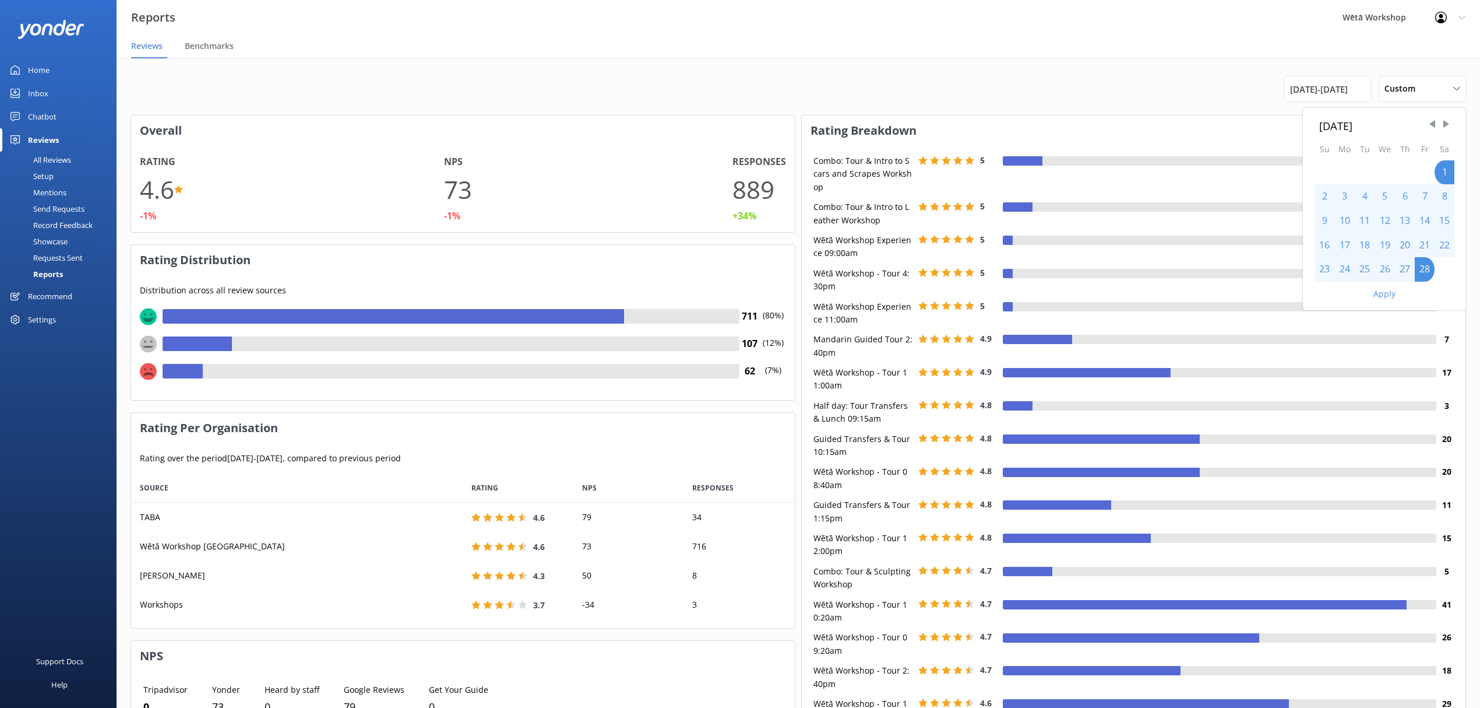
click at [1445, 126] on span "Next Month" at bounding box center [1447, 124] width 12 height 12
click at [1441, 173] on div "1" at bounding box center [1445, 172] width 20 height 24
click at [1442, 173] on div "1" at bounding box center [1445, 172] width 20 height 24
click at [1348, 294] on div "31" at bounding box center [1345, 294] width 20 height 24
click at [1384, 318] on button "Apply" at bounding box center [1385, 318] width 22 height 8
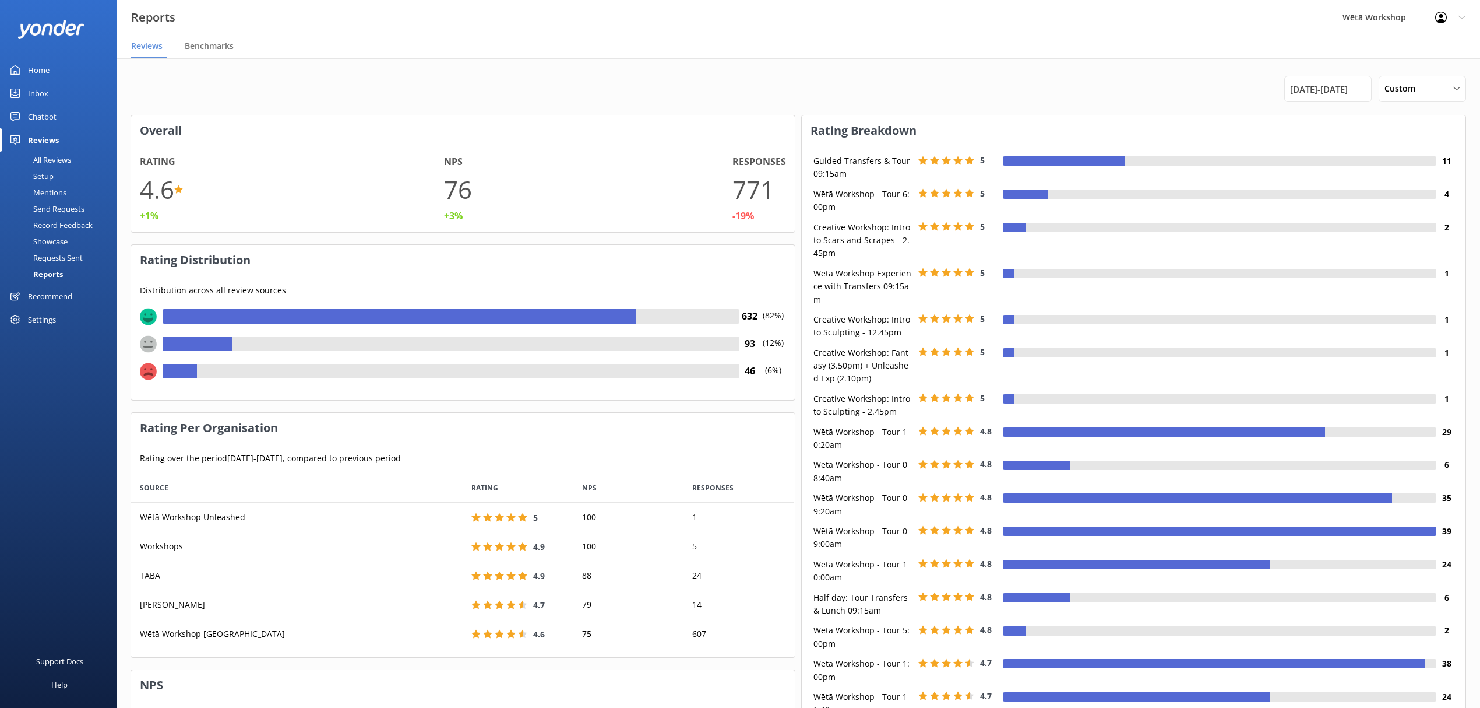
click at [1332, 82] on span "[DATE] - [DATE]" at bounding box center [1319, 89] width 58 height 14
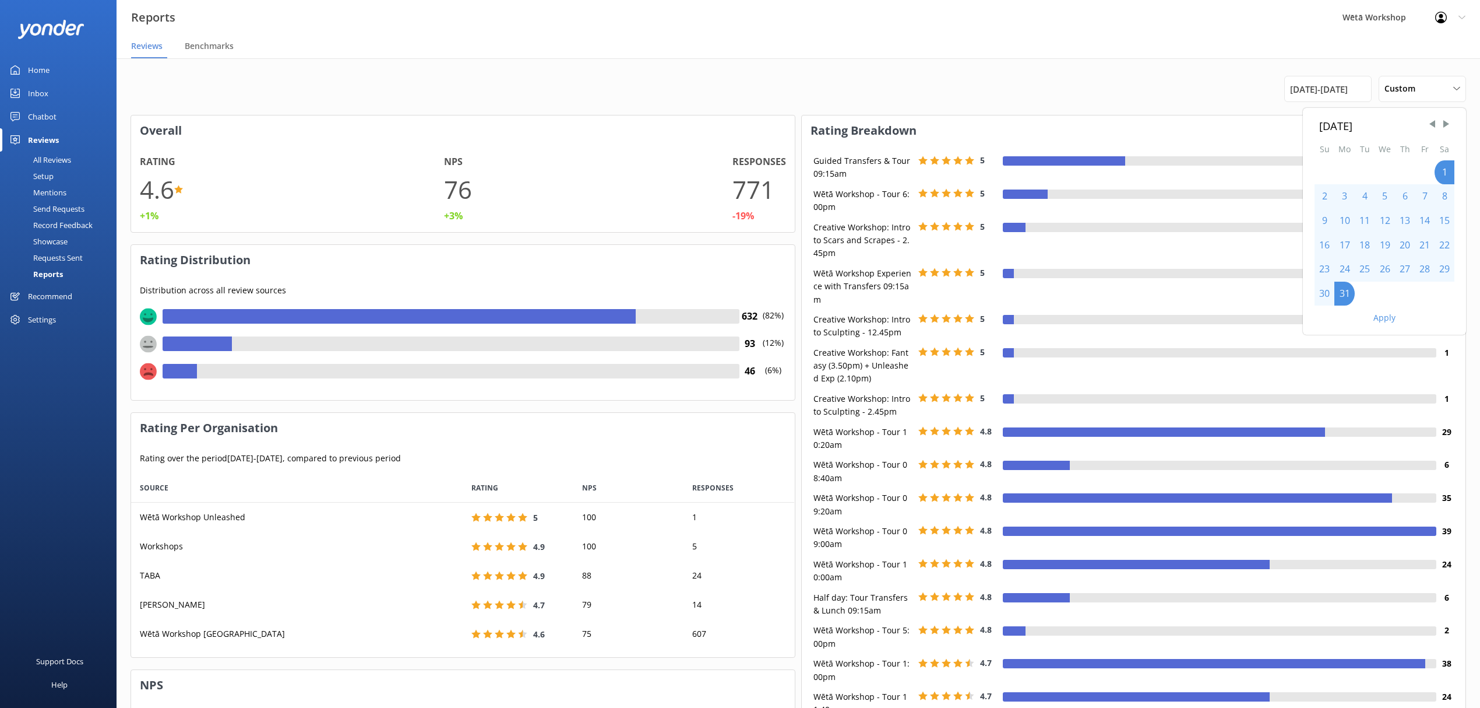
click at [1448, 122] on span "Next Month" at bounding box center [1447, 124] width 12 height 12
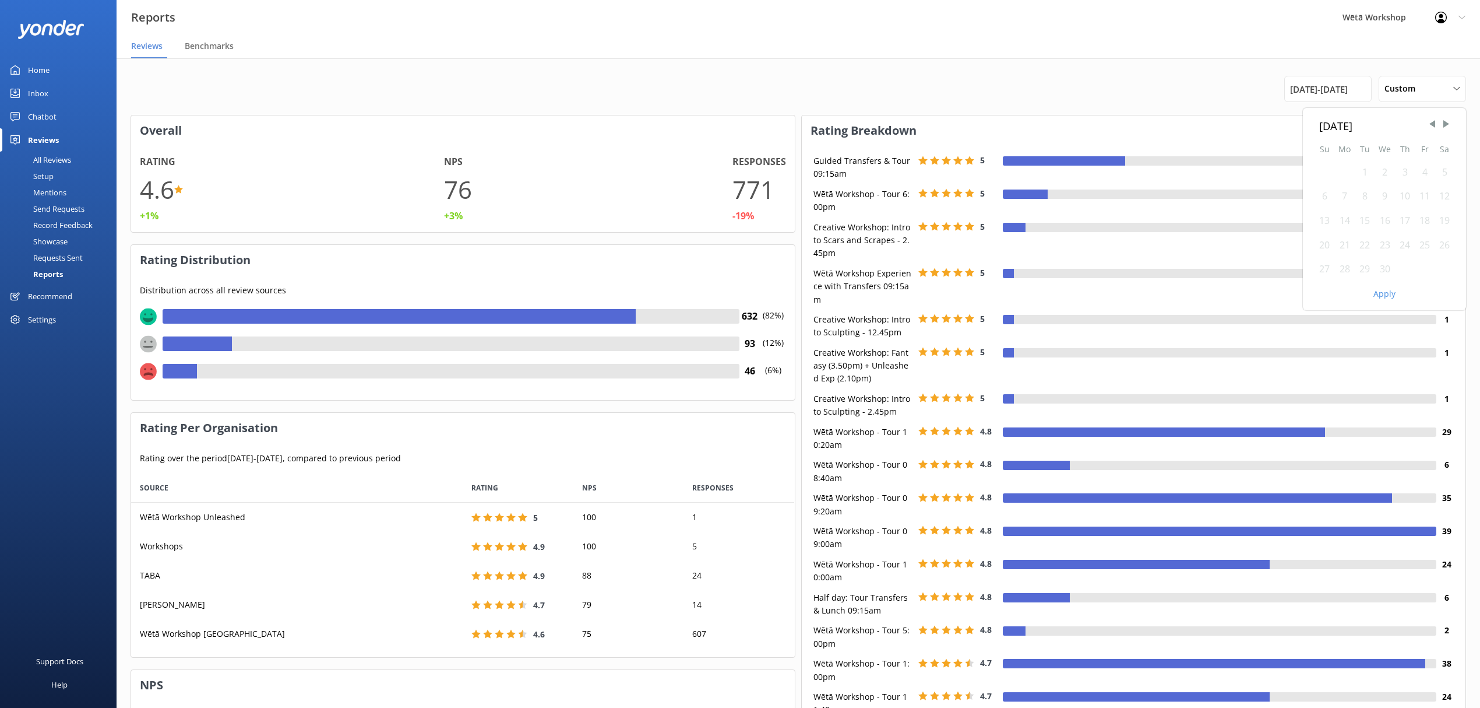
click at [1362, 175] on div "1" at bounding box center [1365, 172] width 20 height 24
click at [1362, 174] on div "1" at bounding box center [1365, 172] width 20 height 24
click at [1383, 270] on div "30" at bounding box center [1385, 269] width 20 height 24
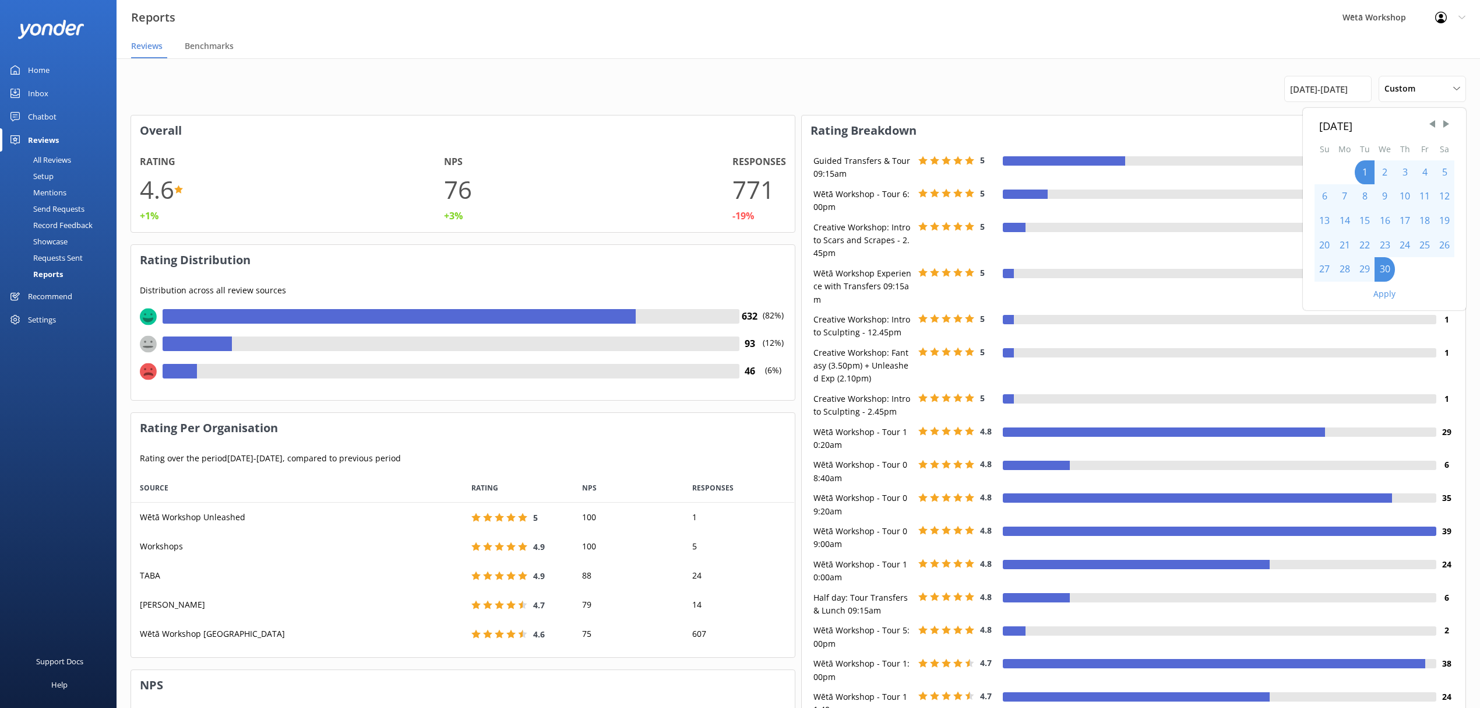
click at [1385, 291] on button "Apply" at bounding box center [1385, 294] width 22 height 8
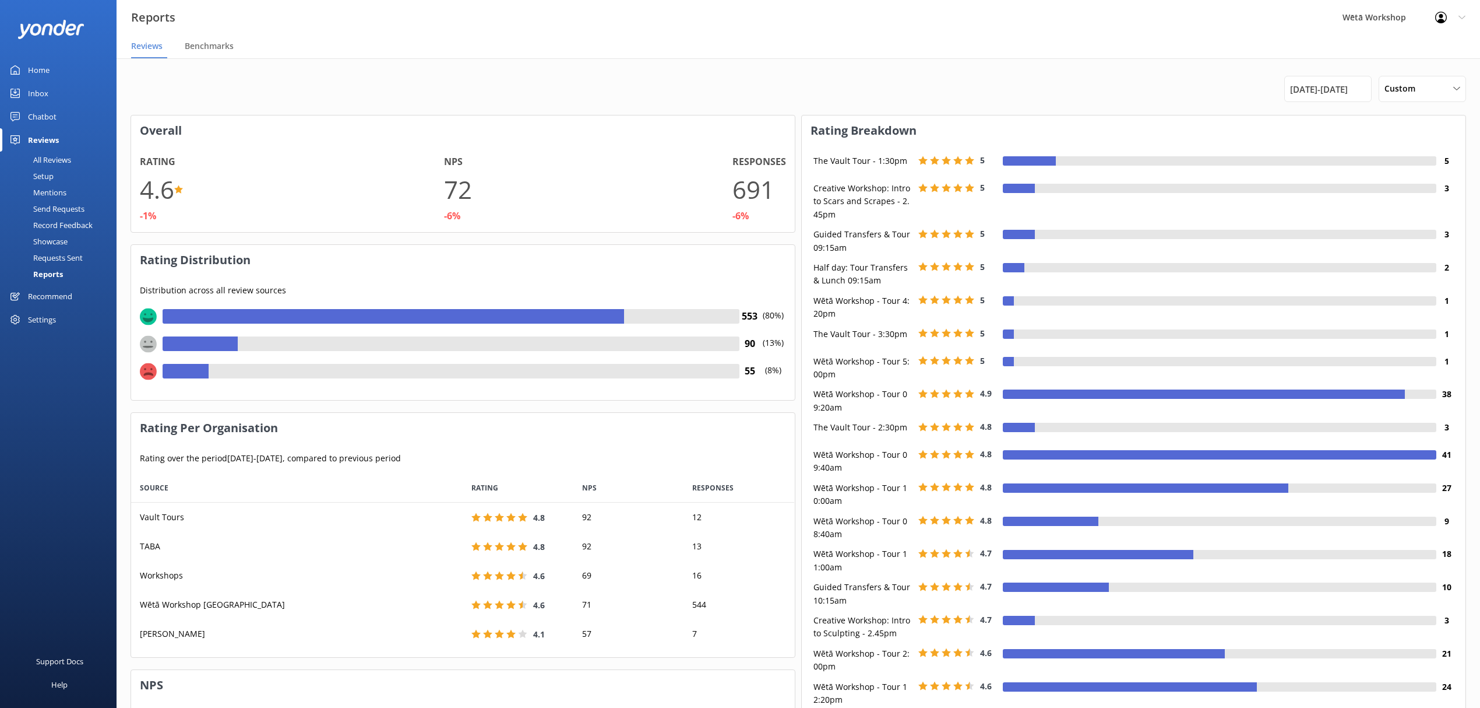
click at [1348, 85] on span "[DATE] - [DATE]" at bounding box center [1319, 89] width 58 height 14
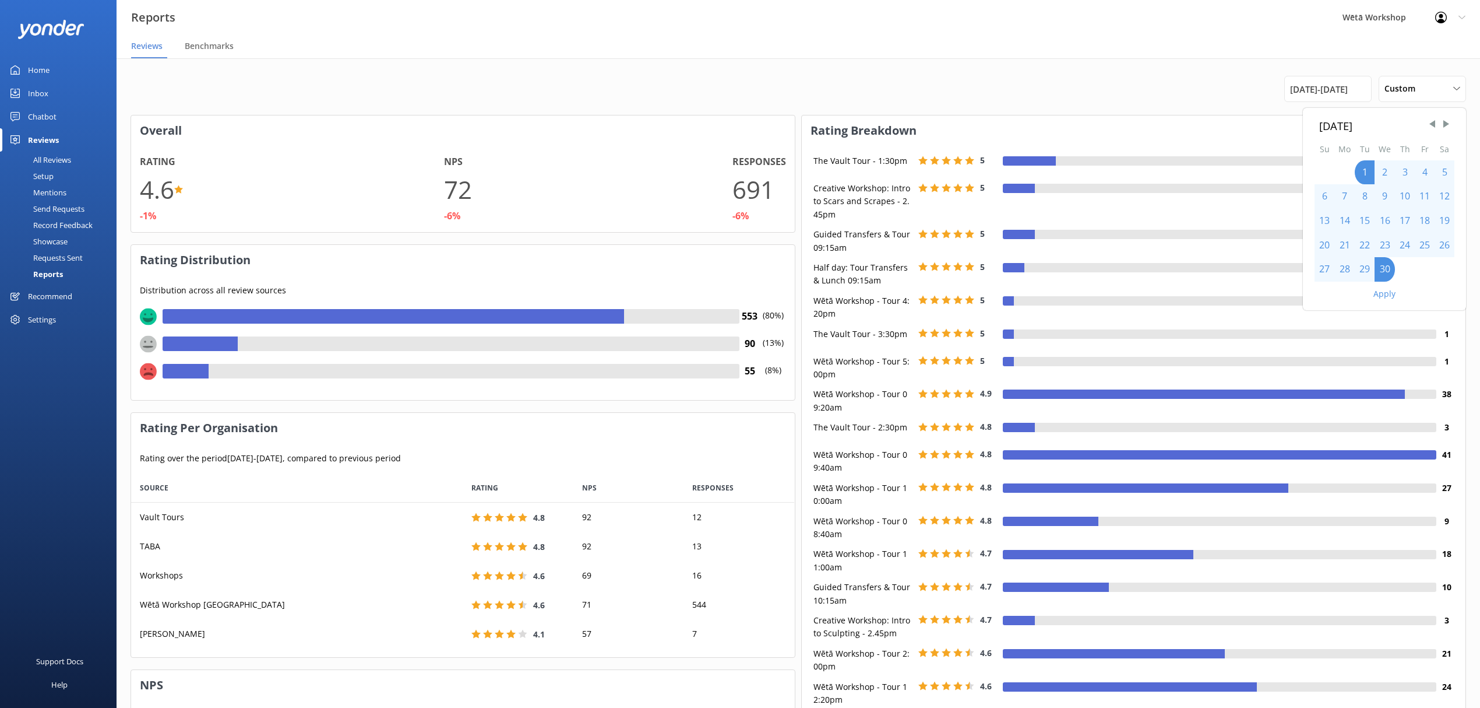
click at [1448, 127] on span "Next Month" at bounding box center [1447, 124] width 12 height 12
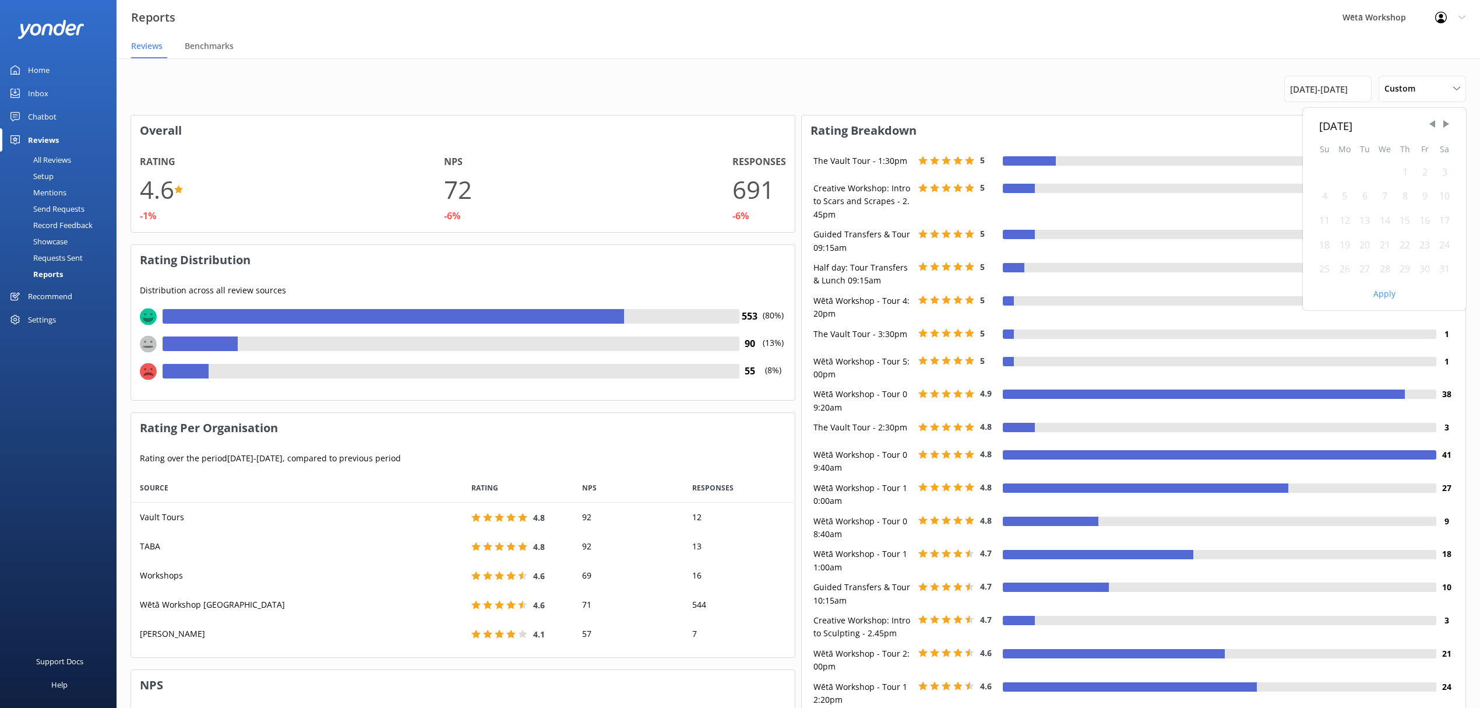
click at [1402, 168] on div "1" at bounding box center [1405, 172] width 20 height 24
drag, startPoint x: 1448, startPoint y: 267, endPoint x: 1419, endPoint y: 290, distance: 37.8
click at [1448, 267] on div "31" at bounding box center [1445, 269] width 20 height 24
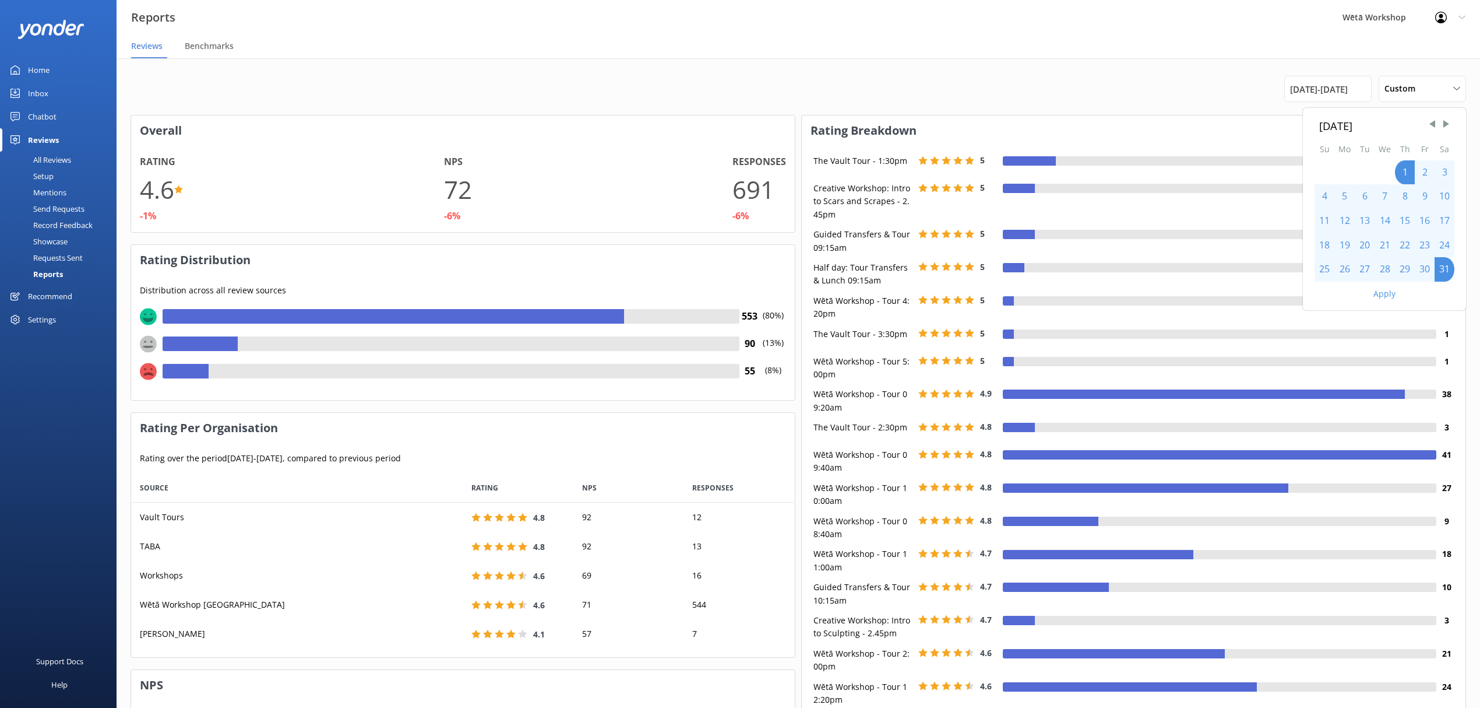
click at [1392, 294] on button "Apply" at bounding box center [1385, 294] width 22 height 8
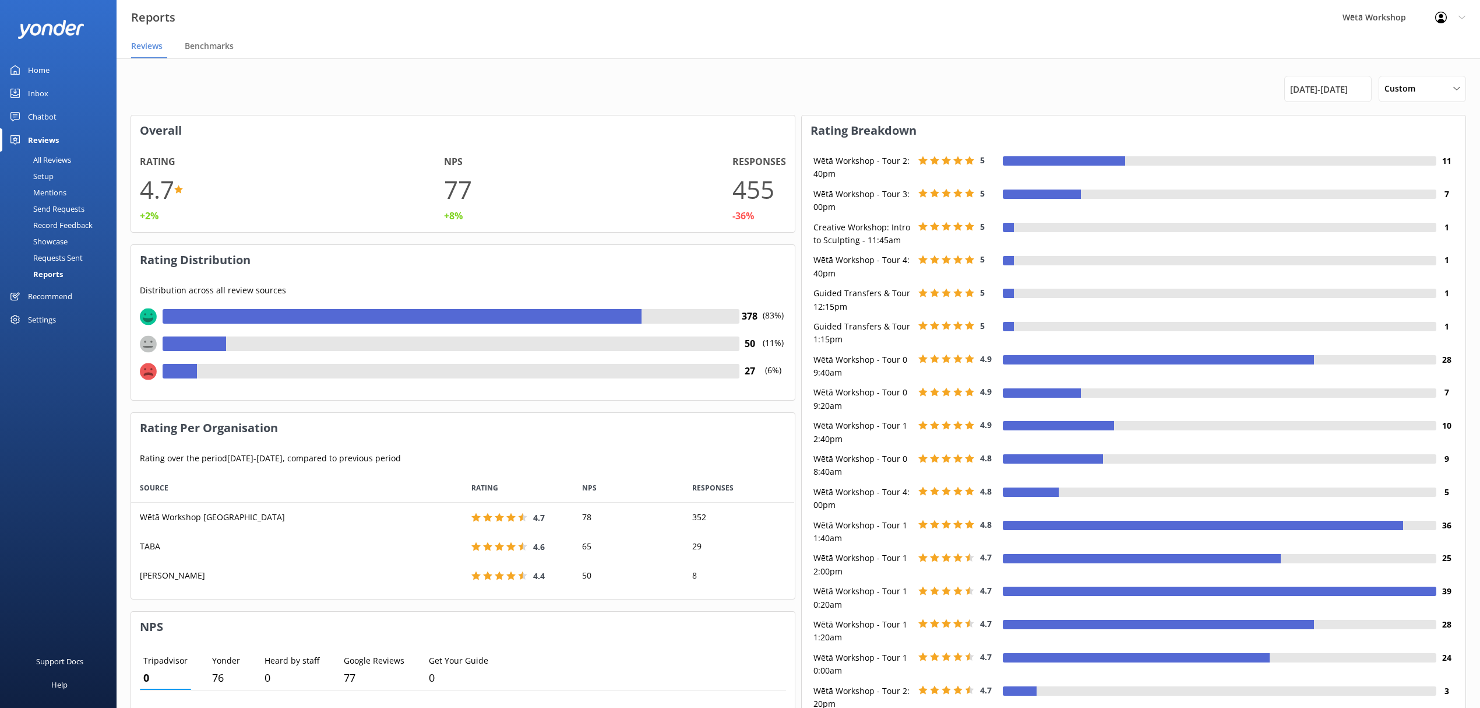
click at [1348, 87] on span "[DATE] - [DATE]" at bounding box center [1319, 89] width 58 height 14
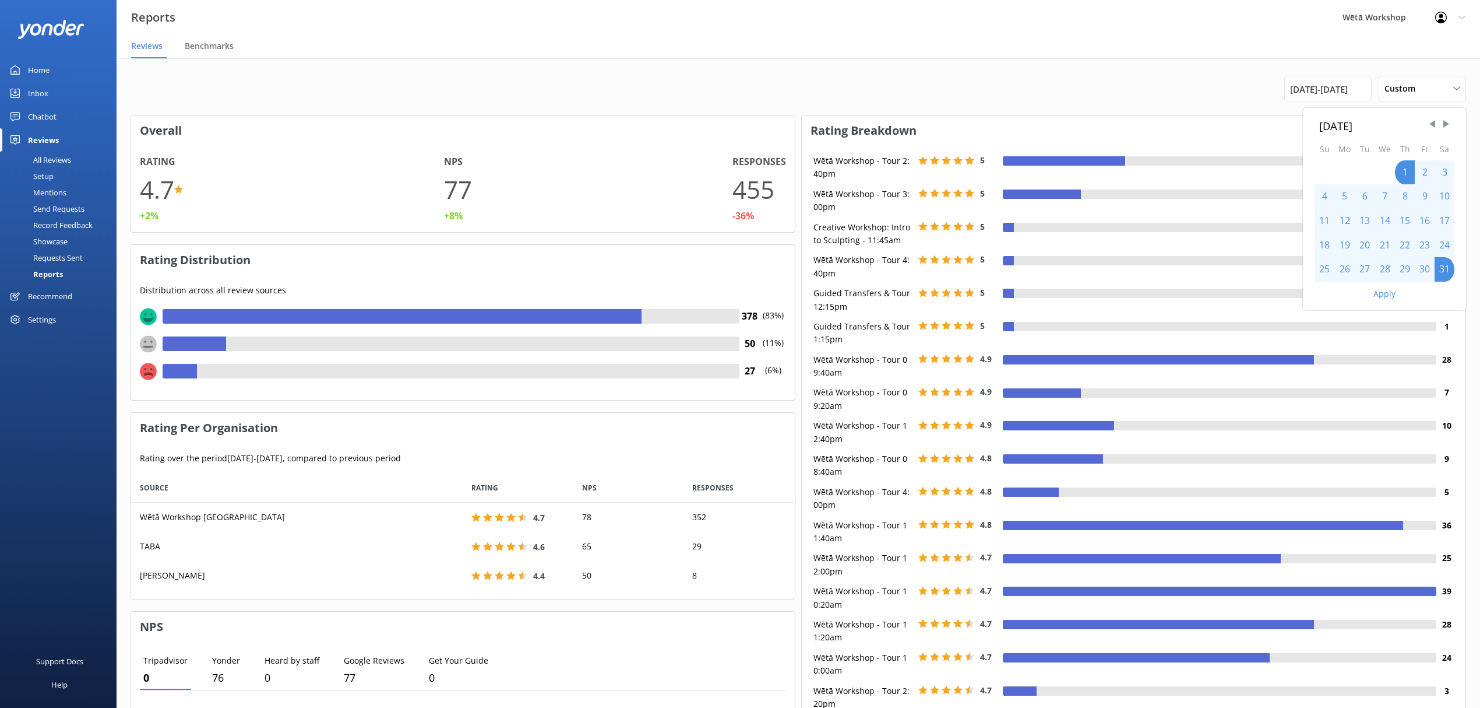
click at [1441, 124] on span "Next Month" at bounding box center [1447, 124] width 12 height 12
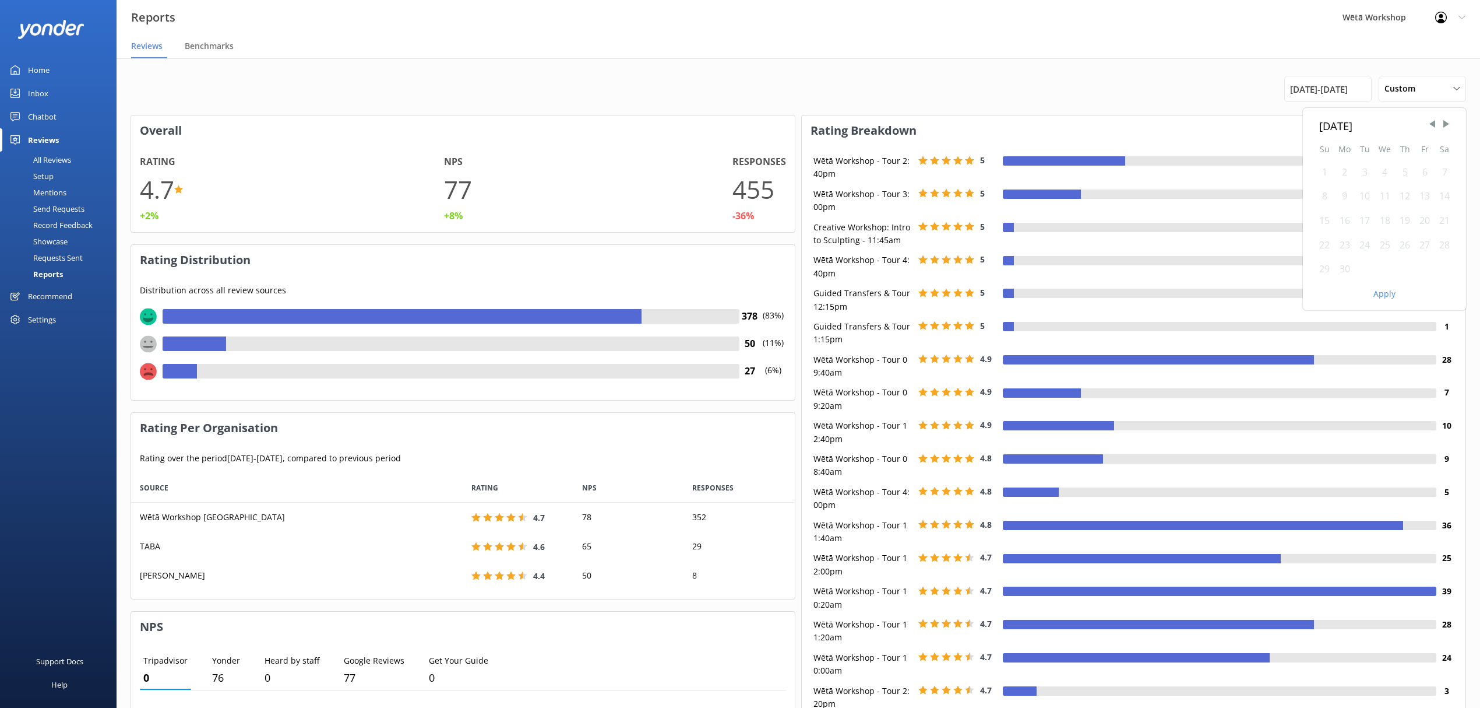
click at [1327, 173] on div "1" at bounding box center [1325, 172] width 20 height 24
click at [1369, 273] on div at bounding box center [1365, 269] width 20 height 24
click at [1345, 269] on div "30" at bounding box center [1345, 269] width 20 height 24
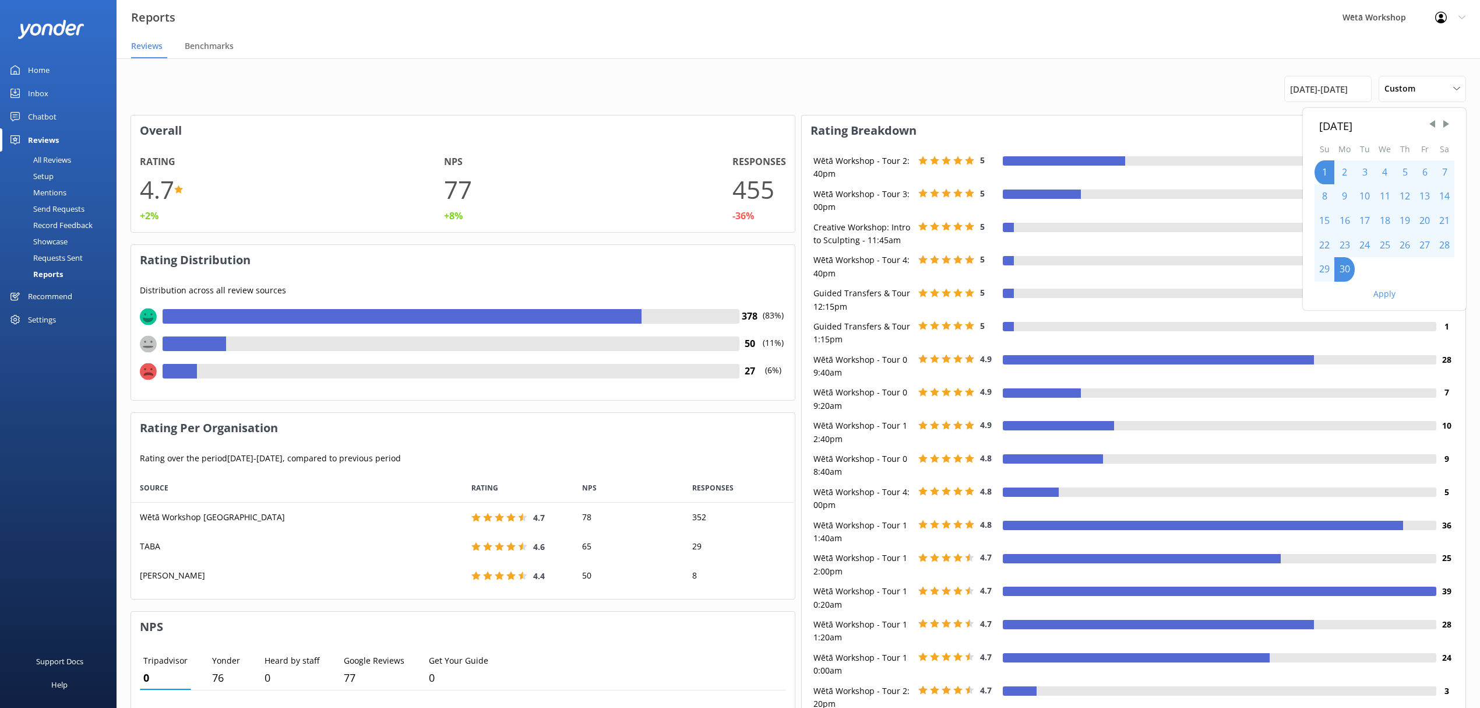
click at [1378, 291] on button "Apply" at bounding box center [1385, 294] width 22 height 8
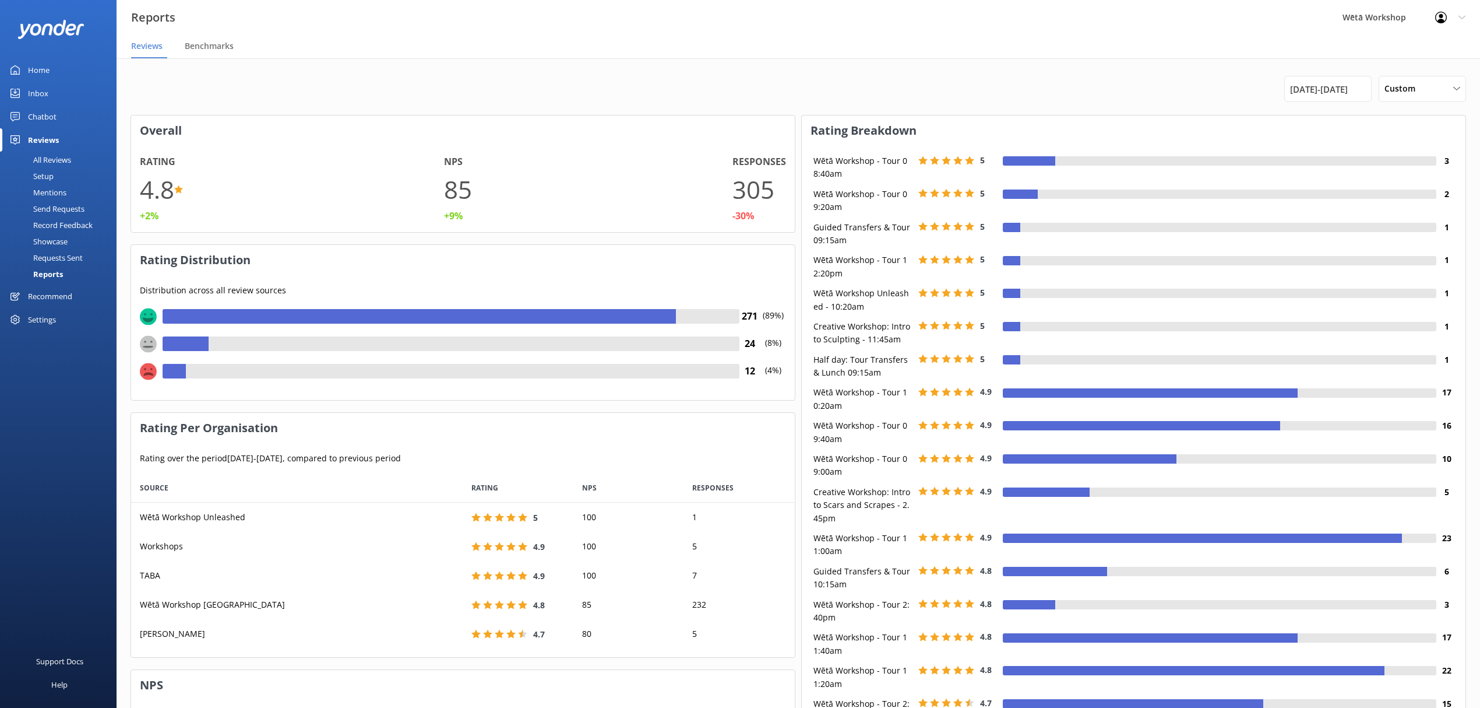
click at [1348, 90] on span "[DATE] - [DATE]" at bounding box center [1319, 89] width 58 height 14
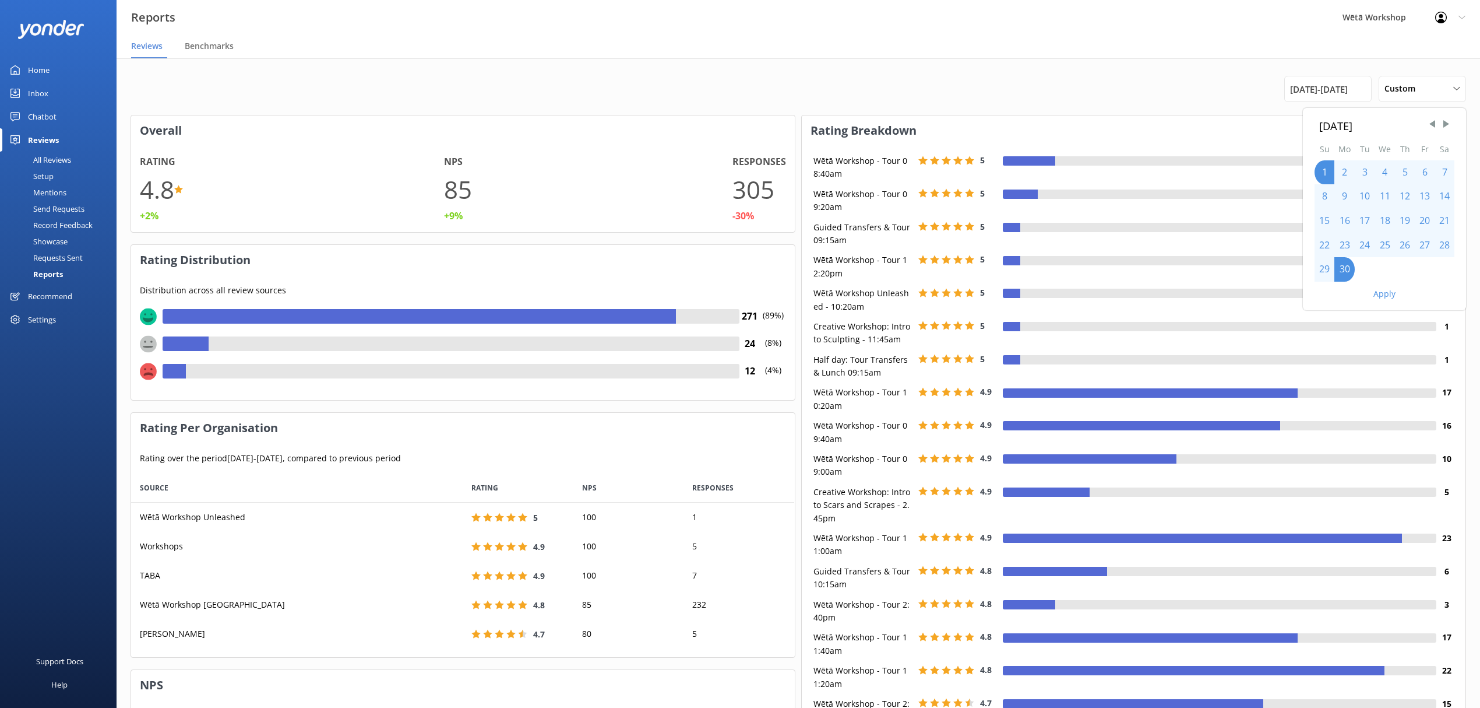
drag, startPoint x: 1447, startPoint y: 124, endPoint x: 1433, endPoint y: 145, distance: 25.2
click at [1447, 124] on span "Next Month" at bounding box center [1447, 124] width 12 height 12
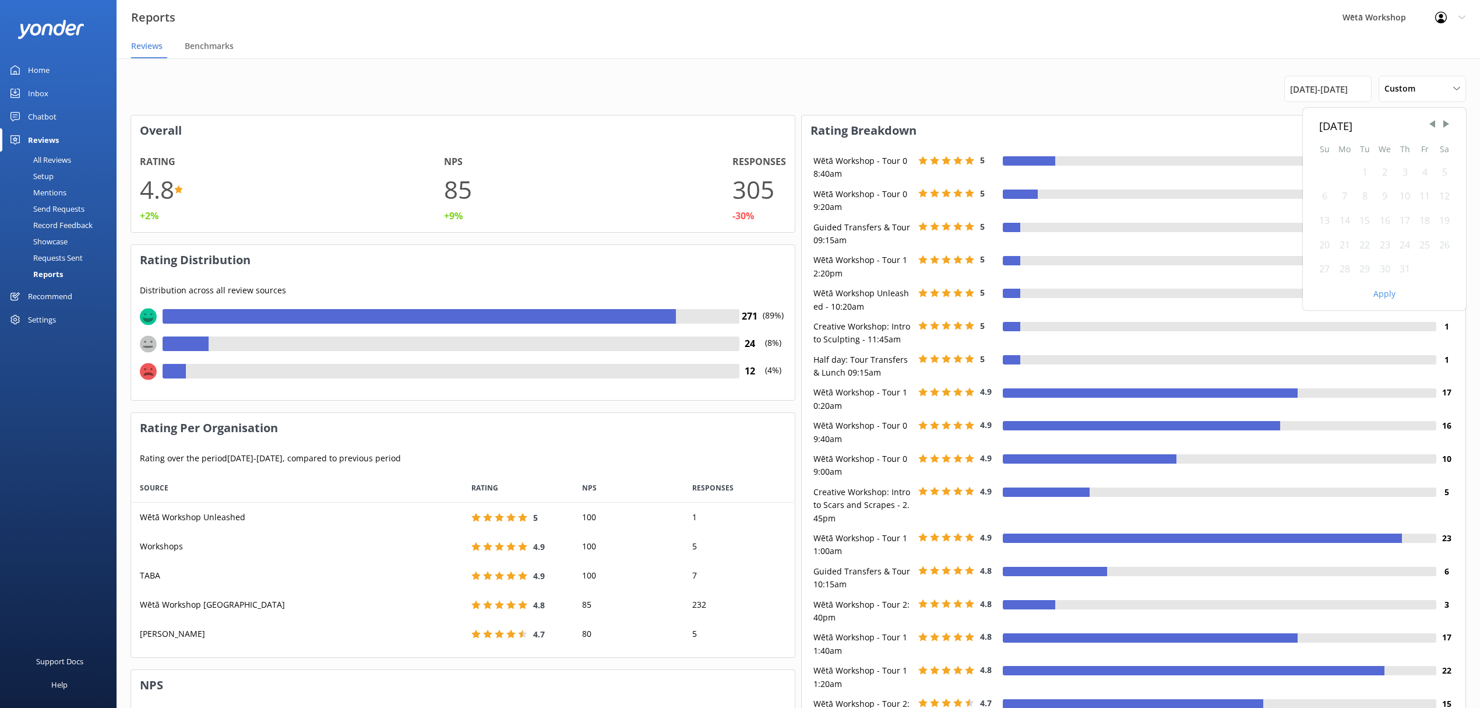
click at [1365, 168] on div "1" at bounding box center [1365, 172] width 20 height 24
click at [1364, 168] on div "1" at bounding box center [1365, 172] width 20 height 24
click at [1412, 266] on div "31" at bounding box center [1405, 269] width 20 height 24
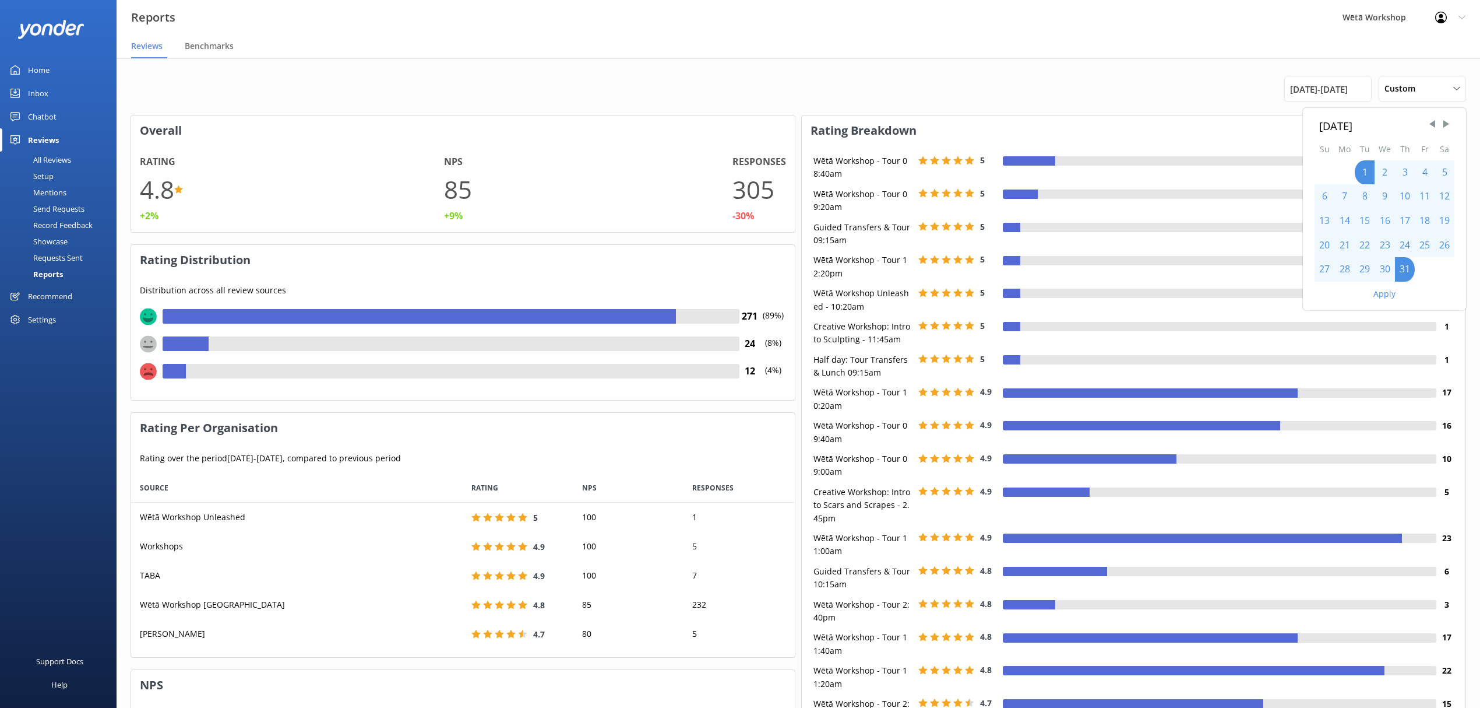
click at [1378, 294] on button "Apply" at bounding box center [1385, 294] width 22 height 8
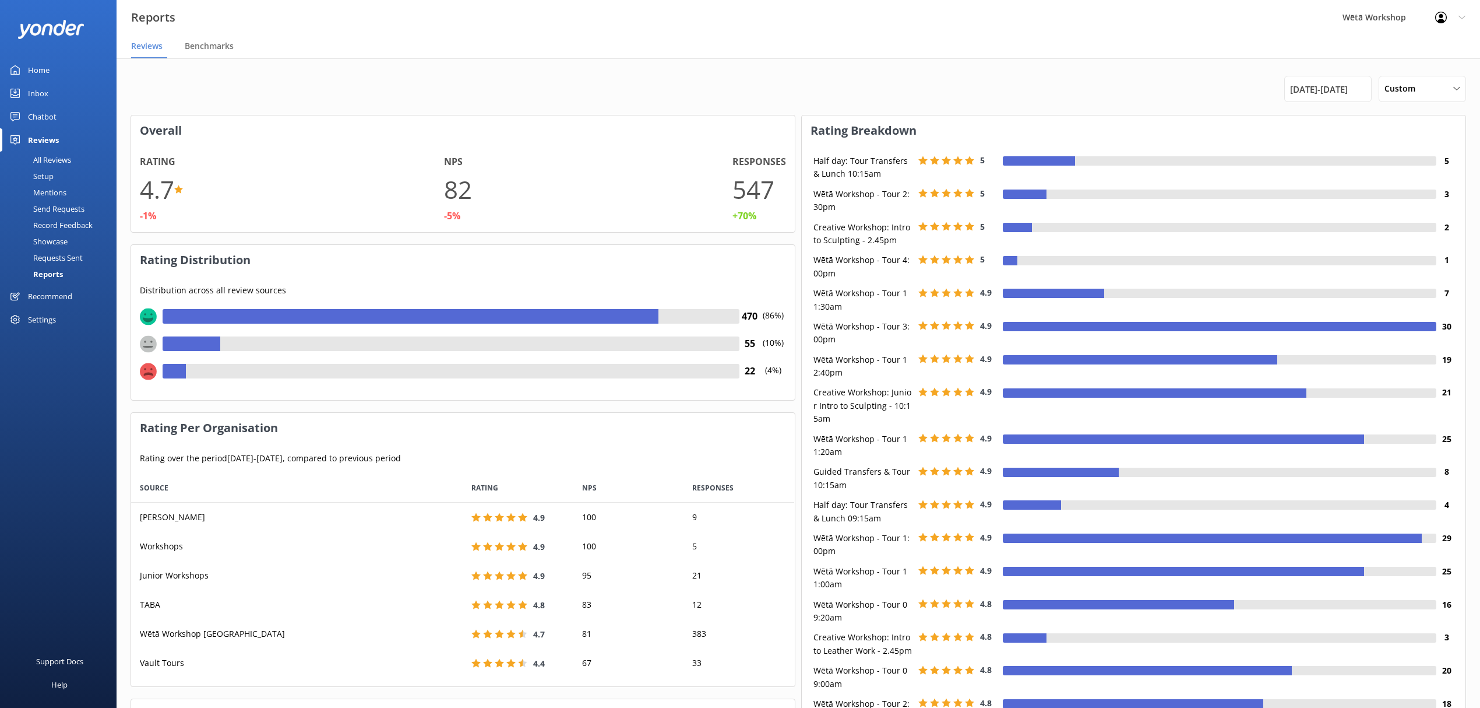
click at [1332, 80] on div "[DATE] - [DATE]" at bounding box center [1328, 89] width 87 height 26
click at [1341, 83] on span "[DATE] - [DATE]" at bounding box center [1319, 89] width 58 height 14
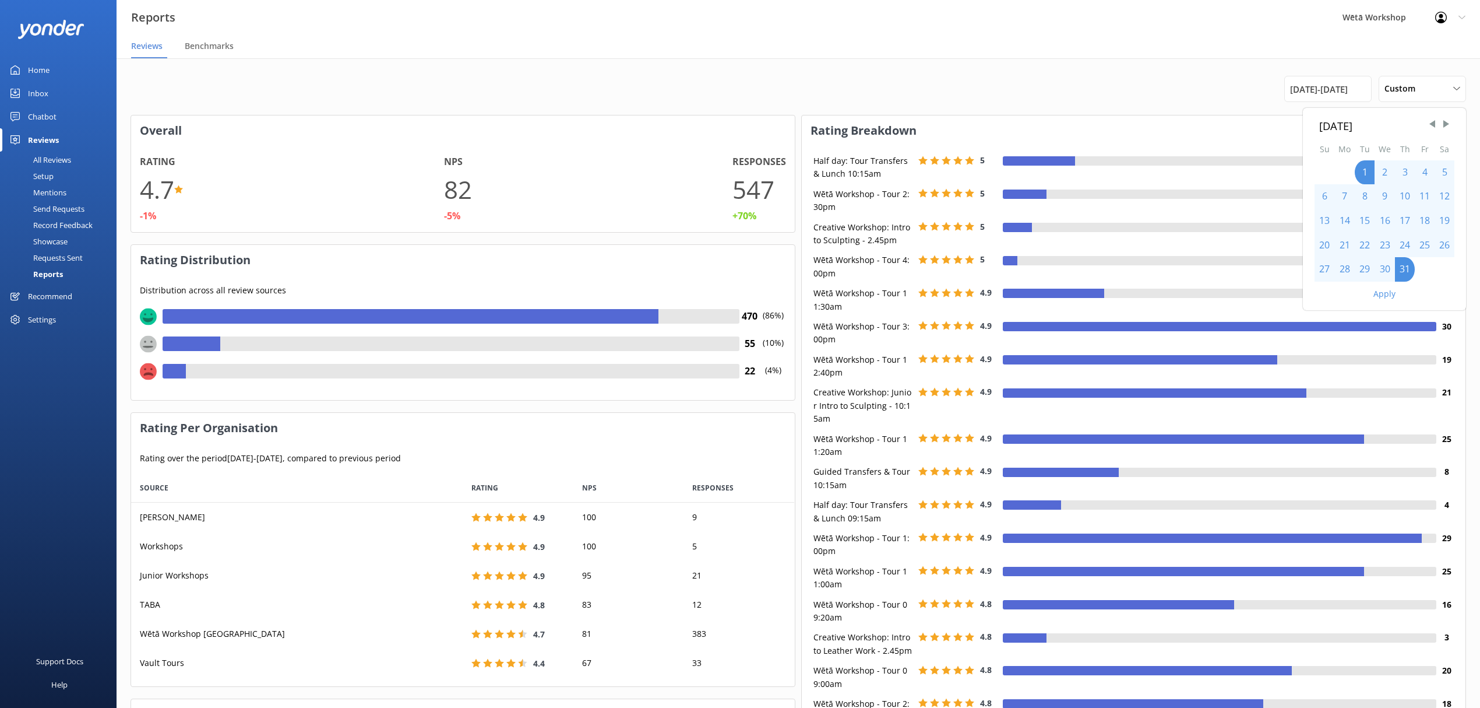
click at [1443, 122] on span "Next Month" at bounding box center [1447, 124] width 12 height 12
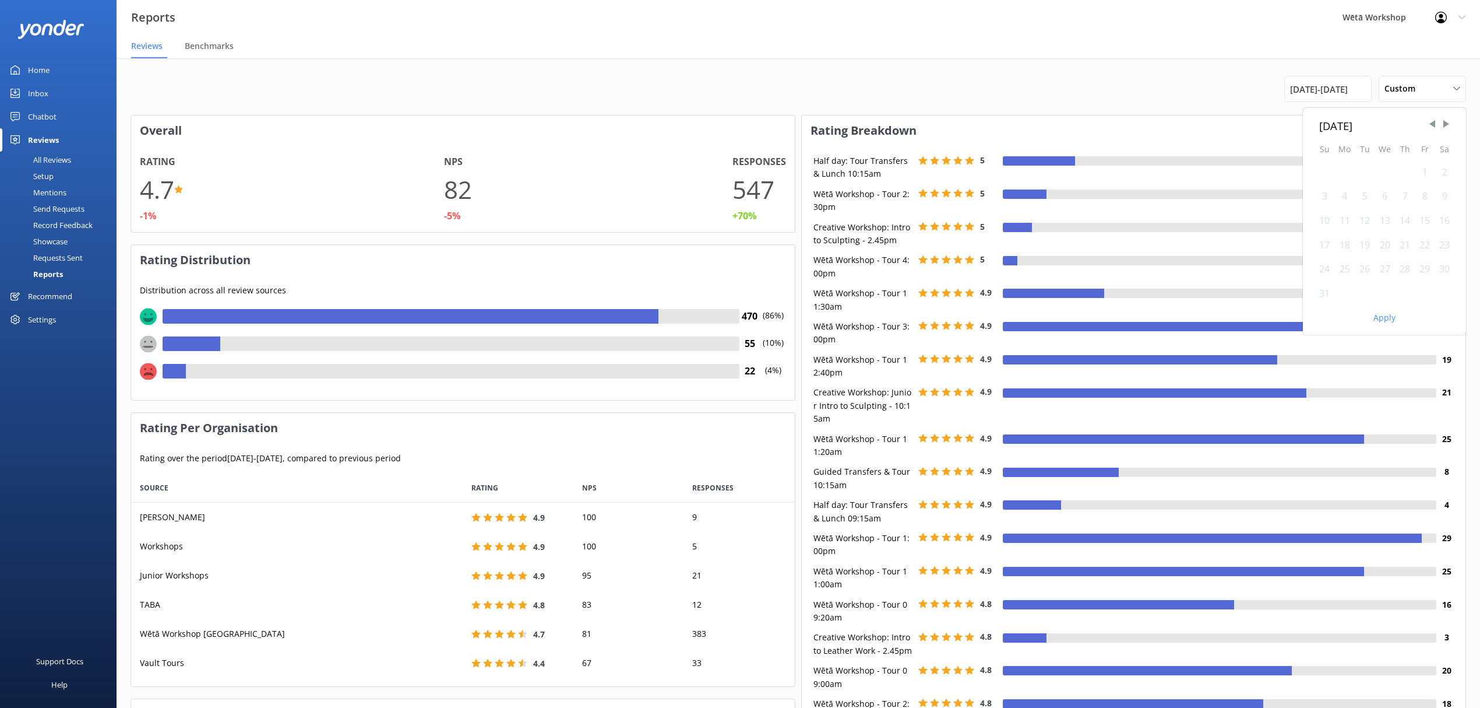
click at [1427, 173] on div "1" at bounding box center [1425, 172] width 20 height 24
click at [1325, 294] on div "31" at bounding box center [1325, 294] width 20 height 24
click at [1378, 312] on div "Apply" at bounding box center [1384, 315] width 163 height 20
click at [1381, 317] on button "Apply" at bounding box center [1385, 318] width 22 height 8
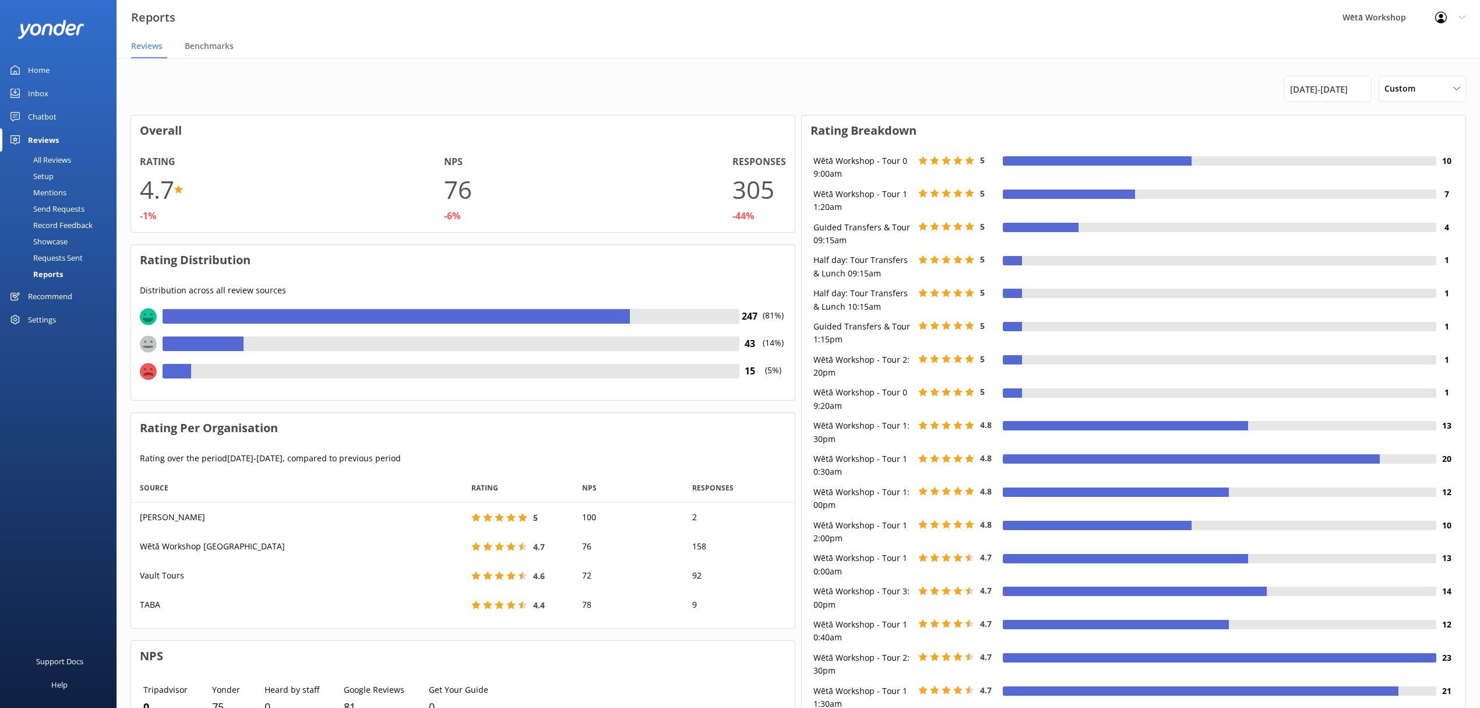
click at [196, 47] on span "Benchmarks" at bounding box center [209, 46] width 49 height 12
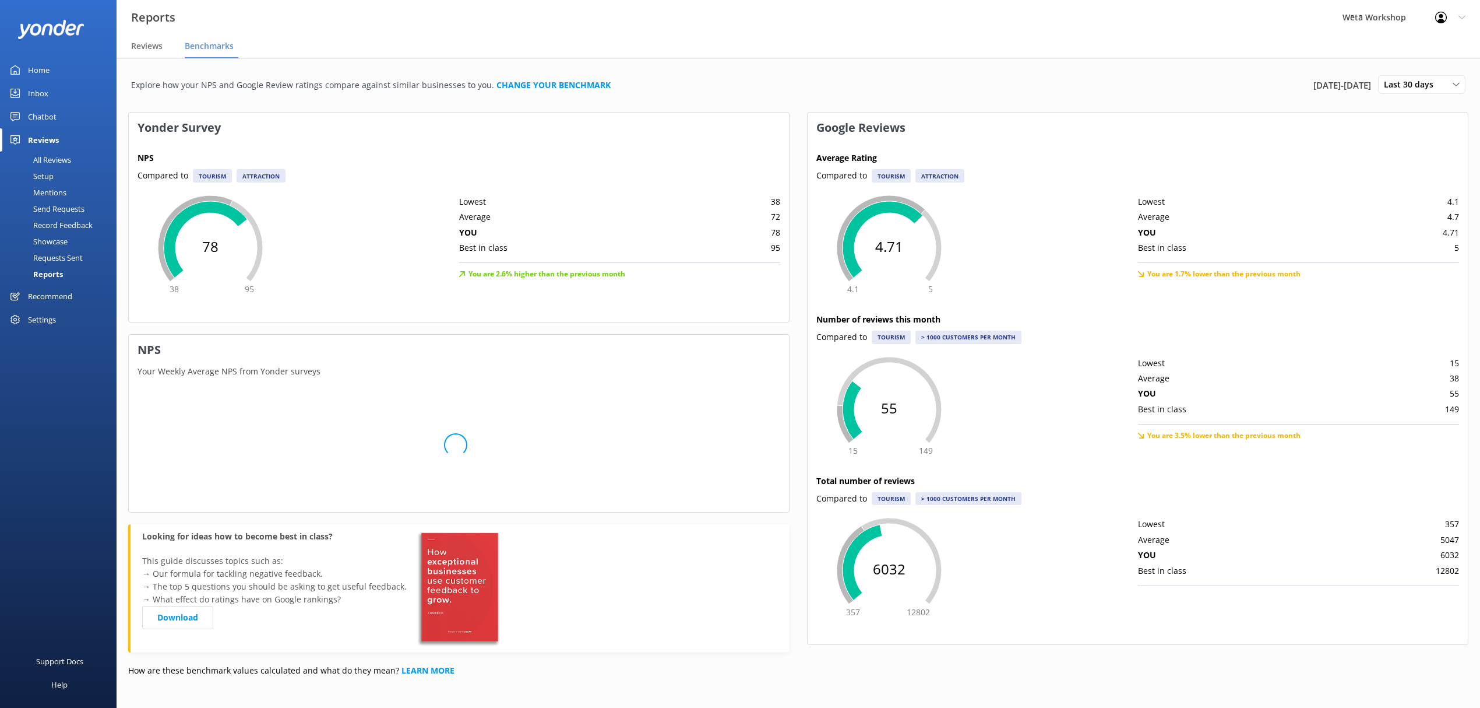
click at [54, 187] on div "Mentions" at bounding box center [36, 192] width 59 height 16
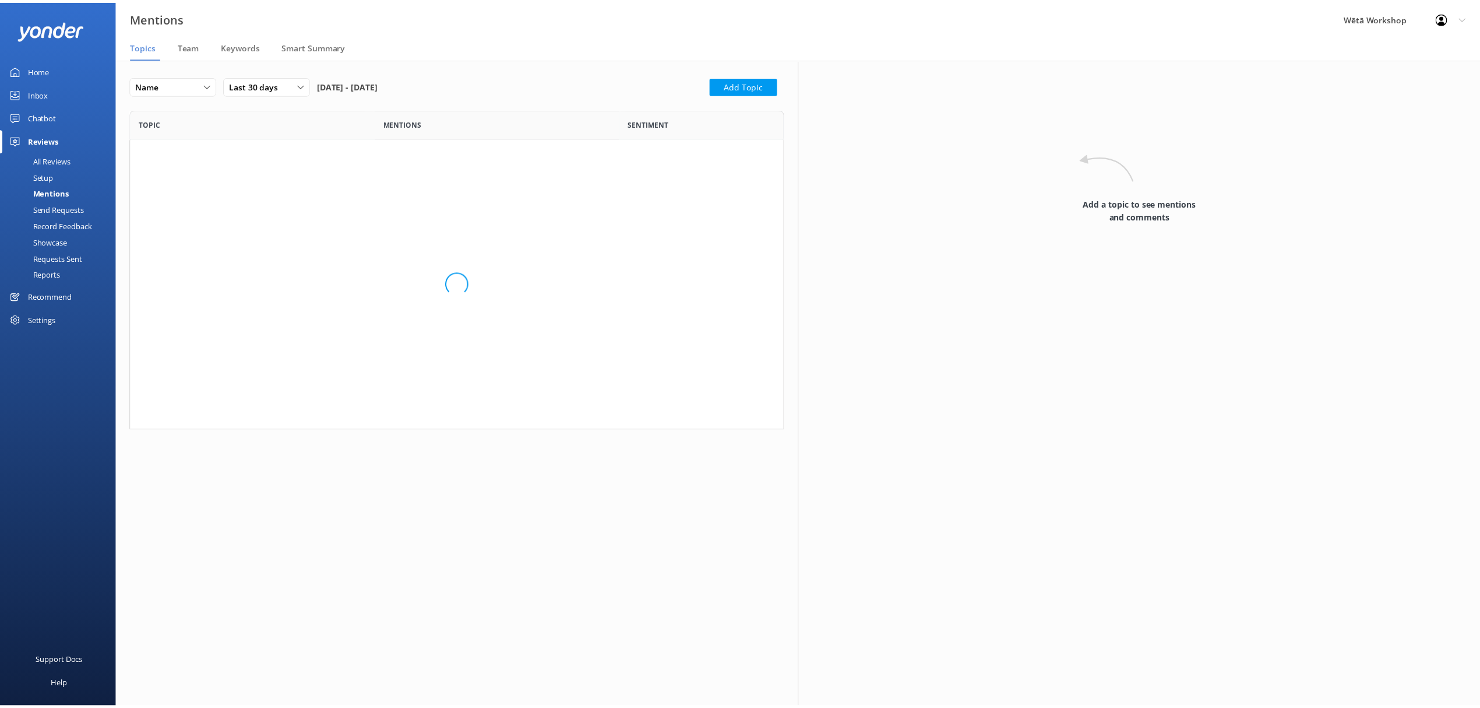
scroll to position [1276, 636]
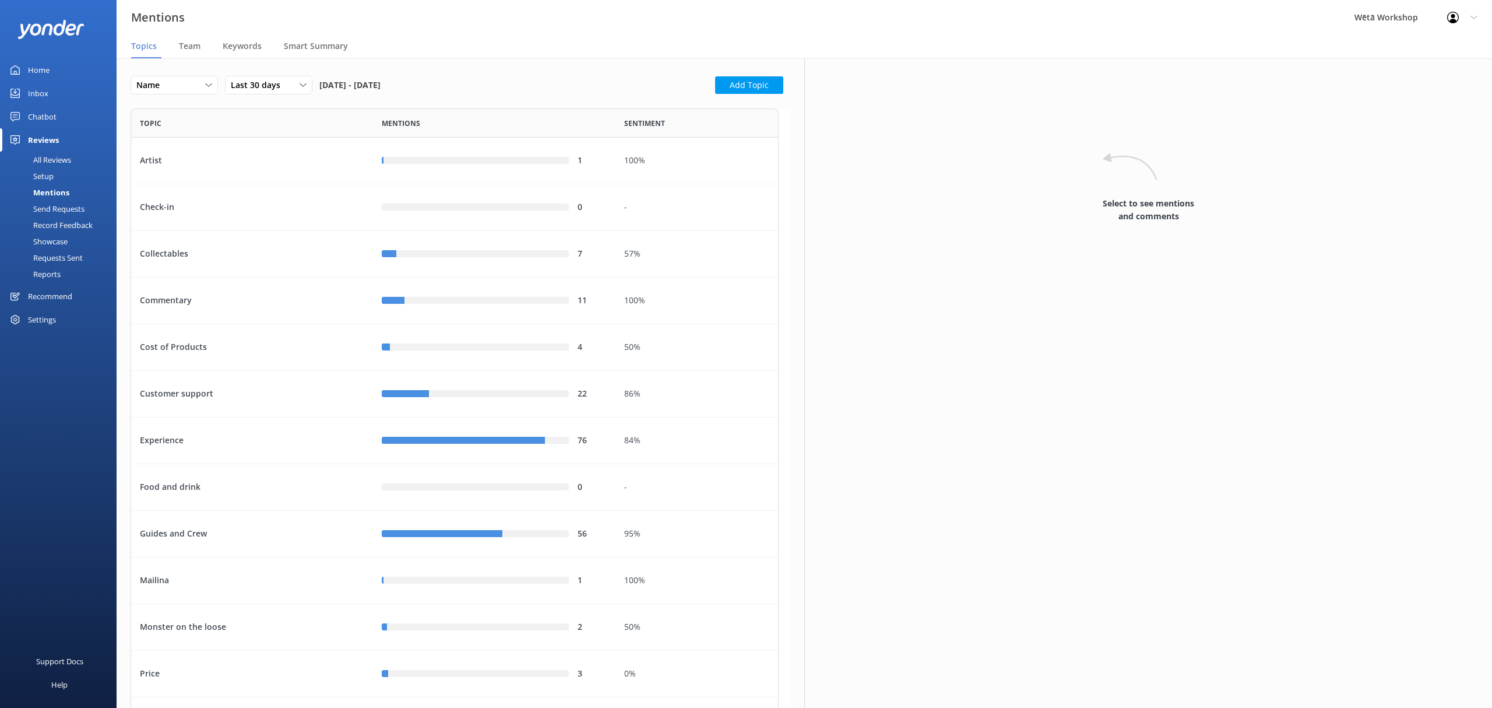
click at [312, 41] on span "Smart Summary" at bounding box center [316, 46] width 64 height 12
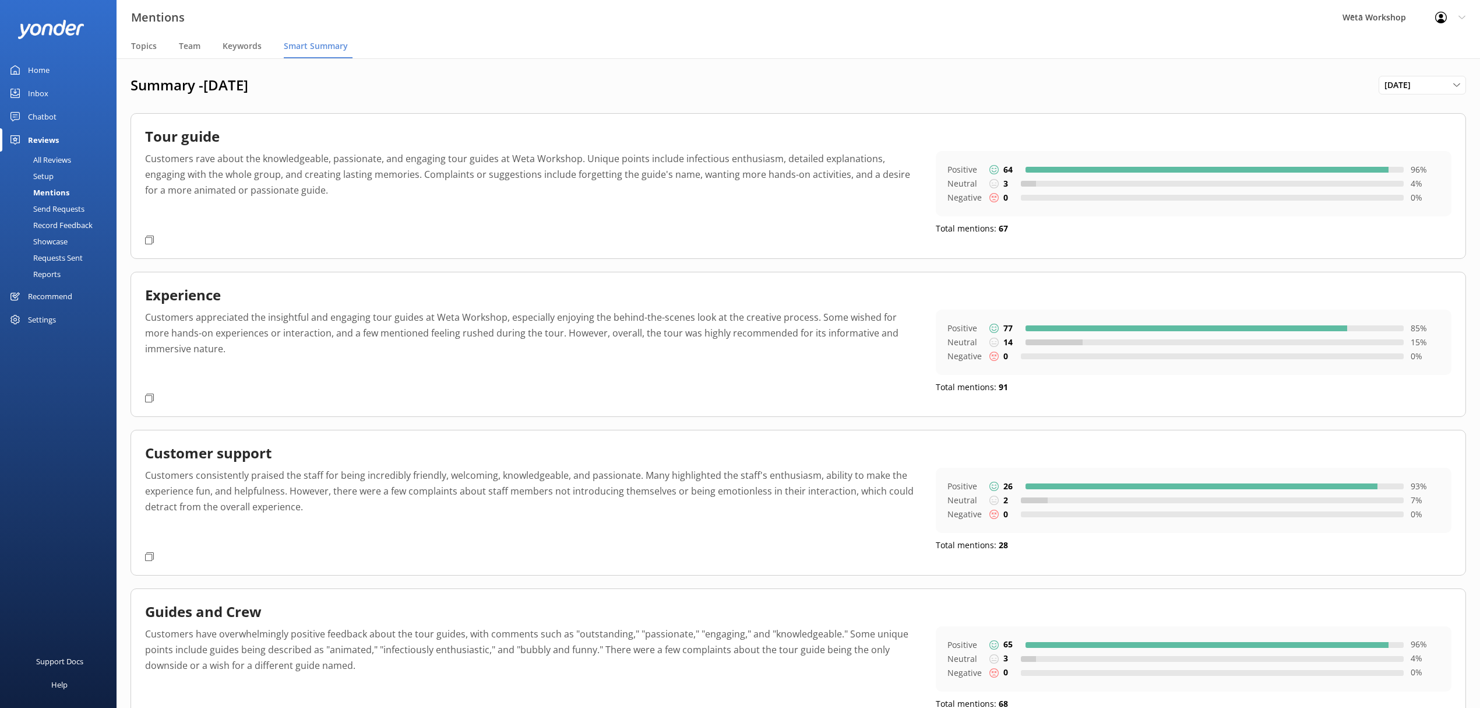
click at [577, 159] on p "Customers rave about the knowledgeable, passionate, and engaging tour guides at…" at bounding box center [531, 190] width 773 height 79
drag, startPoint x: 493, startPoint y: 159, endPoint x: 138, endPoint y: 156, distance: 354.4
click at [131, 157] on div "Tour guide Customers rave about the knowledgeable, passionate, and engaging tou…" at bounding box center [799, 185] width 1336 height 145
copy p "Customers rave about the knowledgeable, passionate, and engaging tour guides"
click at [479, 226] on p "Customers rave about the knowledgeable, passionate, and engaging tour guides at…" at bounding box center [531, 190] width 773 height 79
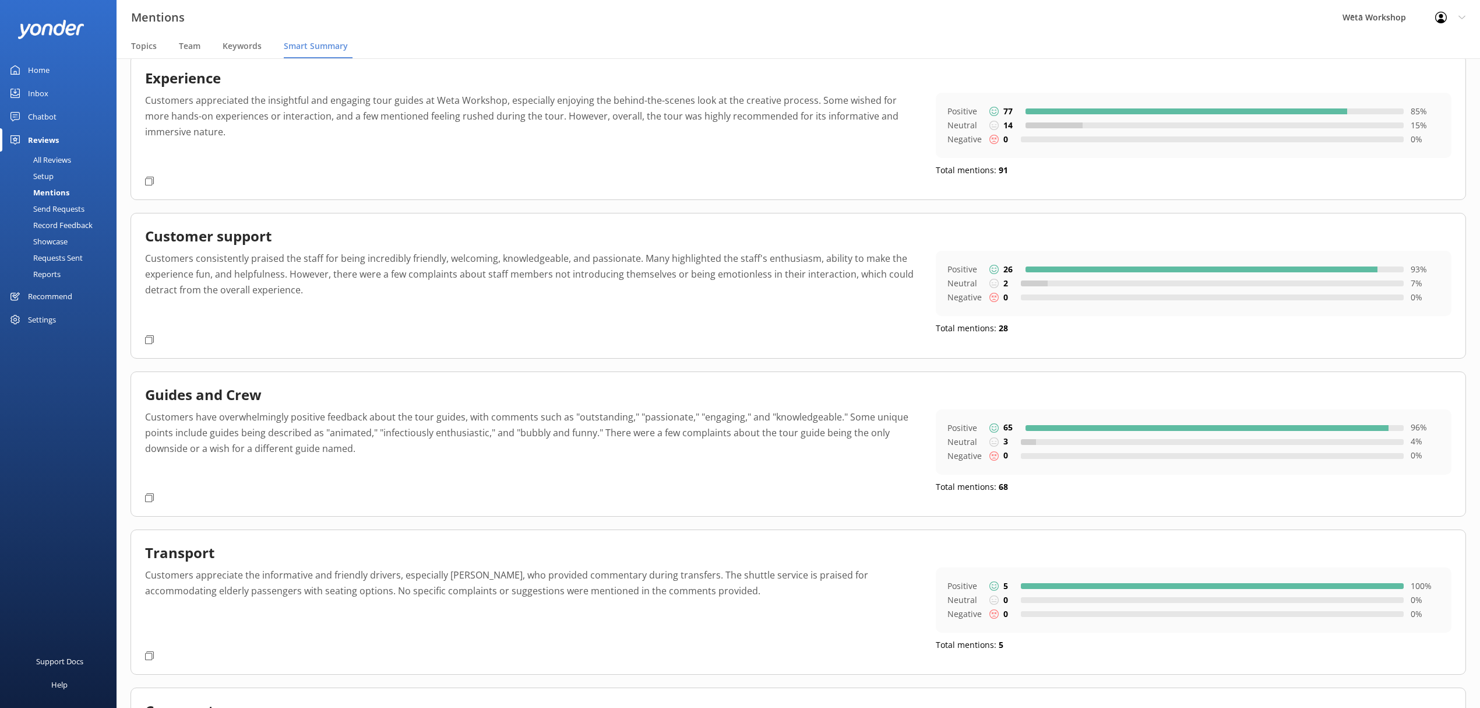
scroll to position [233, 0]
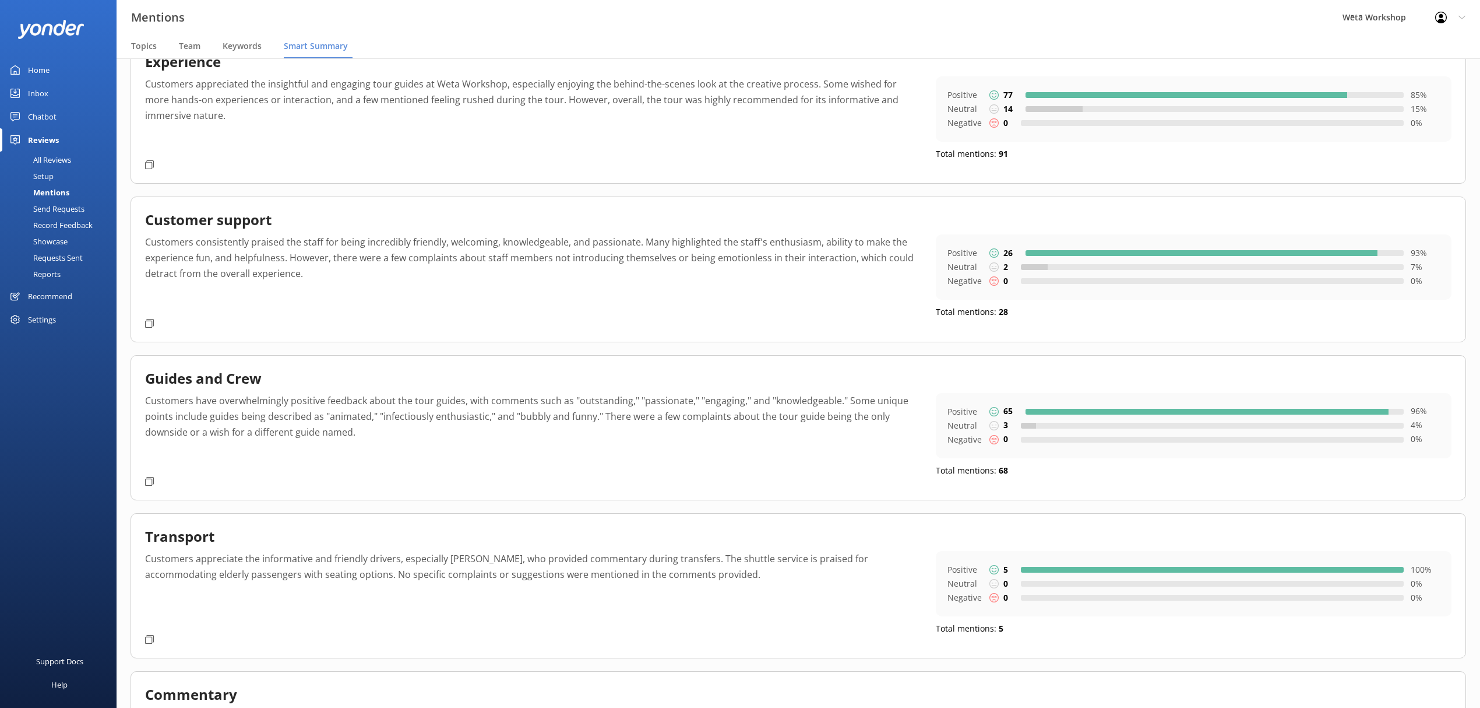
click at [653, 436] on p "Customers have overwhelmingly positive feedback about the tour guides, with com…" at bounding box center [531, 432] width 773 height 79
click at [547, 422] on p "Customers have overwhelmingly positive feedback about the tour guides, with com…" at bounding box center [531, 432] width 773 height 79
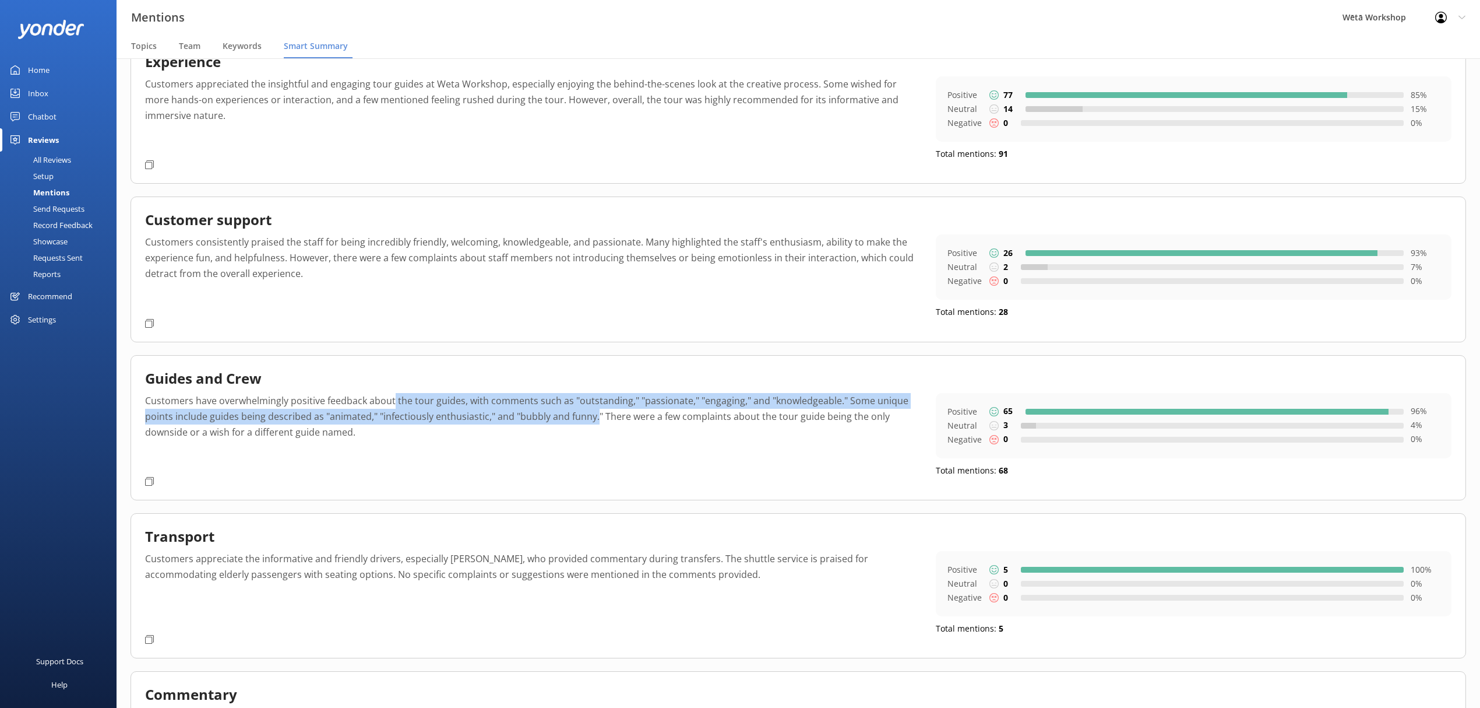
drag, startPoint x: 596, startPoint y: 418, endPoint x: 392, endPoint y: 406, distance: 203.8
click at [392, 406] on p "Customers have overwhelmingly positive feedback about the tour guides, with com…" at bounding box center [531, 432] width 773 height 79
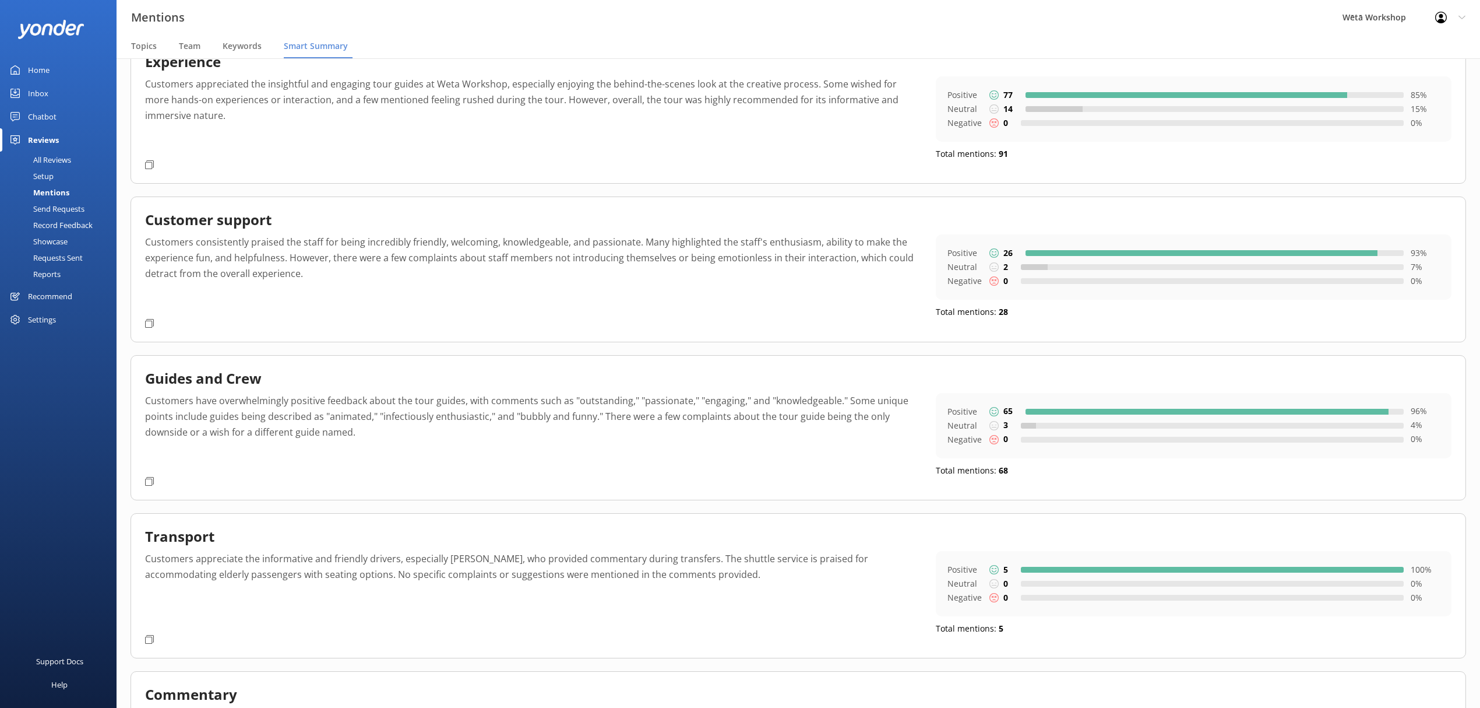
click at [476, 425] on p "Customers have overwhelmingly positive feedback about the tour guides, with com…" at bounding box center [531, 432] width 773 height 79
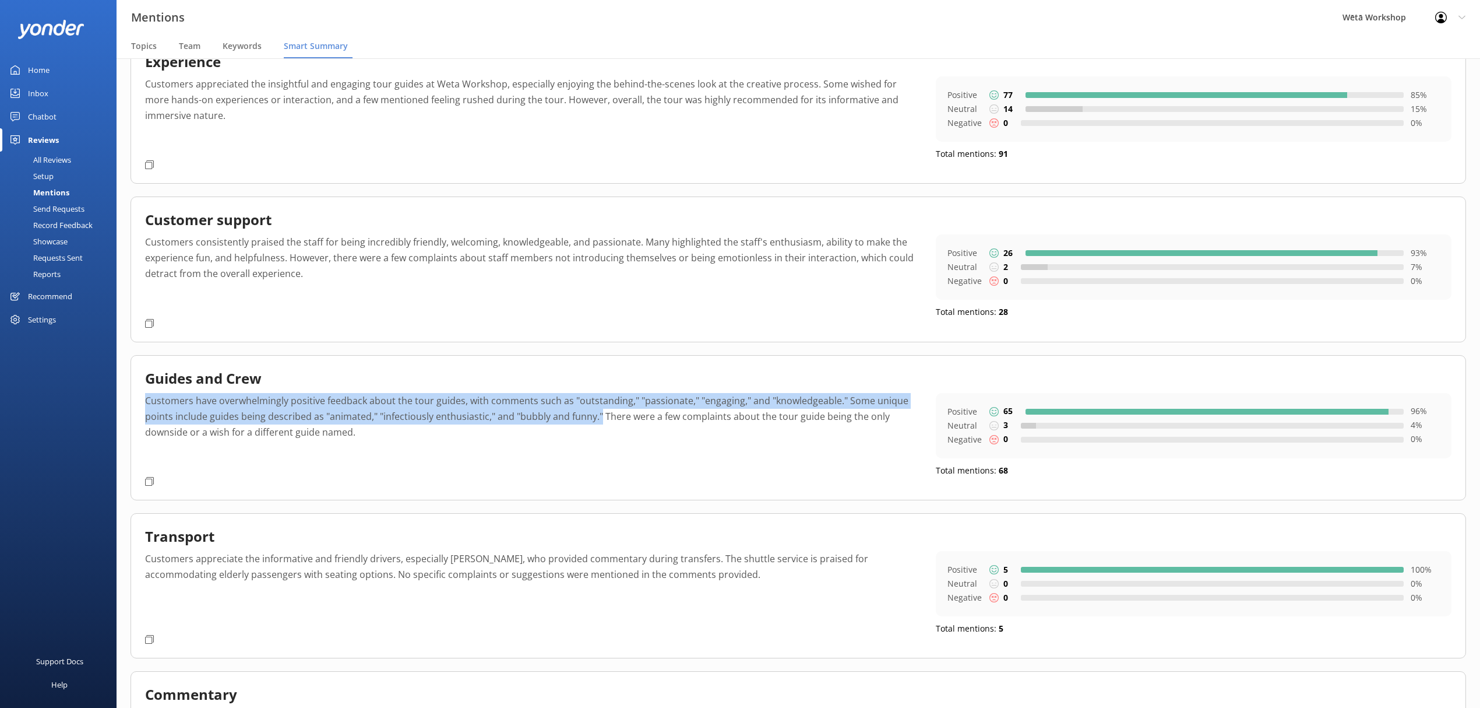
drag, startPoint x: 598, startPoint y: 420, endPoint x: 146, endPoint y: 400, distance: 452.7
click at [136, 403] on div "Guides and Crew Customers have overwhelmingly positive feedback about the tour …" at bounding box center [799, 427] width 1336 height 145
copy p "Customers have overwhelmingly positive feedback about the tour guides, with com…"
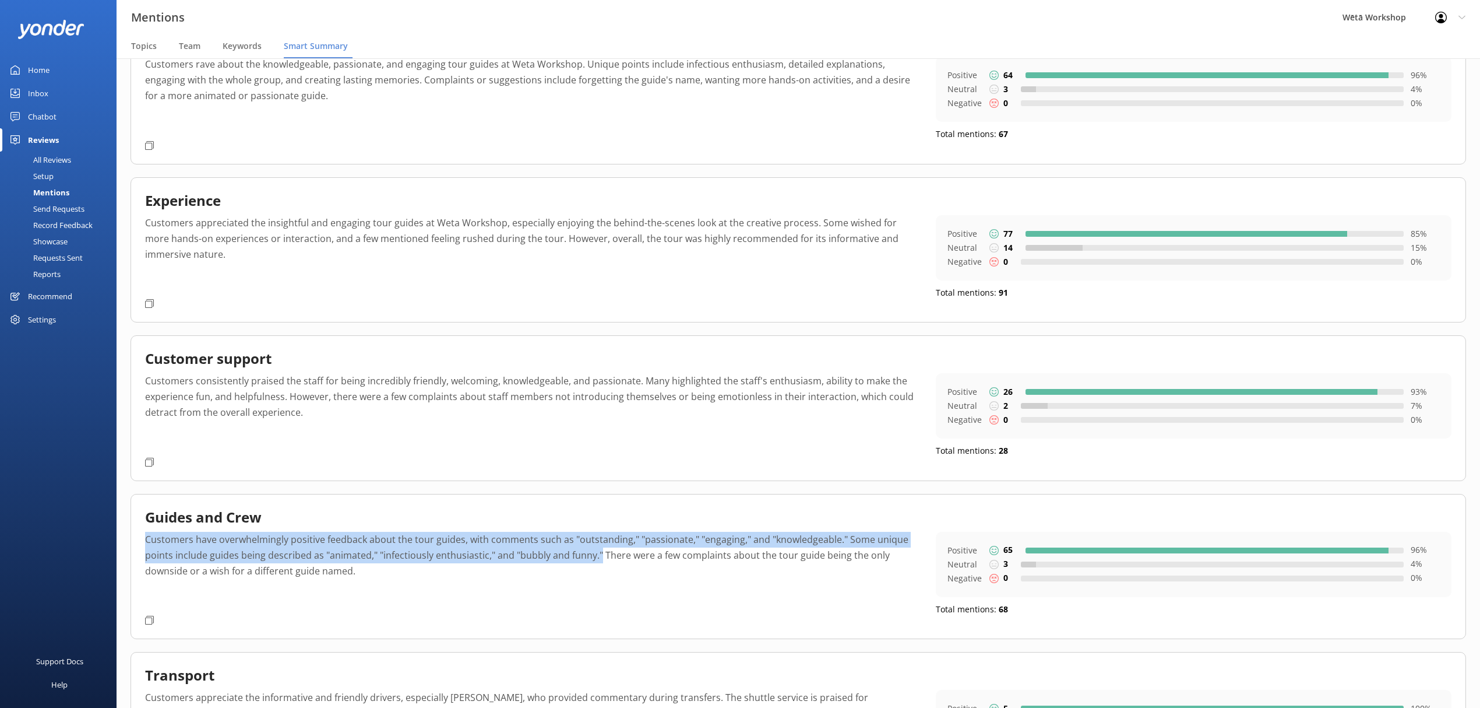
scroll to position [78, 0]
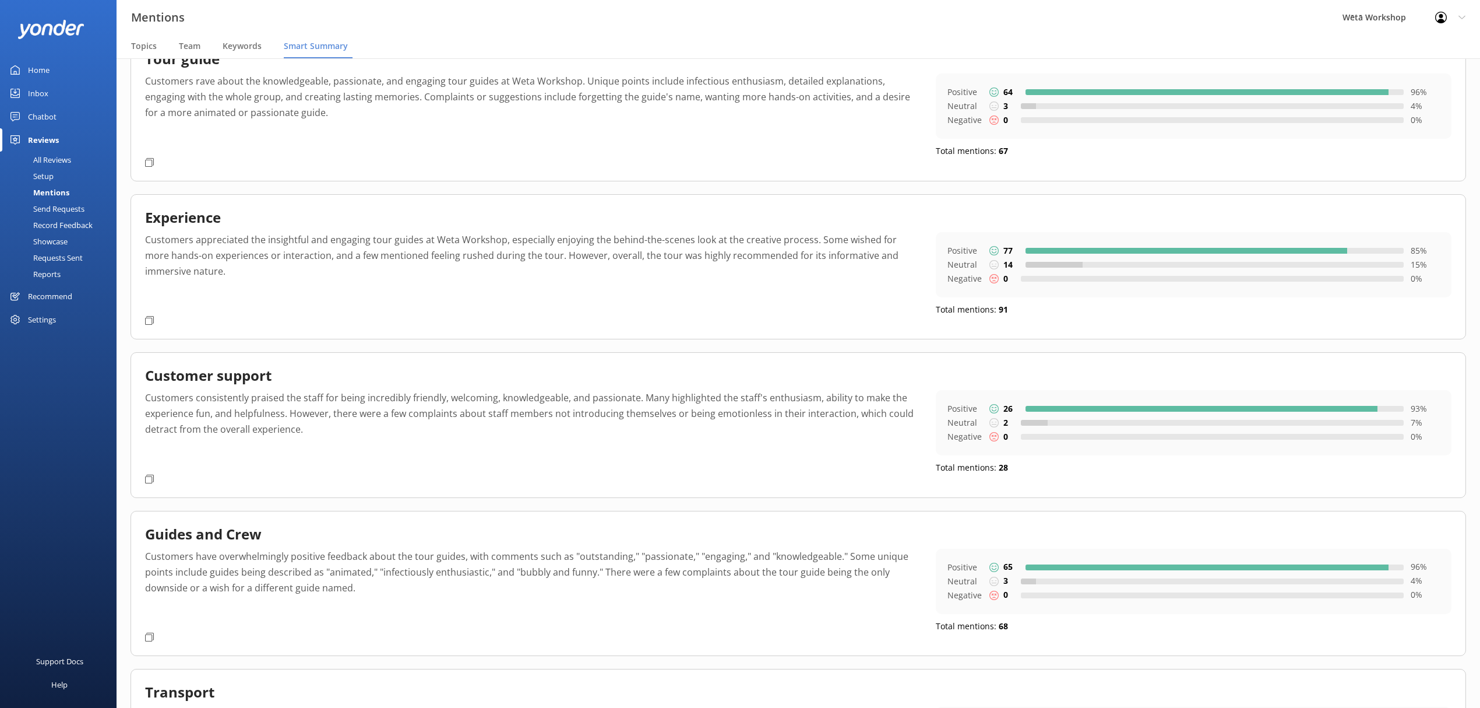
click at [192, 268] on p "Customers appreciated the insightful and engaging tour guides at Weta Workshop,…" at bounding box center [531, 271] width 773 height 79
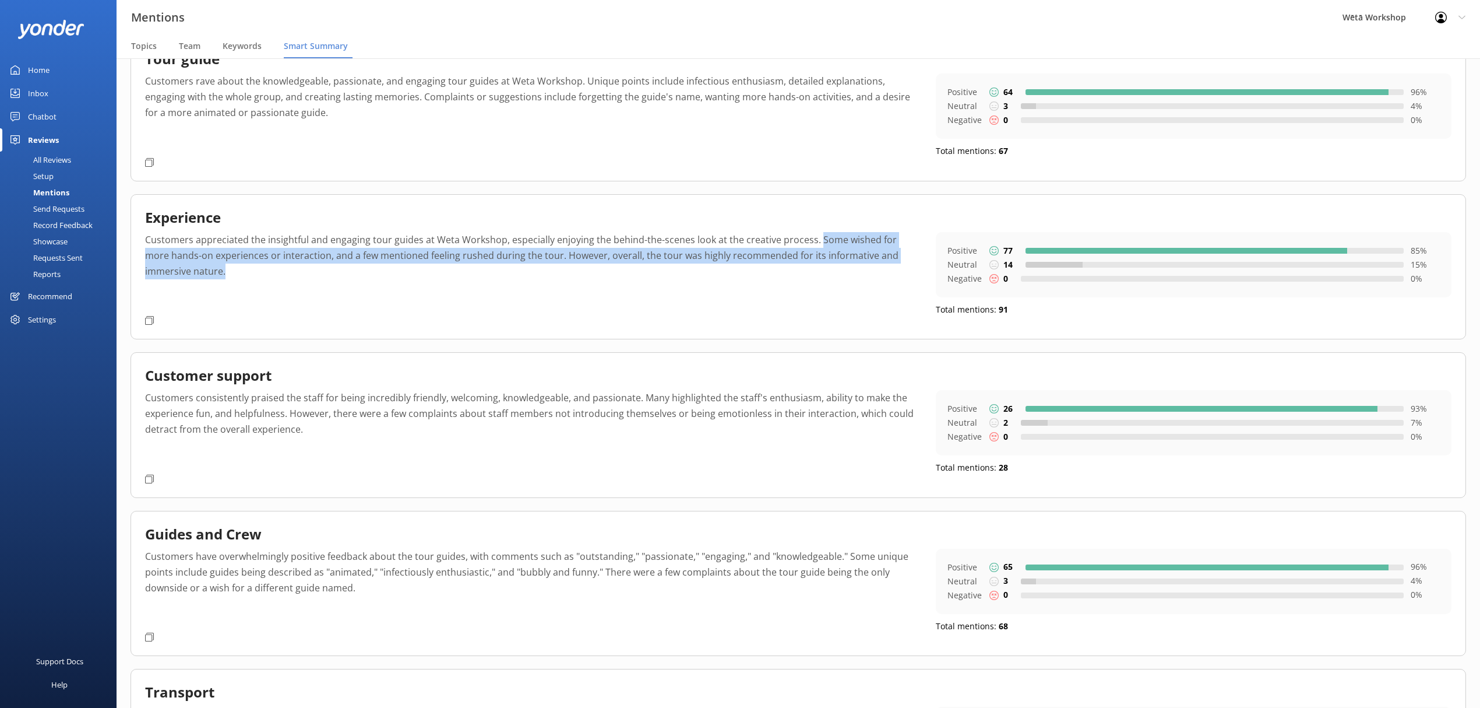
drag, startPoint x: 176, startPoint y: 271, endPoint x: 815, endPoint y: 244, distance: 639.4
click at [815, 244] on p "Customers appreciated the insightful and engaging tour guides at Weta Workshop,…" at bounding box center [531, 271] width 773 height 79
copy p "Some wished for more hands-on experiences or interaction, and a few mentioned f…"
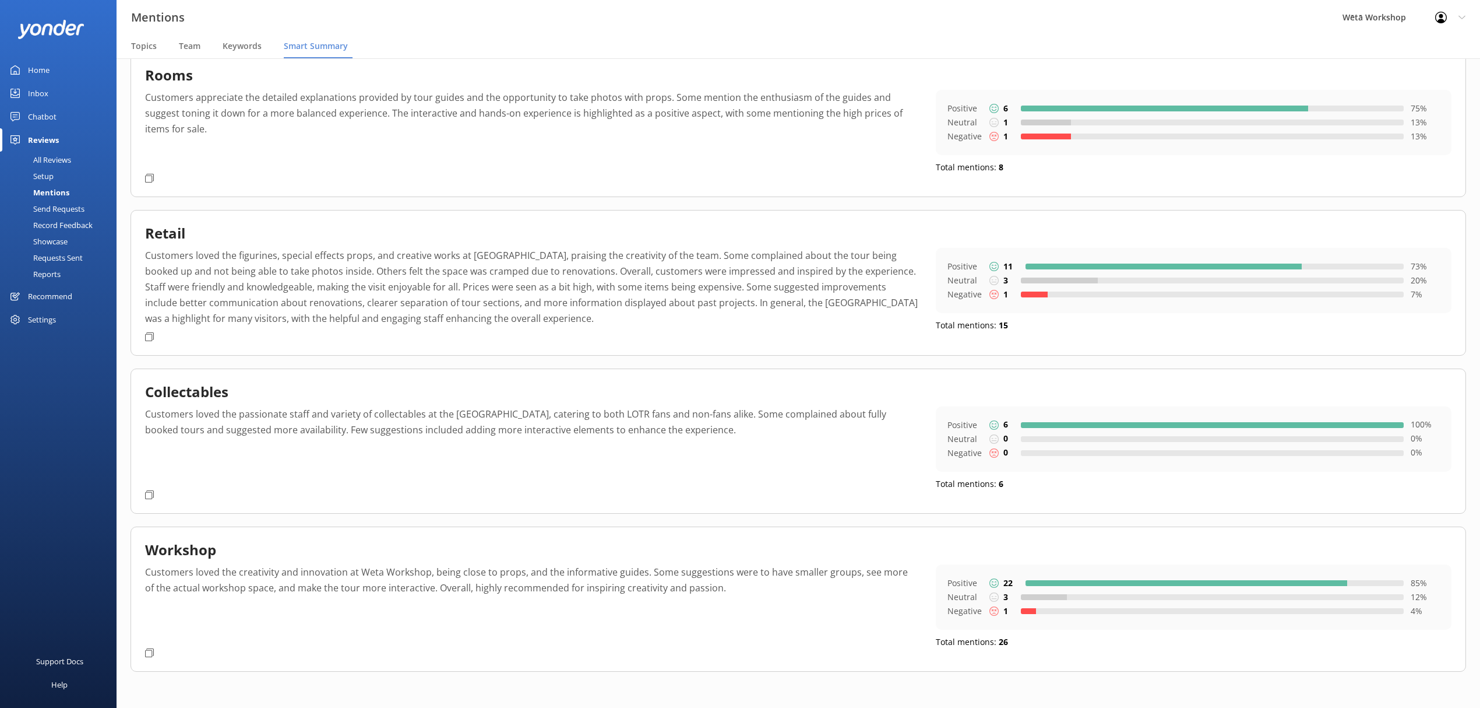
scroll to position [1015, 0]
